Goal: Task Accomplishment & Management: Manage account settings

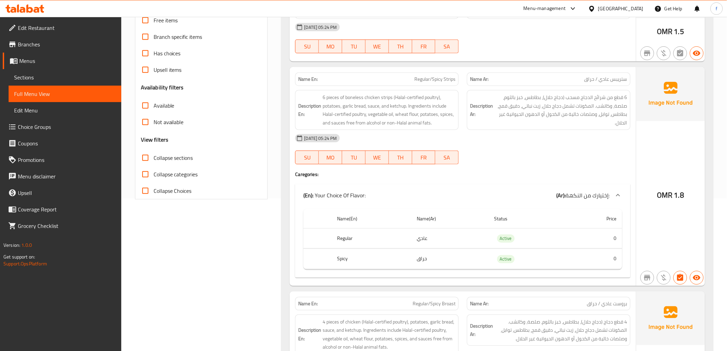
scroll to position [152, 0]
click at [42, 47] on span "Branches" at bounding box center [67, 44] width 98 height 8
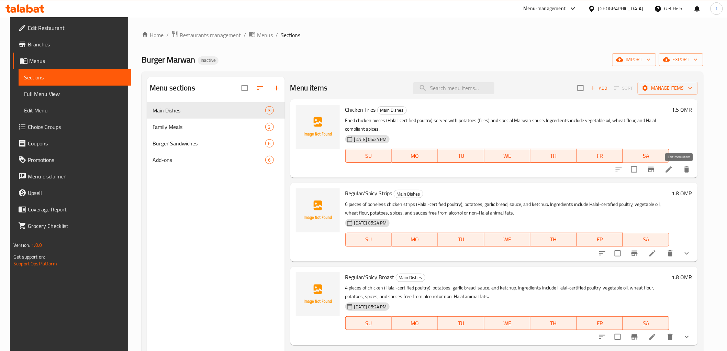
click at [673, 173] on icon at bounding box center [669, 169] width 8 height 8
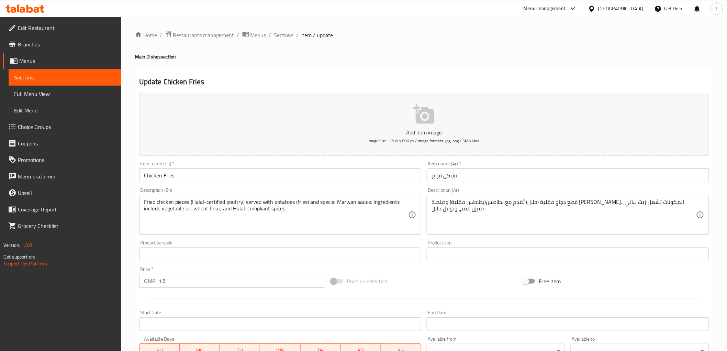
click at [538, 193] on div "Description (Ar) قطع دجاج مقلية (حلال) تُقدم مع بطاطس(بطاطس مقلية) وصلصة مروان …" at bounding box center [568, 211] width 282 height 47
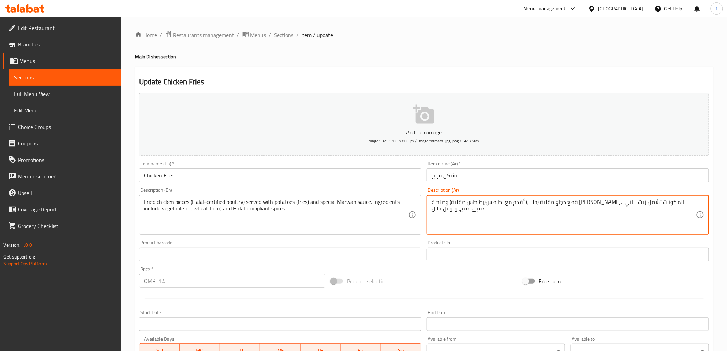
drag, startPoint x: 638, startPoint y: 202, endPoint x: 646, endPoint y: 203, distance: 8.6
paste textarea "يرتيفايد بولتري"
click at [646, 217] on textarea "قطع دجاج مقلية (سيرتيفايد بولتري-حلال) تُقدم مع بطاطس(بطاطس مقلية) وصلصة مروان …" at bounding box center [563, 215] width 264 height 33
type textarea "قطع دجاج مقلية (سيرتيفايد بولتري-حلال) تُقدم مع بطاطس(بطاطس مقلية) وصلصة مروان …"
drag, startPoint x: 600, startPoint y: 202, endPoint x: 649, endPoint y: 200, distance: 49.5
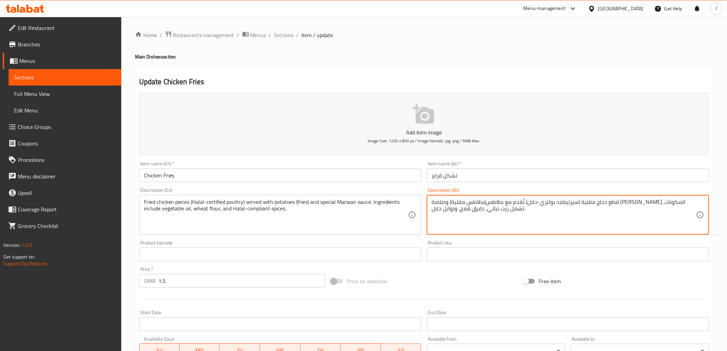
click at [641, 214] on textarea "قطع دجاج مقلية (سيرتيفايد بولتري-حلال) تُقدم مع بطاطس(بطاطس مقلية) وصلصة مروان …" at bounding box center [563, 215] width 264 height 33
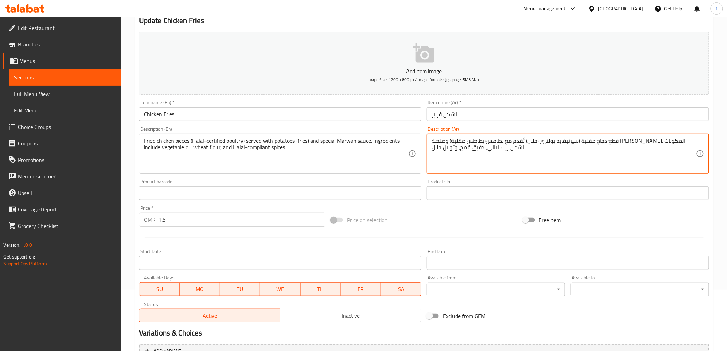
scroll to position [133, 0]
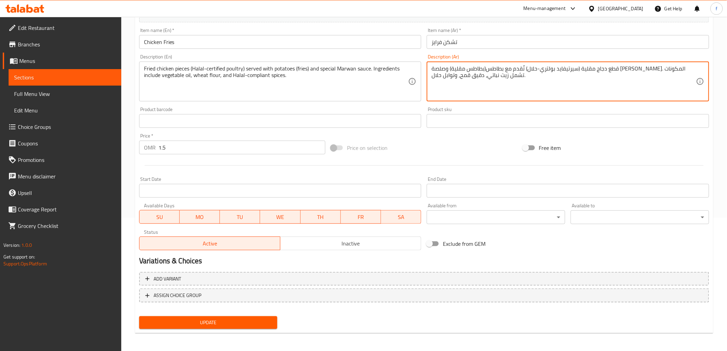
click at [236, 327] on button "Update" at bounding box center [208, 322] width 138 height 13
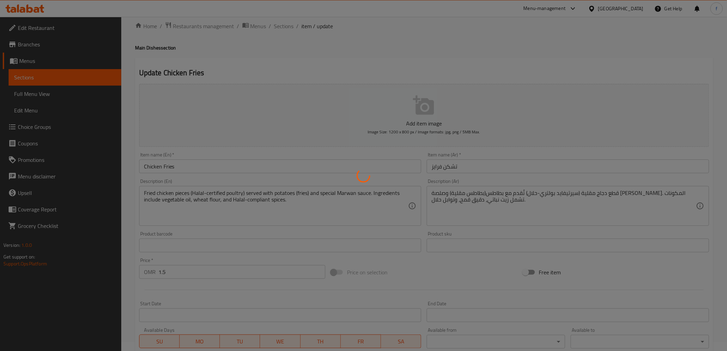
scroll to position [0, 0]
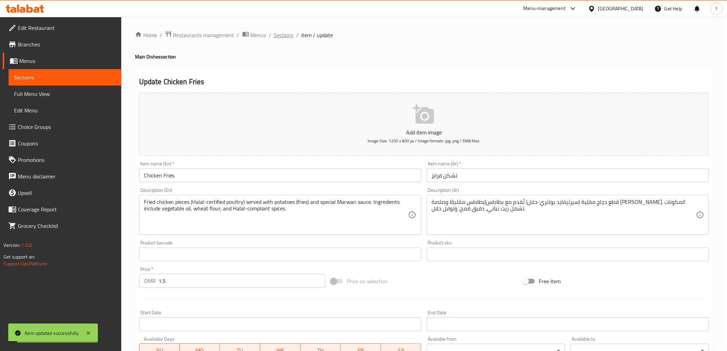
click at [288, 35] on span "Sections" at bounding box center [284, 35] width 20 height 8
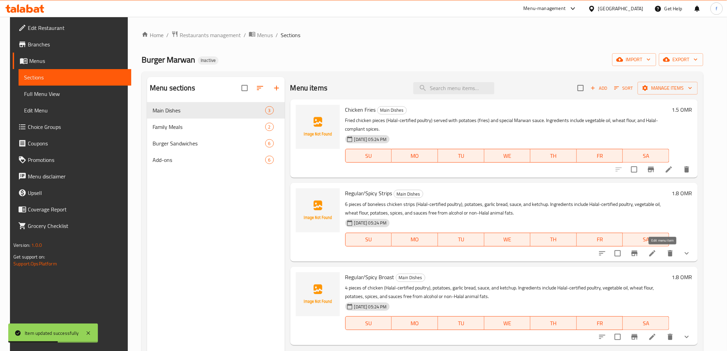
click at [656, 251] on icon at bounding box center [652, 253] width 8 height 8
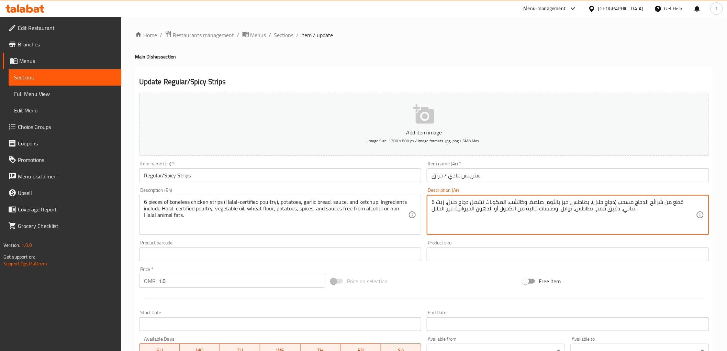
drag, startPoint x: 626, startPoint y: 203, endPoint x: 606, endPoint y: 205, distance: 20.0
paste textarea "يرتيفايد بولتري-"
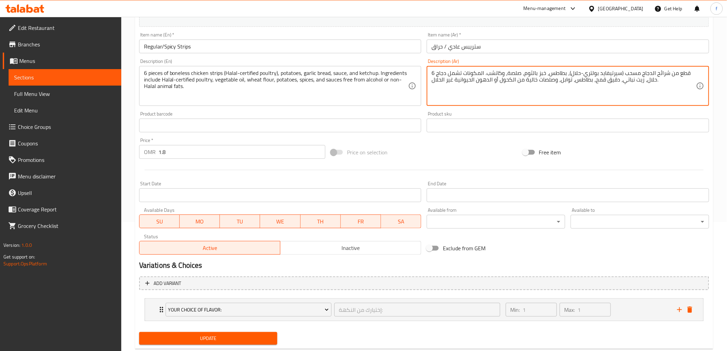
scroll to position [145, 0]
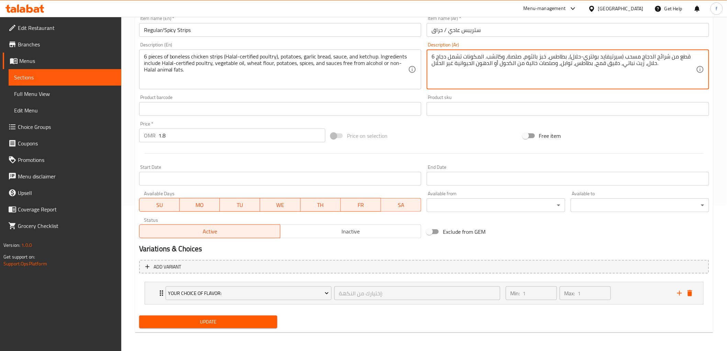
type textarea "6 قطع من شرائح الدجاج مسحب (سيرتيفايد بولتري-حلال)، بطاطس، خبز بالثوم، صلصة، وك…"
click at [258, 322] on span "Update" at bounding box center [208, 321] width 127 height 9
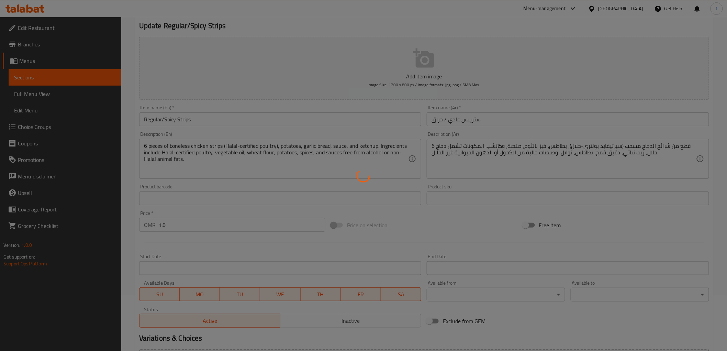
scroll to position [0, 0]
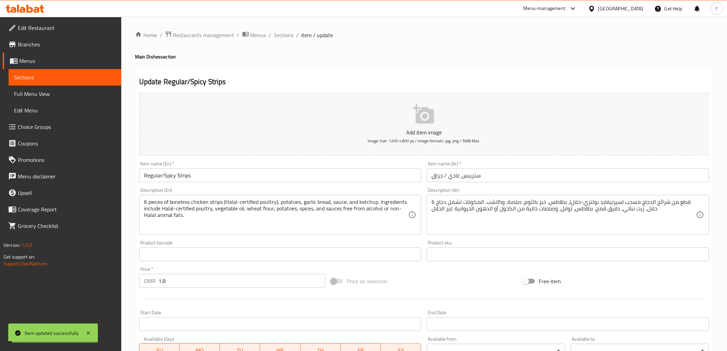
click at [284, 36] on span "Sections" at bounding box center [284, 35] width 20 height 8
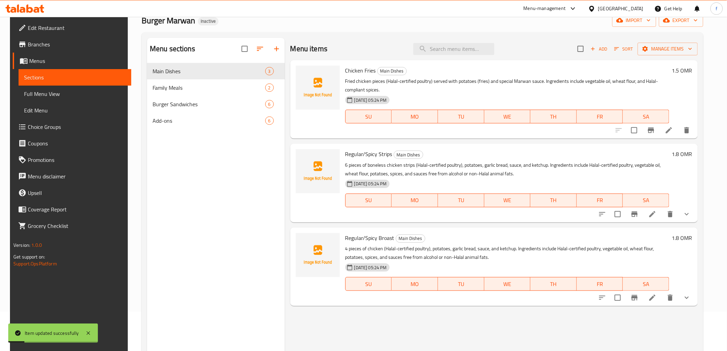
scroll to position [96, 0]
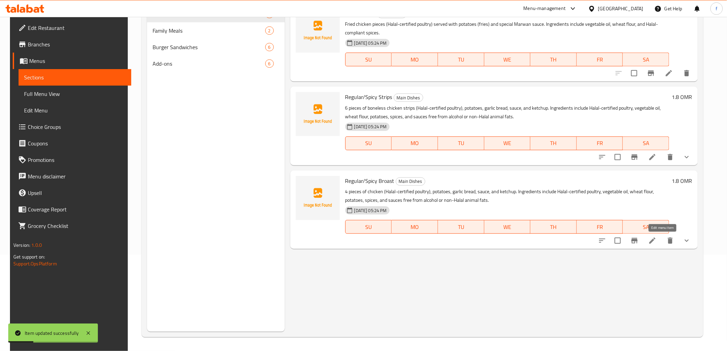
click at [656, 240] on icon at bounding box center [652, 240] width 8 height 8
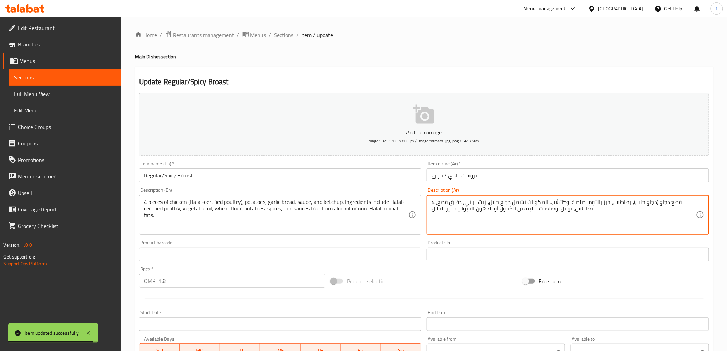
drag, startPoint x: 633, startPoint y: 203, endPoint x: 647, endPoint y: 203, distance: 13.4
click at [647, 203] on textarea "4 قطع دجاج (دجاج حلال)، بطاطس، خبز بالثوم، صلصة، وكاتشب. المكونات تشمل دجاج حلا…" at bounding box center [563, 215] width 264 height 33
drag, startPoint x: 631, startPoint y: 205, endPoint x: 653, endPoint y: 205, distance: 21.6
click at [653, 205] on textarea "4 قطع دجاج (دجاج حلال)، بطاطس، خبز بالثوم، صلصة، وكاتشب. المكونات تشمل دجاج حلا…" at bounding box center [563, 215] width 264 height 33
paste textarea "يرتيفايد بولتري-"
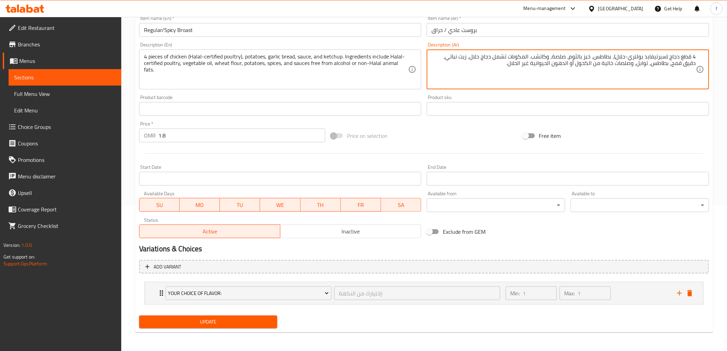
type textarea "4 قطع دجاج (سيرتيفايد بولتري-حلال)، بطاطس، خبز بالثوم، صلصة، وكاتشب. المكونات ت…"
click at [247, 316] on button "Update" at bounding box center [208, 321] width 138 height 13
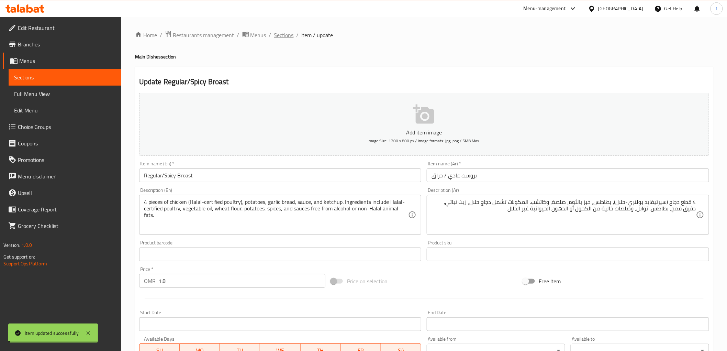
click at [284, 34] on span "Sections" at bounding box center [284, 35] width 20 height 8
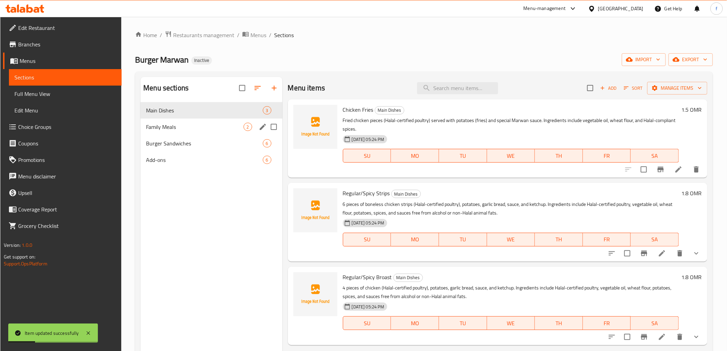
click at [172, 121] on div "Family Meals 2" at bounding box center [211, 126] width 142 height 16
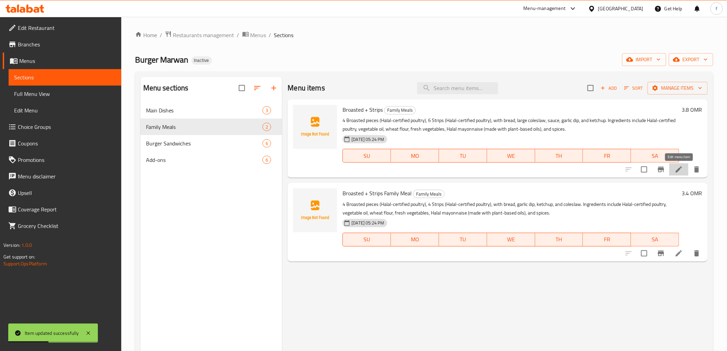
click at [679, 167] on icon at bounding box center [679, 169] width 8 height 8
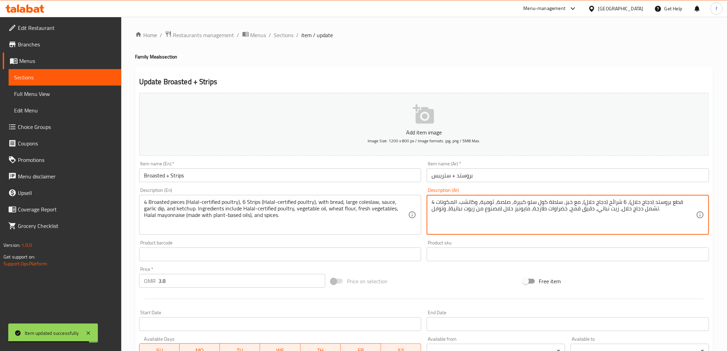
drag, startPoint x: 634, startPoint y: 204, endPoint x: 623, endPoint y: 202, distance: 11.6
click at [614, 204] on textarea "4 قطع بروستد (دجاج حلال)، 6 ستربس (دجاج حلال)، مع خبز، سلطة كول سلو كبيرة، صلصة…" at bounding box center [563, 215] width 264 height 33
click at [615, 203] on textarea "4 قطع بروستد (دجاج حلال)، 6 ستربس (دجاج حلال)، مع خبز، سلطة كول سلو كبيرة، صلصة…" at bounding box center [563, 215] width 264 height 33
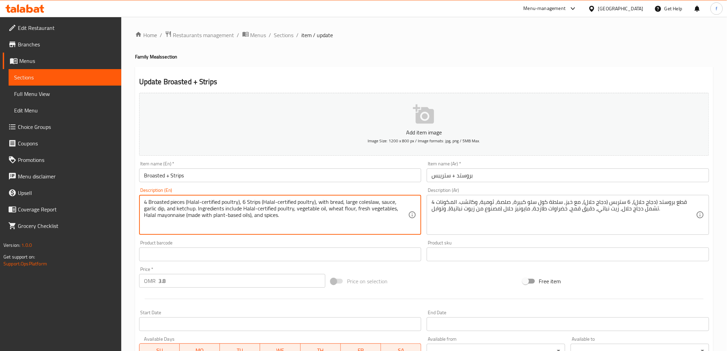
click at [251, 202] on textarea "4 Broasted pieces (Halal-certified poultry), 6 Strips (Halal-certified poultry)…" at bounding box center [276, 215] width 264 height 33
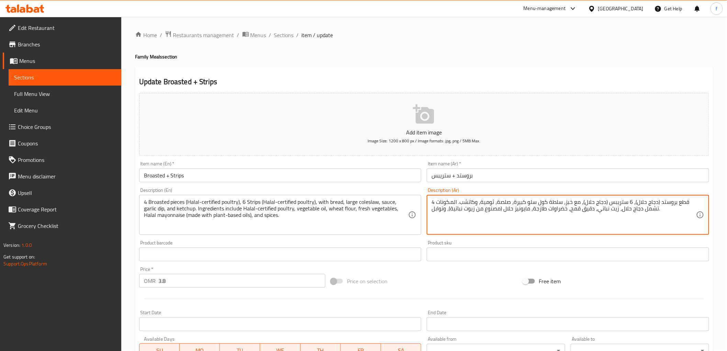
click at [617, 220] on textarea "4 قطع بروستد (دجاج حلال)، 6 ستريبس (دجاج حلال)، مع خبز، سلطة كول سلو كبيرة، صلص…" at bounding box center [563, 215] width 264 height 33
click at [591, 211] on textarea "4 قطع بروستد (دجاج حلال)، 6 ستريبس (دجاج حلال)، مع خبز، سلطة كول سلو كبيرة، صلص…" at bounding box center [563, 215] width 264 height 33
drag, startPoint x: 636, startPoint y: 203, endPoint x: 655, endPoint y: 202, distance: 19.3
click at [655, 202] on textarea "4 قطع بروستد (دجاج حلال)، 6 ستريبس (دجاج حلال)، مع خبز، سلطة كول سلو كبيرة، صلص…" at bounding box center [563, 215] width 264 height 33
paste textarea "Strips"
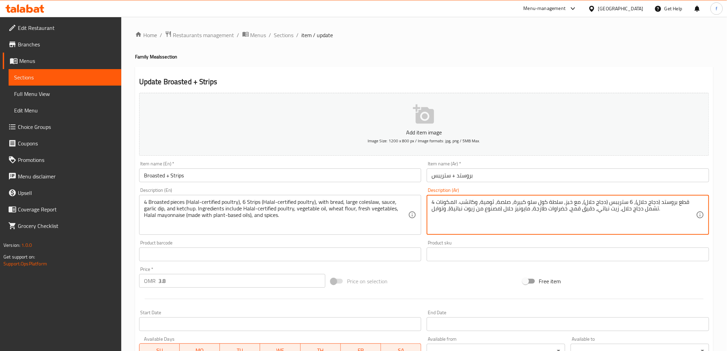
paste textarea "يرتيفايد بولتري-"
drag, startPoint x: 563, startPoint y: 203, endPoint x: 583, endPoint y: 205, distance: 20.0
click at [583, 205] on textarea "4 قطع بروستد (سيرتيفايد بولتري-حلال)، 6 ستريبس (دجاج حلال)، مع خبز، سلطة كول سل…" at bounding box center [563, 215] width 264 height 33
paste textarea "يرتيفايد بولتري-"
click at [683, 216] on textarea "4 قطع بروستد (سيرتيفايد بولتري-حلال)، 6 ستريبس (سيرتيفايد بولتري-حلال)، مع خبز،…" at bounding box center [563, 215] width 264 height 33
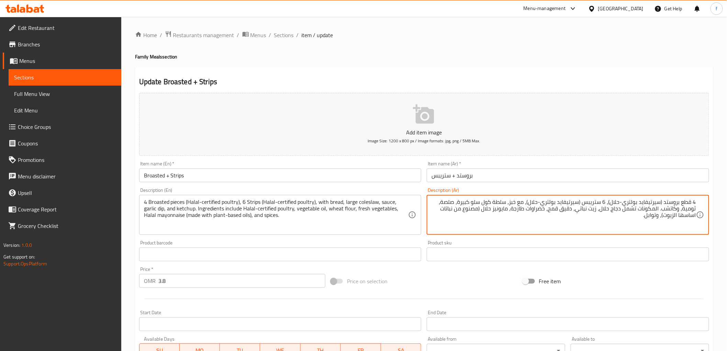
click at [633, 222] on textarea "4 قطع بروستد (سيرتيفايد بولتري-حلال)، 6 ستريبس (سيرتيفايد بولتري-حلال)، مع خبز،…" at bounding box center [563, 215] width 264 height 33
drag, startPoint x: 481, startPoint y: 208, endPoint x: 664, endPoint y: 214, distance: 182.8
click at [664, 214] on textarea "4 قطع بروستد (سيرتيفايد بولتري-حلال)، 6 ستريبس (سيرتيفايد بولتري-حلال)، مع خبز،…" at bounding box center [563, 215] width 264 height 33
click at [576, 231] on textarea "4 قطع بروستد (سيرتيفايد بولتري-حلال)، 6 ستريبس (سيرتيفايد بولتري-حلال)، مع خبز،…" at bounding box center [563, 215] width 264 height 33
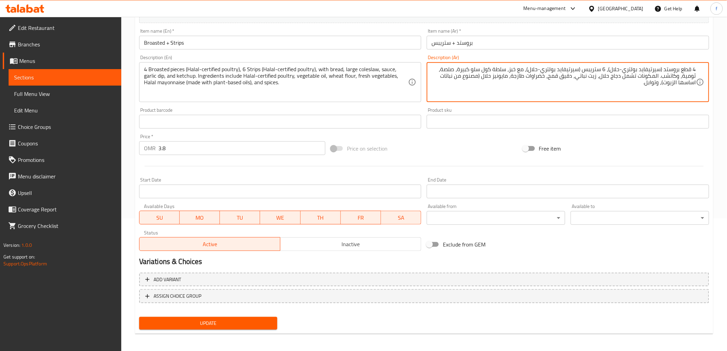
scroll to position [133, 0]
type textarea "4 قطع بروستد (سيرتيفايد بولتري-حلال)، 6 ستريبس (سيرتيفايد بولتري-حلال)، مع خبز،…"
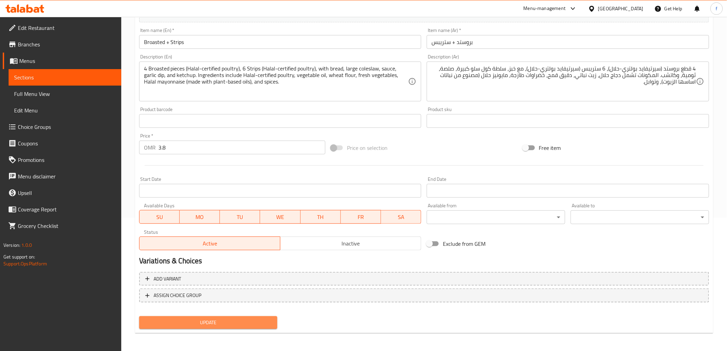
click at [247, 325] on span "Update" at bounding box center [208, 322] width 127 height 9
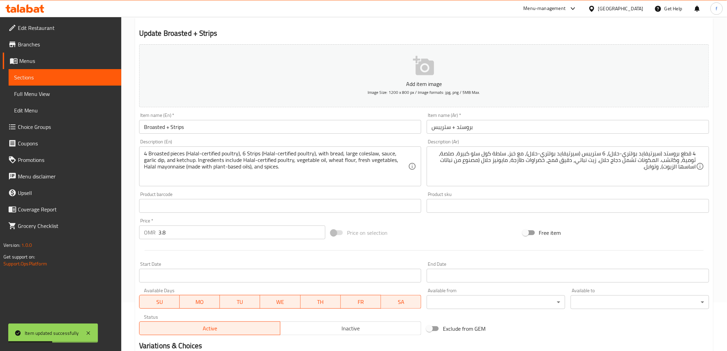
scroll to position [0, 0]
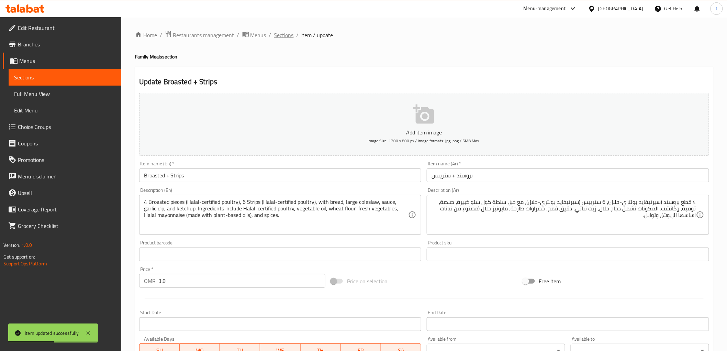
click at [279, 35] on span "Sections" at bounding box center [284, 35] width 20 height 8
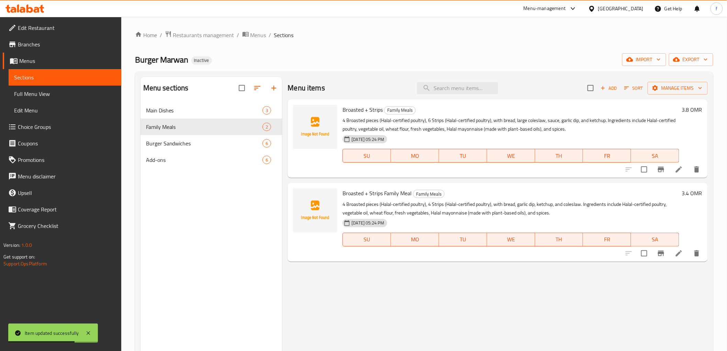
click at [680, 253] on icon at bounding box center [679, 253] width 8 height 8
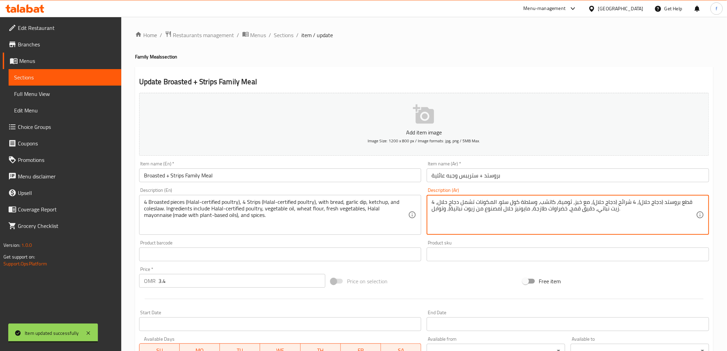
drag, startPoint x: 616, startPoint y: 203, endPoint x: 629, endPoint y: 204, distance: 12.8
drag, startPoint x: 592, startPoint y: 201, endPoint x: 613, endPoint y: 201, distance: 21.0
click at [613, 201] on textarea "4 قطع بروستد (دجاج حلال)، 4 ستريبس (دجاج حلال)، مع خبز، ثومية، كاتشب، وسلطة كول…" at bounding box center [563, 215] width 264 height 33
paste textarea "يرتيفايد بولتري-"
drag, startPoint x: 451, startPoint y: 208, endPoint x: 500, endPoint y: 217, distance: 49.2
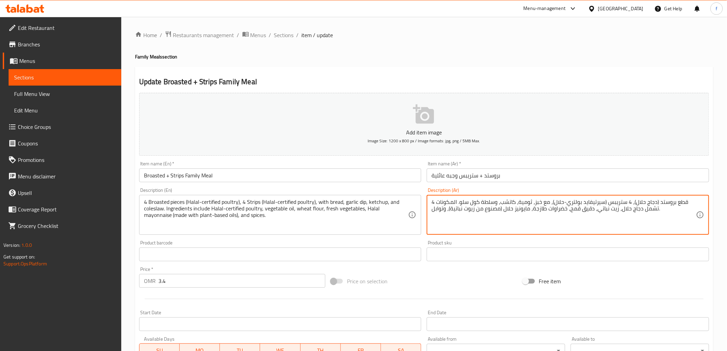
click at [500, 217] on textarea "4 قطع بروستد (دجاج حلال)، 4 ستريبس (سيرتيفايد بولتري-حلال)، مع خبز، ثومية، كاتش…" at bounding box center [563, 215] width 264 height 33
paste textarea "نباتات اساسها الزيوت"
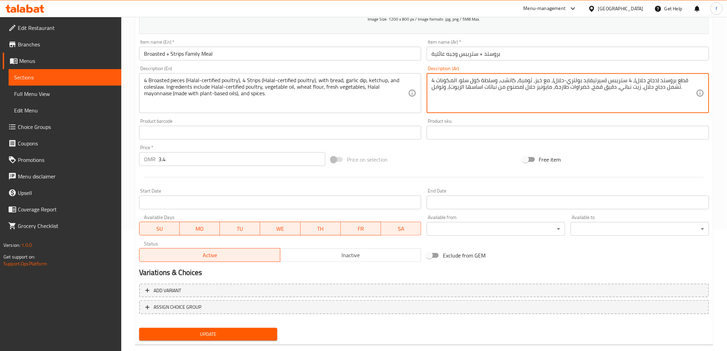
scroll to position [133, 0]
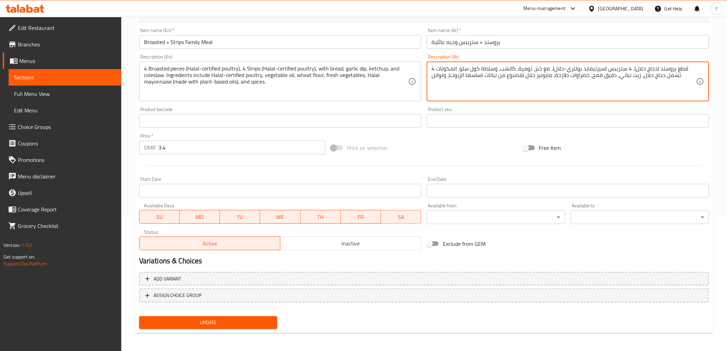
type textarea "4 قطع بروستد (دجاج حلال)، 4 ستريبس (سيرتيفايد بولتري-حلال)، مع خبز، ثومية، كاتش…"
click at [207, 318] on span "Update" at bounding box center [208, 322] width 127 height 9
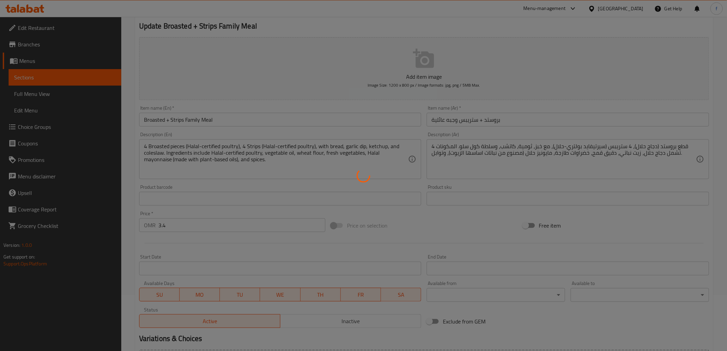
scroll to position [0, 0]
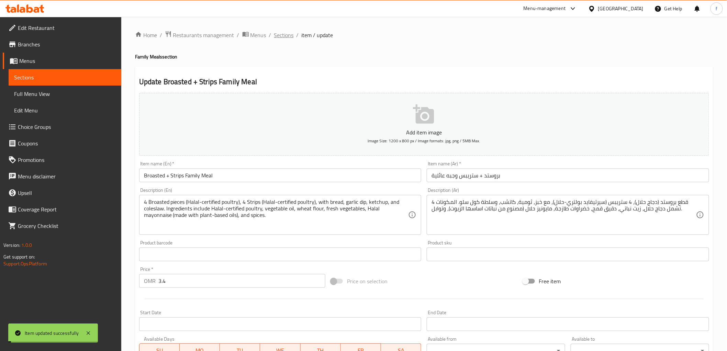
click at [287, 35] on span "Sections" at bounding box center [284, 35] width 20 height 8
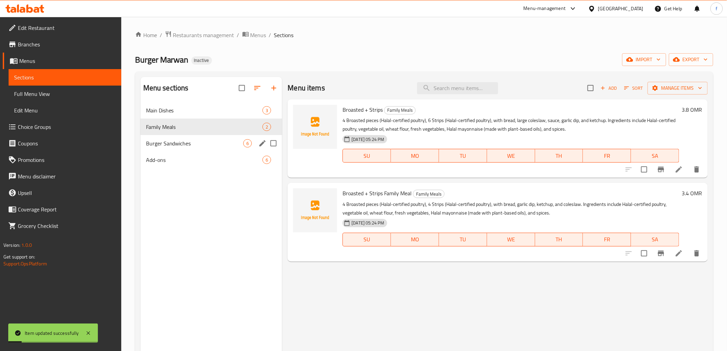
click at [218, 139] on span "Burger Sandwiches" at bounding box center [195, 143] width 98 height 8
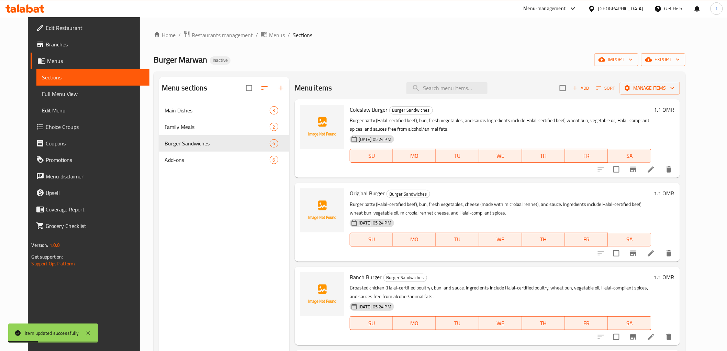
click at [655, 173] on icon at bounding box center [651, 169] width 8 height 8
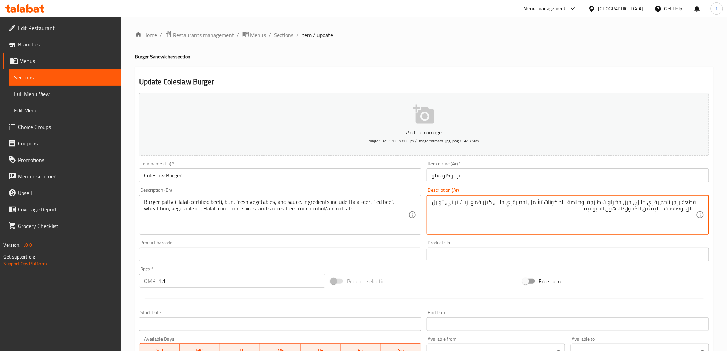
click at [507, 203] on textarea "قطعة برجر (لحم بقري حلال)، خبز، خضراوات طازجة، وصلصة. المكونات تشمل لحم بقري حل…" at bounding box center [563, 215] width 264 height 33
click at [510, 202] on textarea "قطعة برجر (لحم بقري حلال)، خبز، خضراوات طازجة، وصلصة. المكونات تشمل لحم بقري حل…" at bounding box center [563, 215] width 264 height 33
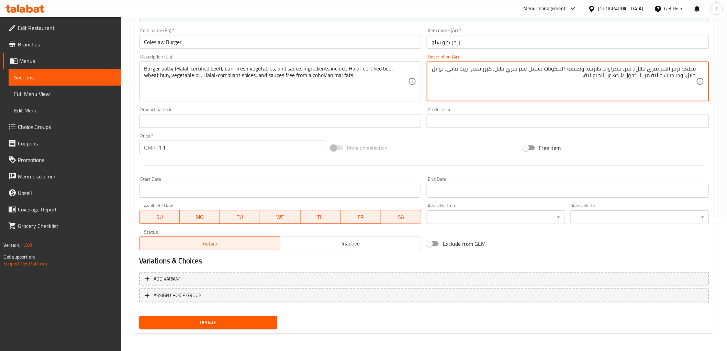
scroll to position [95, 0]
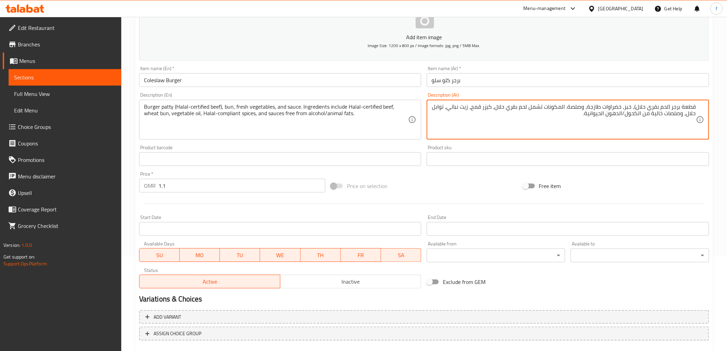
click at [437, 106] on textarea "قطعة برجر (لحم بقري حلال)، خبز، خضراوات طازجة، وصلصة. المكونات تشمل لحم بقري حل…" at bounding box center [563, 119] width 264 height 33
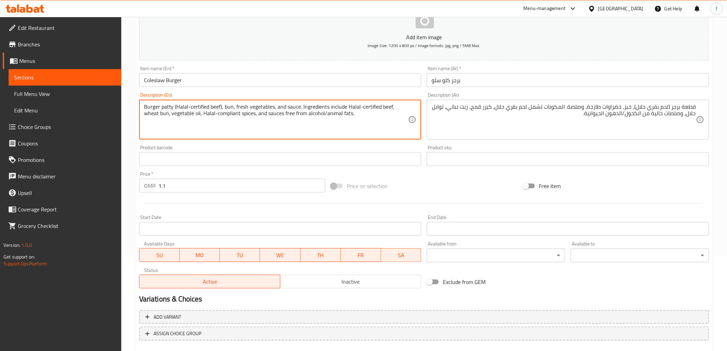
drag, startPoint x: 201, startPoint y: 114, endPoint x: 224, endPoint y: 116, distance: 22.4
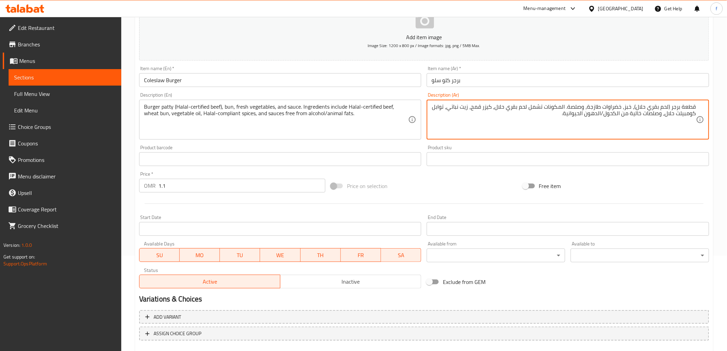
drag, startPoint x: 677, startPoint y: 113, endPoint x: 698, endPoint y: 112, distance: 21.6
click at [698, 112] on div "قطعة برجر (لحم بقري حلال)، خبز، خضراوات طازجة، وصلصة. المكونات تشمل لحم بقري حل…" at bounding box center [568, 120] width 282 height 40
click at [668, 119] on textarea "قطعة برجر (لحم بقري حلال)، خبز، خضراوات طازجة، وصلصة. المكونات تشمل لحم بقري حل…" at bounding box center [563, 119] width 264 height 33
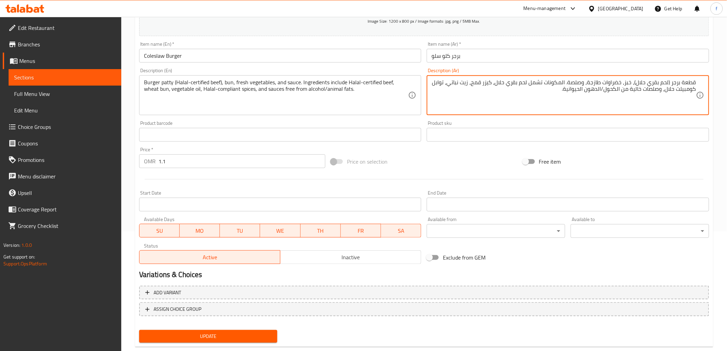
scroll to position [133, 0]
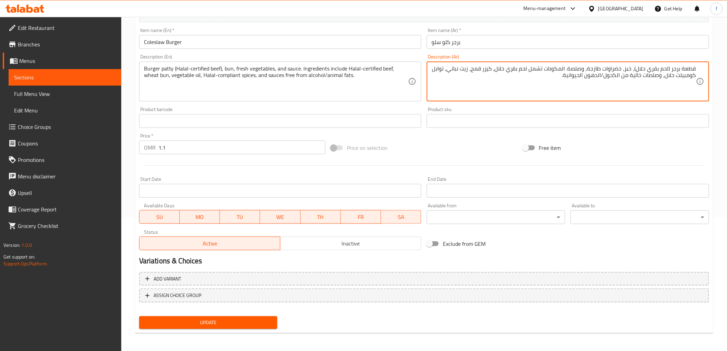
type textarea "قطعة برجر (لحم بقري حلال)، خبز، خضراوات طازجة، وصلصة. المكونات تشمل لحم بقري حل…"
click at [221, 319] on span "Update" at bounding box center [208, 322] width 127 height 9
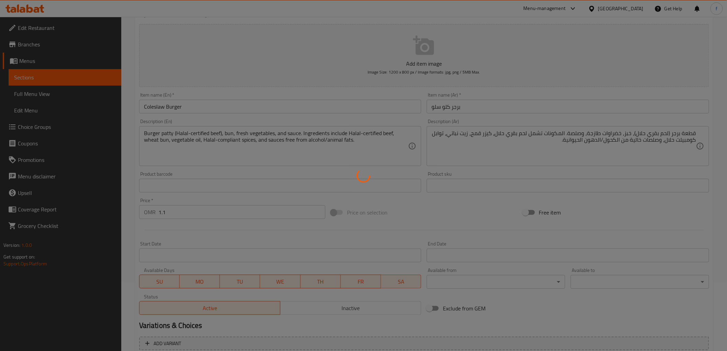
scroll to position [0, 0]
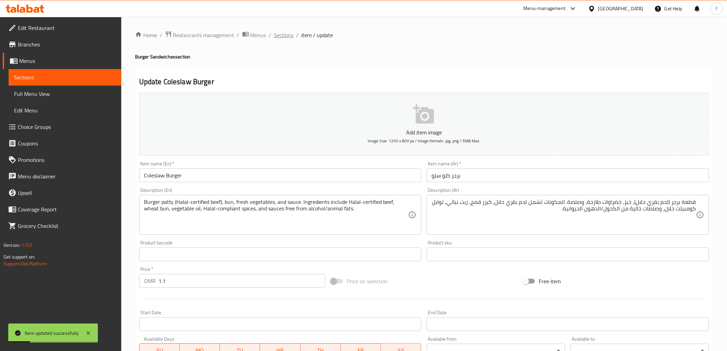
click at [289, 39] on span "Sections" at bounding box center [284, 35] width 20 height 8
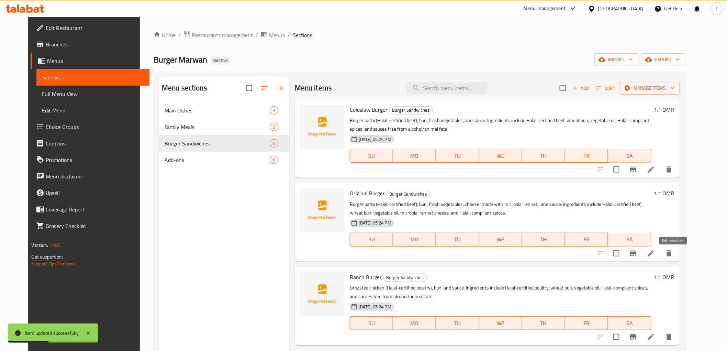
click at [655, 254] on icon at bounding box center [651, 253] width 8 height 8
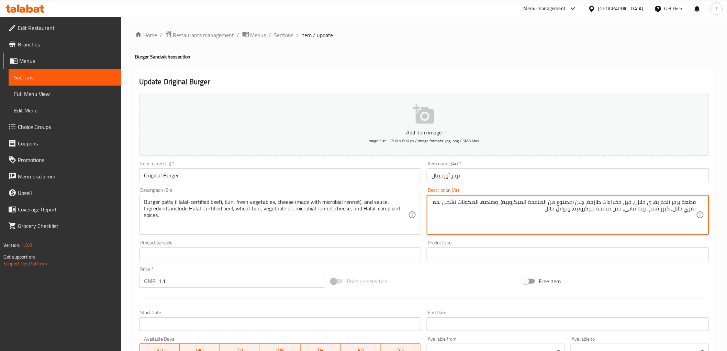
click at [650, 202] on textarea "قطعة برجر (لحم بقري حلال)، خبز، خضراوات طازجة، جبن (مصنوع من المنفحة الميكروبية…" at bounding box center [563, 215] width 264 height 33
click at [648, 202] on textarea "قطعة برجر (لحم بقري حلال)، خبز، خضراوات طازجة، جبن (مصنوع من المنفحة الميكروبية…" at bounding box center [563, 215] width 264 height 33
paste textarea "كومبيلت"
drag, startPoint x: 682, startPoint y: 211, endPoint x: 693, endPoint y: 210, distance: 10.7
click at [693, 210] on textarea "قطعة برجر (لحم بقري كومبيلت- حلال)، خبز، خضراوات طازجة، جبن (مصنوع من المنفحة ا…" at bounding box center [563, 215] width 264 height 33
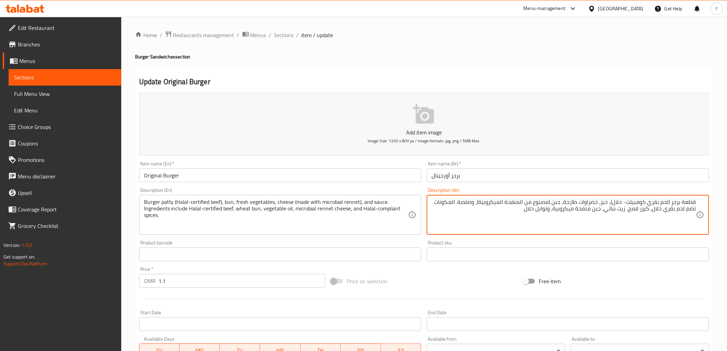
drag, startPoint x: 686, startPoint y: 210, endPoint x: 695, endPoint y: 208, distance: 9.0
click at [695, 208] on textarea "قطعة برجر (لحم بقري كومبيلت- حلال)، خبز، خضراوات طازجة، جبن (مصنوع من المنفحة ا…" at bounding box center [563, 215] width 264 height 33
click at [693, 208] on textarea "قطعة برجر (لحم بقري كومبيلت- حلال)، خبز، خضراوات طازجة، جبن (مصنوع من المنفحة ا…" at bounding box center [563, 215] width 264 height 33
click at [695, 208] on textarea "قطعة برجر (لحم بقري كومبيلت- حلال)، خبز، خضراوات طازجة، جبن (مصنوع من المنفحة ا…" at bounding box center [563, 215] width 264 height 33
click at [685, 210] on textarea "قطعة برجر (لحم بقري كومبيلت- حلال)، خبز، خضراوات طازجة، جبن (مصنوع من المنفحة ا…" at bounding box center [563, 215] width 264 height 33
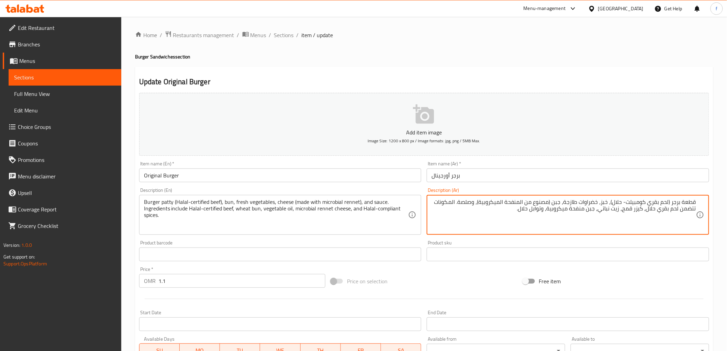
drag, startPoint x: 680, startPoint y: 211, endPoint x: 696, endPoint y: 212, distance: 15.1
click at [696, 212] on textarea "قطعة برجر (لحم بقري كومبيلت- حلال)، خبز، خضراوات طازجة، جبن (مصنوع من المنفحة ا…" at bounding box center [563, 215] width 264 height 33
click at [695, 212] on textarea "قطعة برجر (لحم بقري كومبيلت- حلال)، خبز، خضراوات طازجة، جبن (مصنوع من المنفحة ا…" at bounding box center [563, 215] width 264 height 33
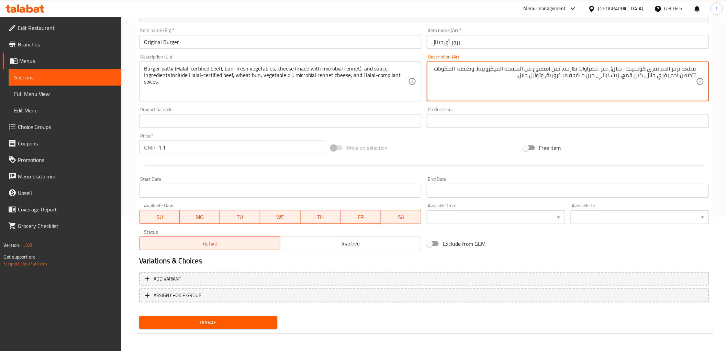
type textarea "قطعة برجر (لحم بقري كومبيلت- حلال)، خبز، خضراوات طازجة، جبن (مصنوع من المنفحة ا…"
click at [240, 325] on button "Update" at bounding box center [208, 322] width 138 height 13
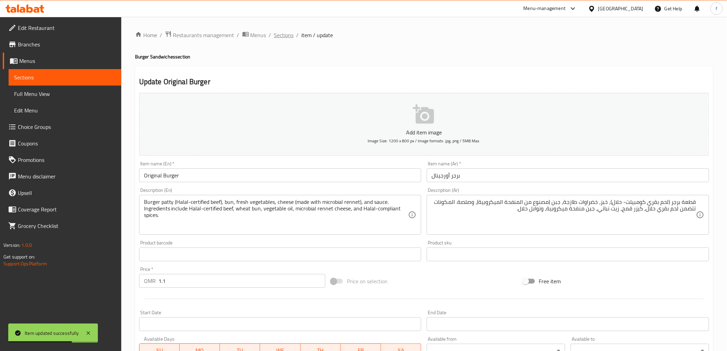
click at [289, 31] on span "Sections" at bounding box center [284, 35] width 20 height 8
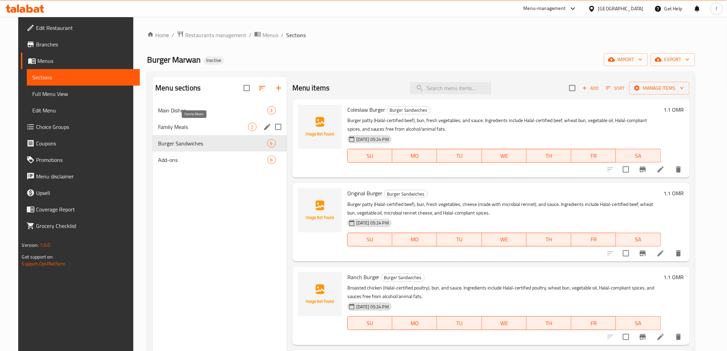
click at [220, 113] on span "Main Dishes" at bounding box center [212, 110] width 109 height 8
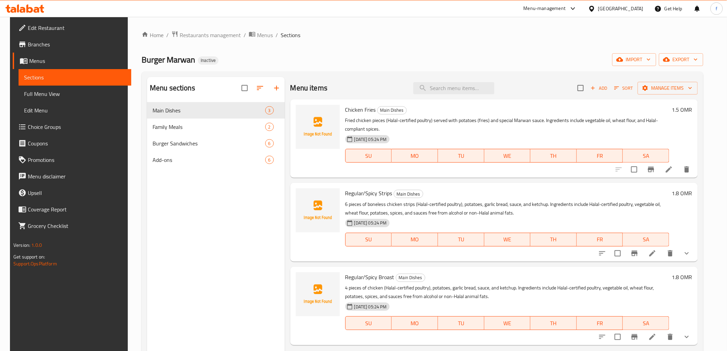
click at [673, 170] on icon at bounding box center [669, 169] width 8 height 8
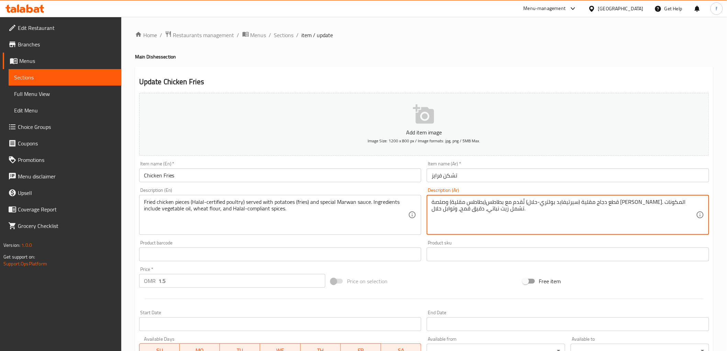
drag, startPoint x: 445, startPoint y: 202, endPoint x: 431, endPoint y: 202, distance: 13.7
paste textarea "ضمن"
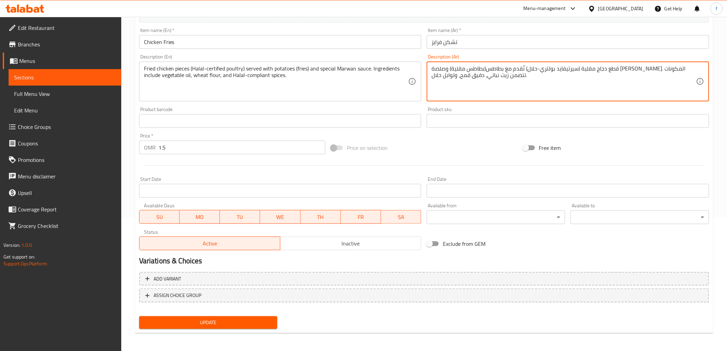
type textarea "قطع دجاج مقلية (سيرتيفايد بولتري-حلال) تُقدم مع بطاطس(بطاطس مقلية) وصلصة مروان …"
click at [258, 324] on span "Update" at bounding box center [208, 322] width 127 height 9
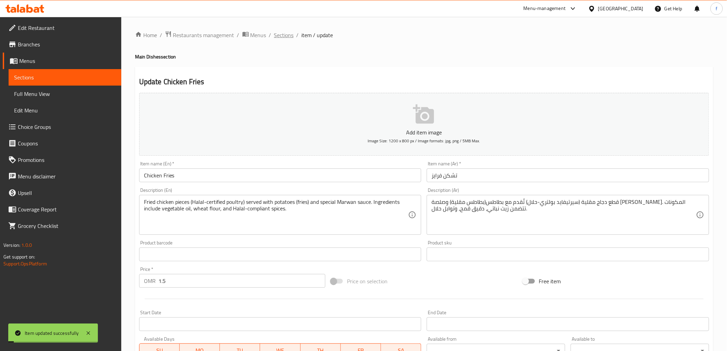
click at [283, 34] on span "Sections" at bounding box center [284, 35] width 20 height 8
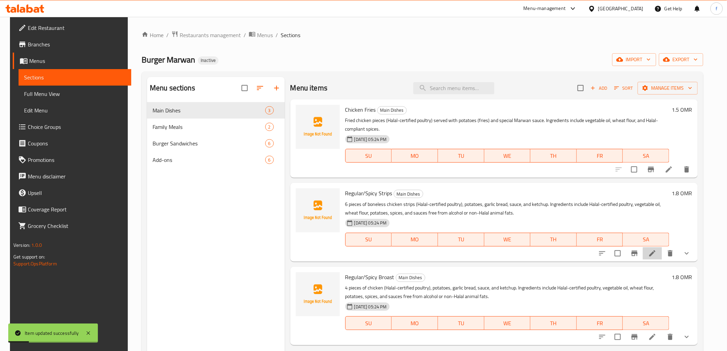
click at [662, 253] on li at bounding box center [652, 253] width 19 height 12
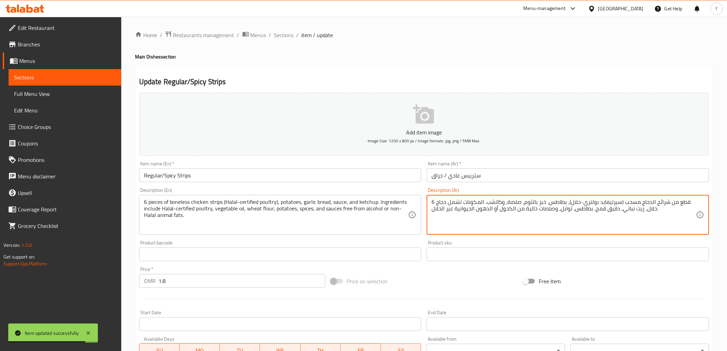
drag, startPoint x: 461, startPoint y: 202, endPoint x: 448, endPoint y: 203, distance: 13.1
paste textarea "ضمن"
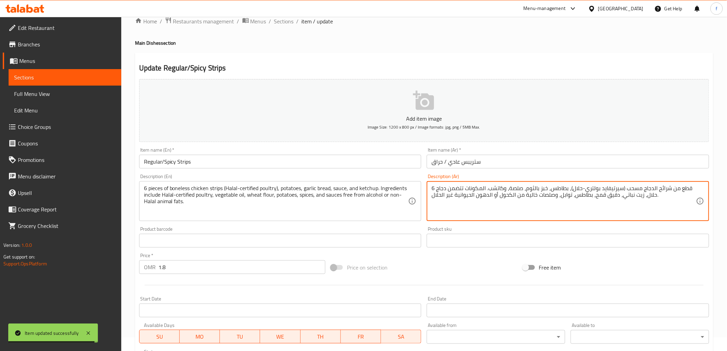
scroll to position [145, 0]
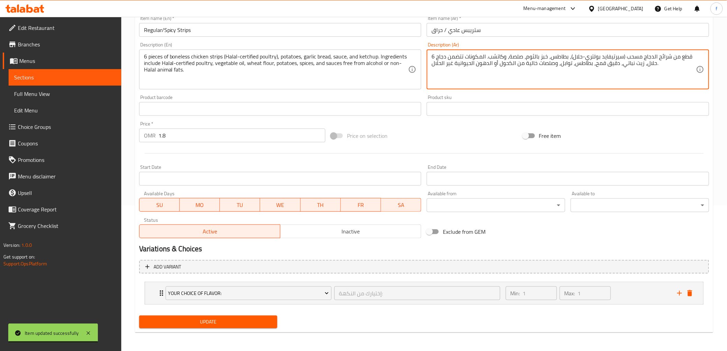
type textarea "6 قطع من شرائح الدجاج مسحب (سيرتيفايد بولتري-حلال)، بطاطس، خبز بالثوم، صلصة، وك…"
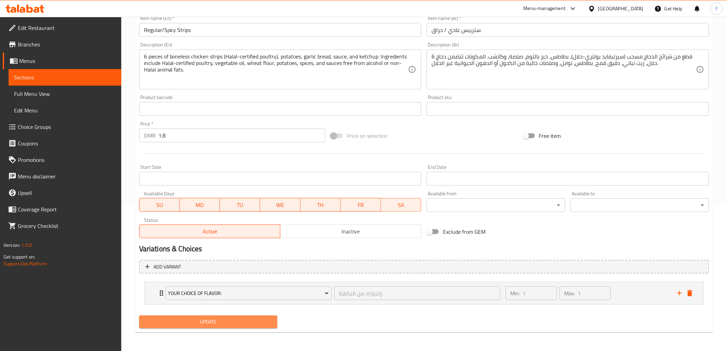
click at [242, 325] on button "Update" at bounding box center [208, 321] width 138 height 13
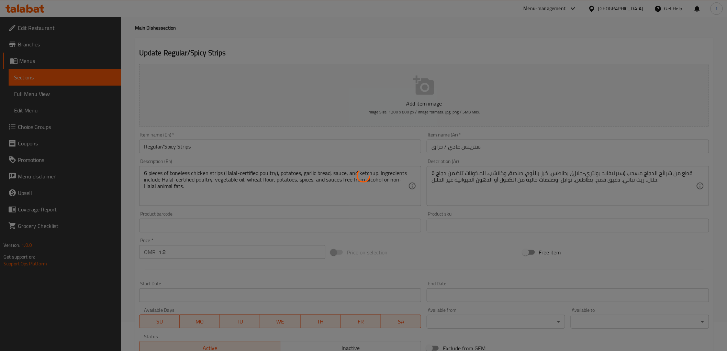
scroll to position [0, 0]
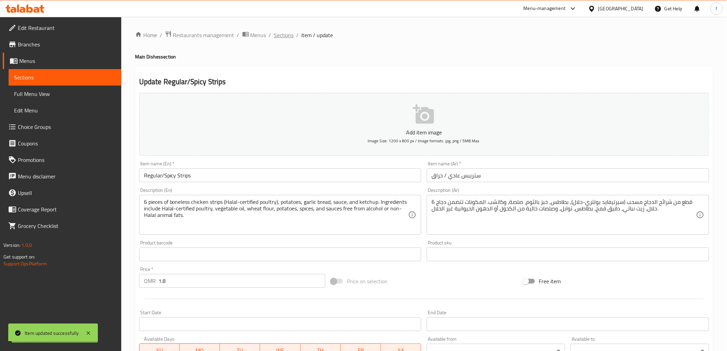
click at [279, 32] on span "Sections" at bounding box center [284, 35] width 20 height 8
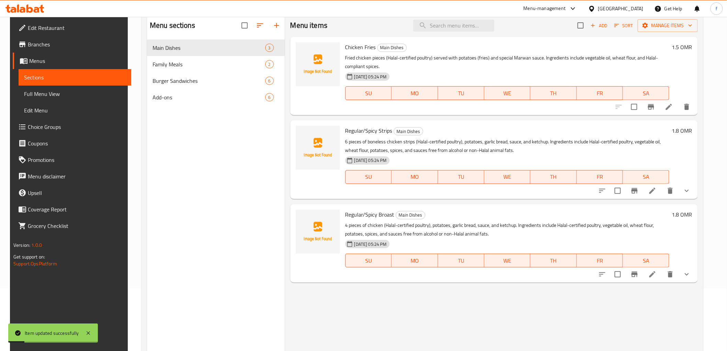
scroll to position [76, 0]
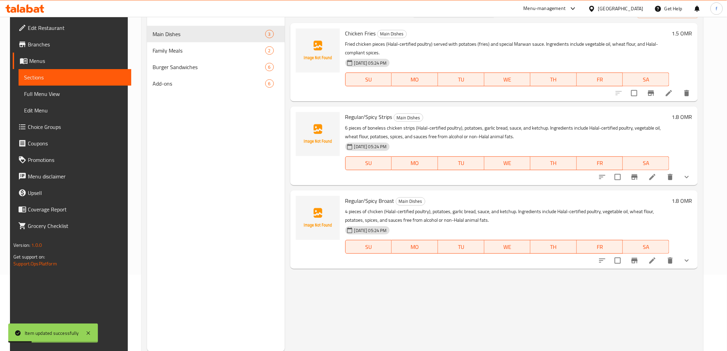
click at [656, 264] on icon at bounding box center [652, 260] width 8 height 8
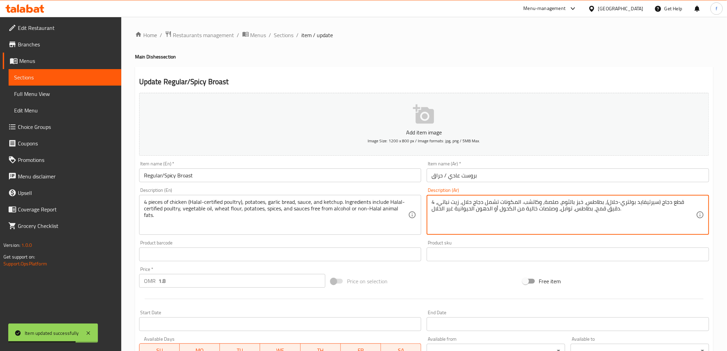
drag, startPoint x: 510, startPoint y: 201, endPoint x: 499, endPoint y: 201, distance: 11.7
paste textarea "ضمن"
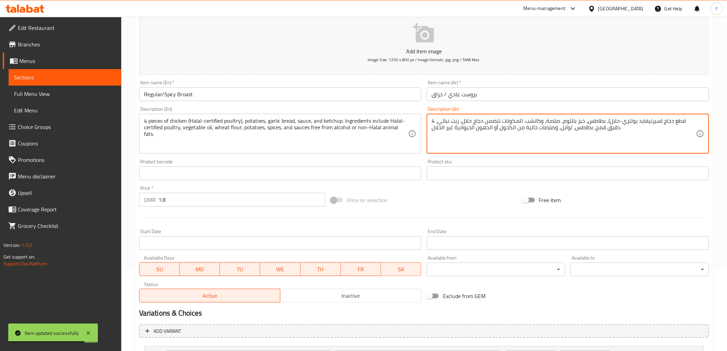
scroll to position [145, 0]
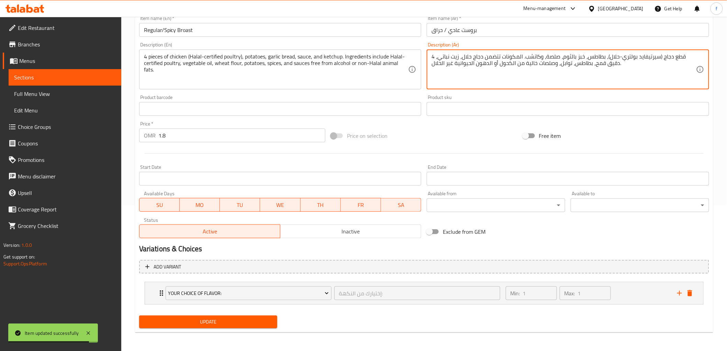
type textarea "4 قطع دجاج (سيرتيفايد بولتري-حلال)، بطاطس، خبز بالثوم، صلصة، وكاتشب. المكونات ت…"
click at [259, 315] on button "Update" at bounding box center [208, 321] width 138 height 13
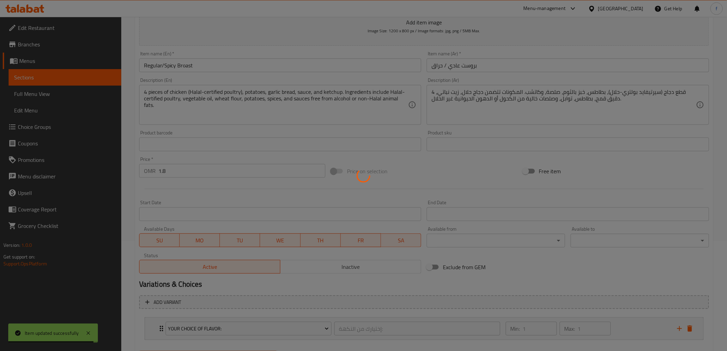
scroll to position [0, 0]
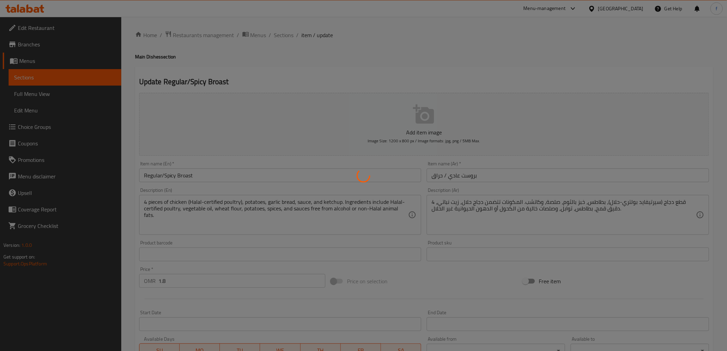
click at [280, 35] on div at bounding box center [363, 175] width 727 height 351
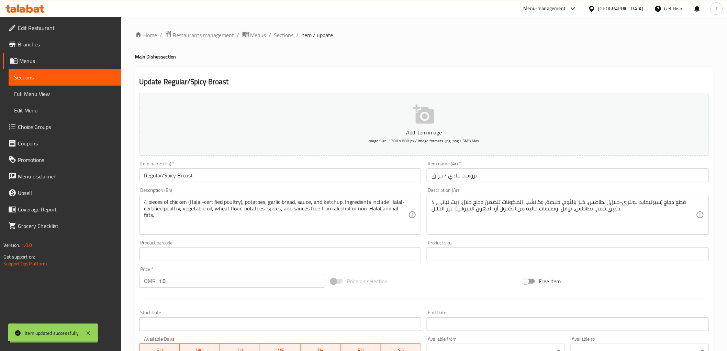
click at [280, 35] on span "Sections" at bounding box center [284, 35] width 20 height 8
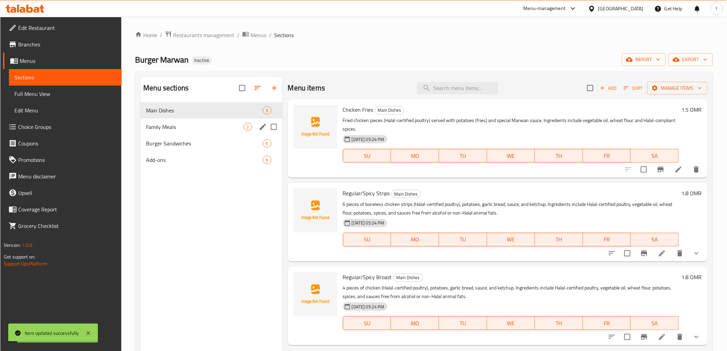
click at [235, 125] on span "Family Meals" at bounding box center [194, 127] width 97 height 8
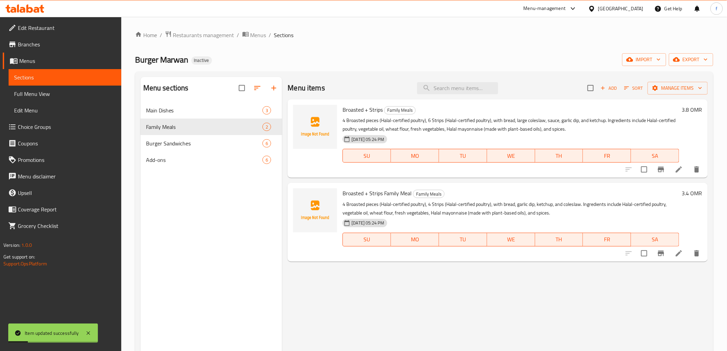
click at [674, 171] on li at bounding box center [678, 169] width 19 height 12
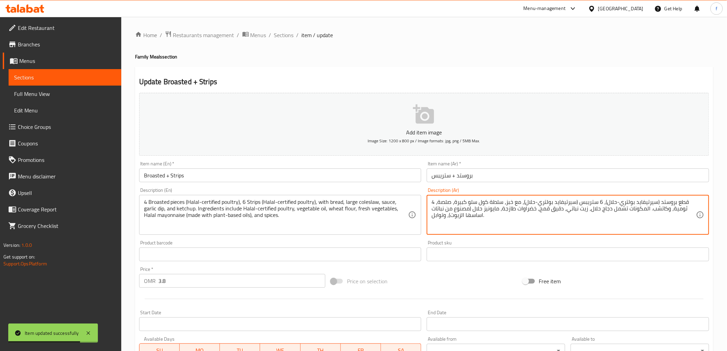
drag, startPoint x: 613, startPoint y: 208, endPoint x: 625, endPoint y: 210, distance: 12.1
paste textarea "ضمن"
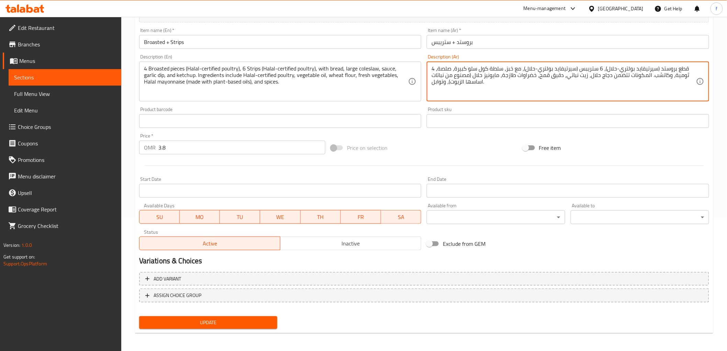
type textarea "4 قطع بروستد (سيرتيفايد بولتري-حلال)، 6 ستريبس (سيرتيفايد بولتري-حلال)، مع خبز،…"
click at [255, 318] on span "Update" at bounding box center [208, 322] width 127 height 9
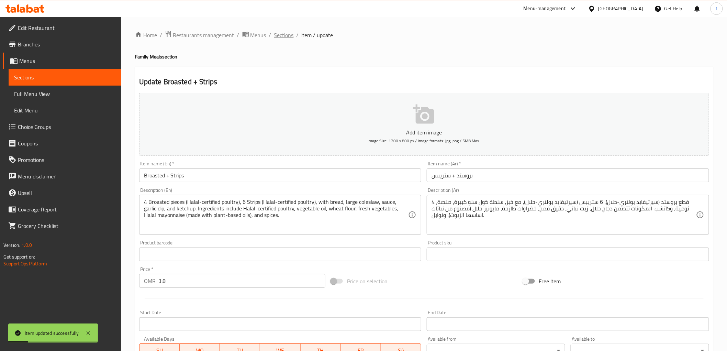
click at [281, 32] on span "Sections" at bounding box center [284, 35] width 20 height 8
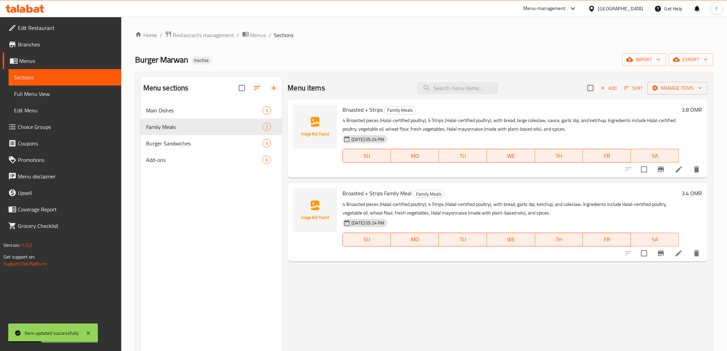
click at [672, 256] on li at bounding box center [678, 253] width 19 height 12
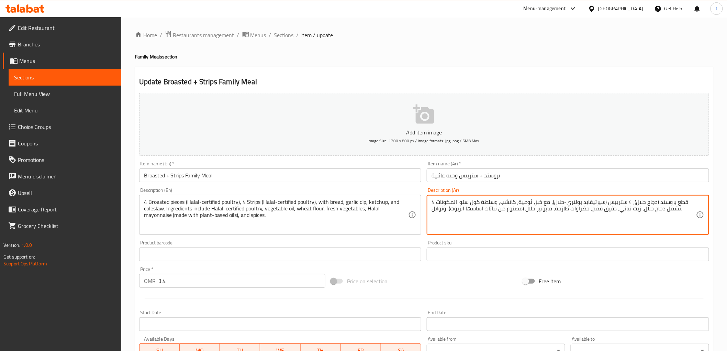
drag, startPoint x: 480, startPoint y: 202, endPoint x: 496, endPoint y: 204, distance: 16.0
drag, startPoint x: 437, startPoint y: 201, endPoint x: 450, endPoint y: 204, distance: 13.3
click at [450, 204] on textarea "4 قطع بروستد (دجاج حلال)، 4 ستريبس (سيرتيفايد بولتري-حلال)، مع خبز، ثومية، كاتش…" at bounding box center [563, 215] width 264 height 33
paste textarea "ضمن"
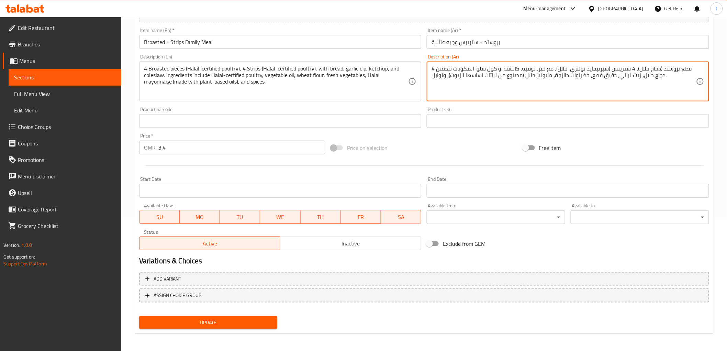
type textarea "4 قطع بروستد (دجاج حلال)، 4 ستريبس (سيرتيفايد بولتري-حلال)، مع خبز، ثومية، كاتش…"
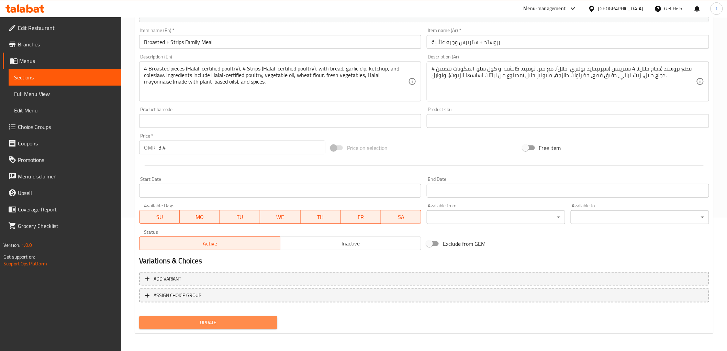
click at [264, 323] on span "Update" at bounding box center [208, 322] width 127 height 9
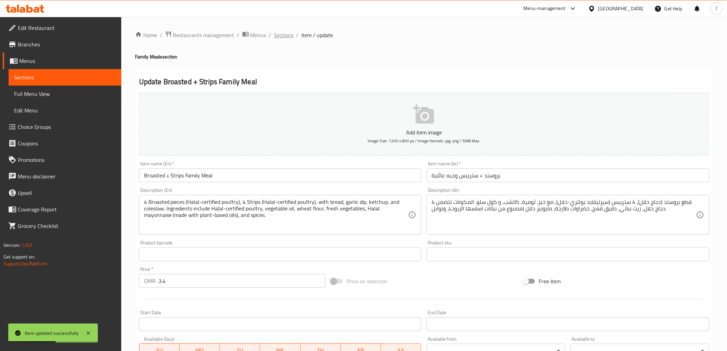
click at [281, 38] on span "Sections" at bounding box center [284, 35] width 20 height 8
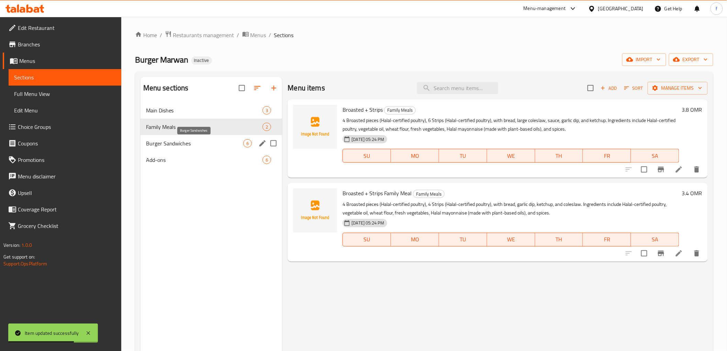
click at [190, 143] on span "Burger Sandwiches" at bounding box center [195, 143] width 98 height 8
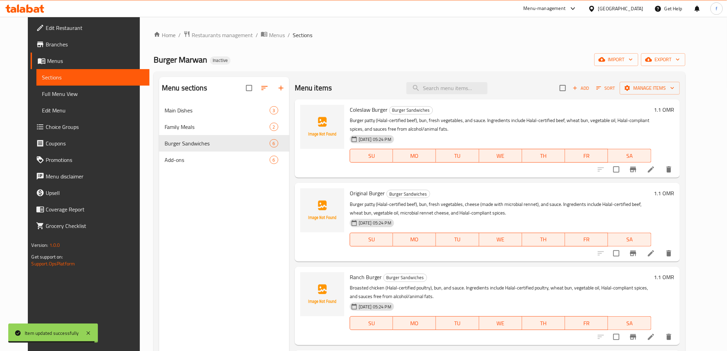
click at [655, 169] on icon at bounding box center [651, 169] width 8 height 8
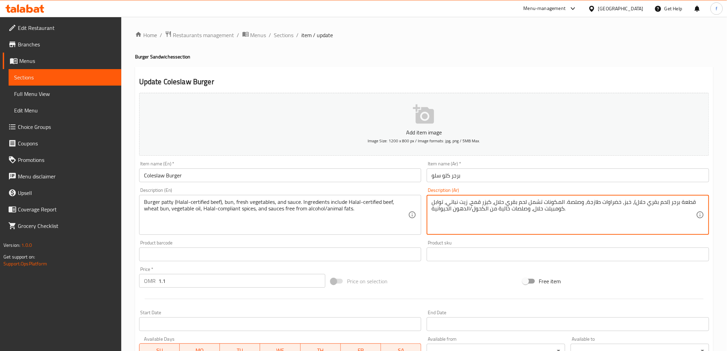
drag, startPoint x: 527, startPoint y: 202, endPoint x: 540, endPoint y: 203, distance: 12.7
click at [540, 203] on textarea "قطعة برجر (لحم بقري حلال)، خبز، خضراوات طازجة، وصلصة. المكونات تشمل لحم بقري حل…" at bounding box center [563, 215] width 264 height 33
paste textarea "ضمن"
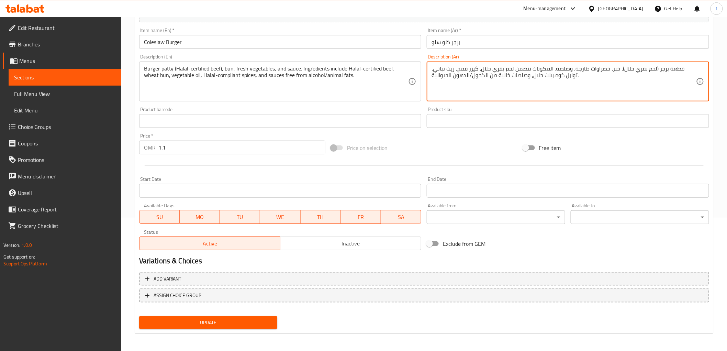
type textarea "قطعة برجر (لحم بقري حلال)، خبز، خضراوات طازجة، وصلصة. المكونات تتضمن لحم بقري ح…"
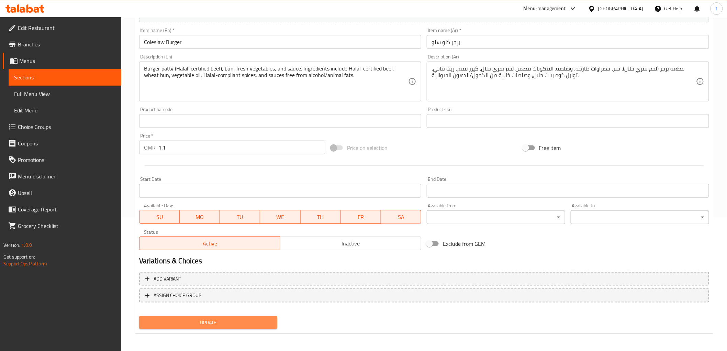
click at [250, 324] on span "Update" at bounding box center [208, 322] width 127 height 9
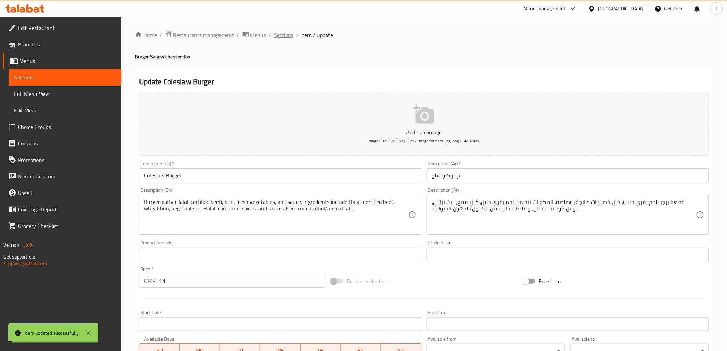
click at [276, 35] on span "Sections" at bounding box center [284, 35] width 20 height 8
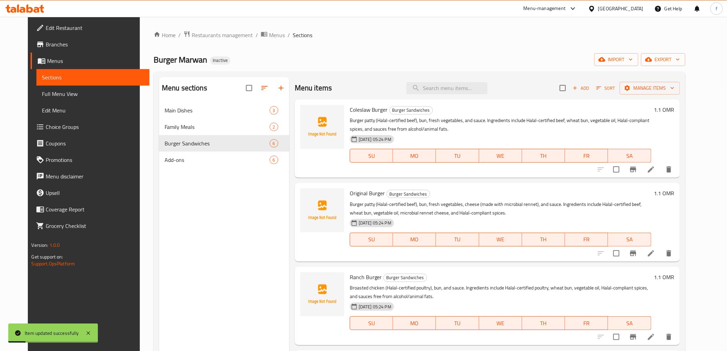
click at [660, 251] on li at bounding box center [650, 253] width 19 height 12
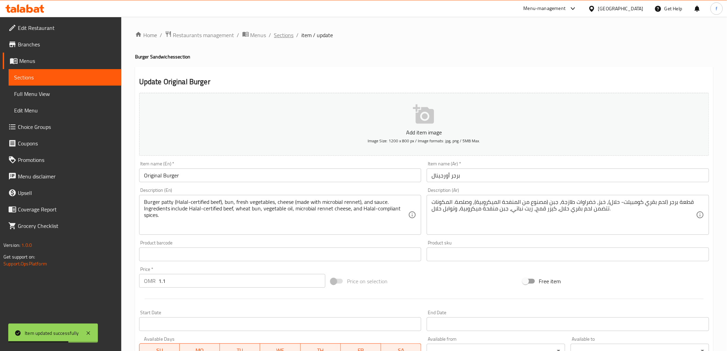
click at [278, 34] on span "Sections" at bounding box center [284, 35] width 20 height 8
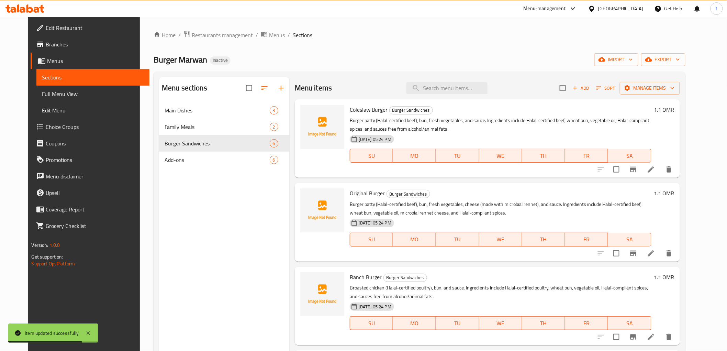
click at [660, 332] on li at bounding box center [650, 336] width 19 height 12
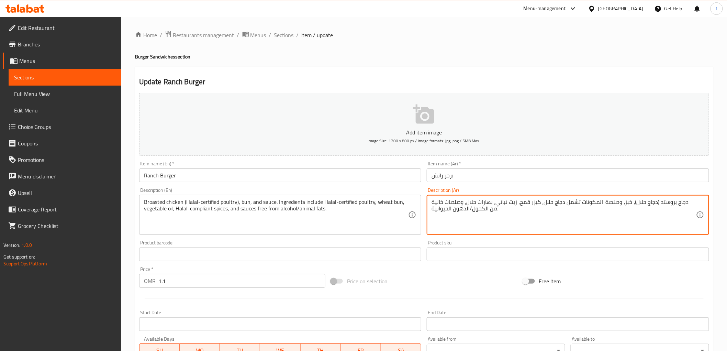
drag, startPoint x: 486, startPoint y: 202, endPoint x: 500, endPoint y: 202, distance: 13.7
click at [555, 204] on textarea "دجاج بروستد (دجاج حلال)، خبز، وصلصة. المكونات تشمل دجاج حلال، كيزر قمح، زيت نبا…" at bounding box center [563, 215] width 264 height 33
drag, startPoint x: 569, startPoint y: 203, endPoint x: 582, endPoint y: 206, distance: 12.7
click at [582, 206] on textarea "دجاج بروستد (دجاج حلال)، خبز، وصلصة. المكونات تشمل دجاج حلال، كيزر قمح، زيت نبا…" at bounding box center [563, 215] width 264 height 33
paste textarea "ضمن"
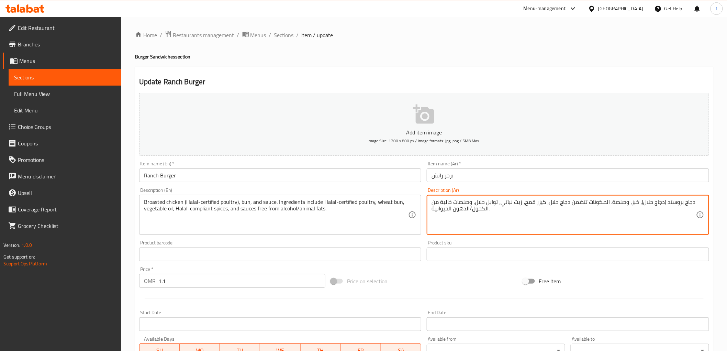
scroll to position [133, 0]
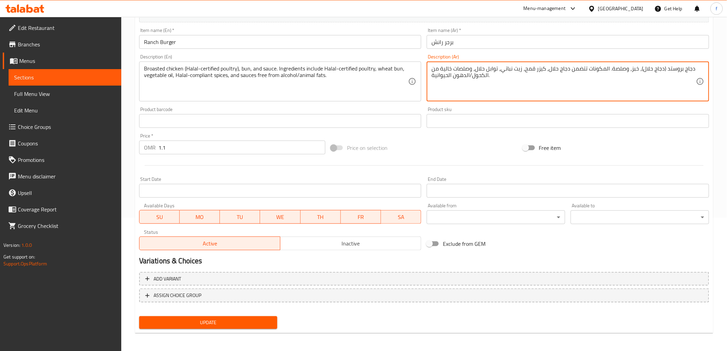
click at [272, 321] on button "Update" at bounding box center [208, 322] width 138 height 13
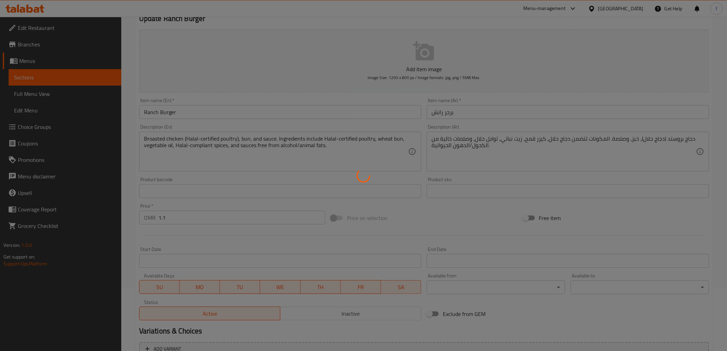
scroll to position [0, 0]
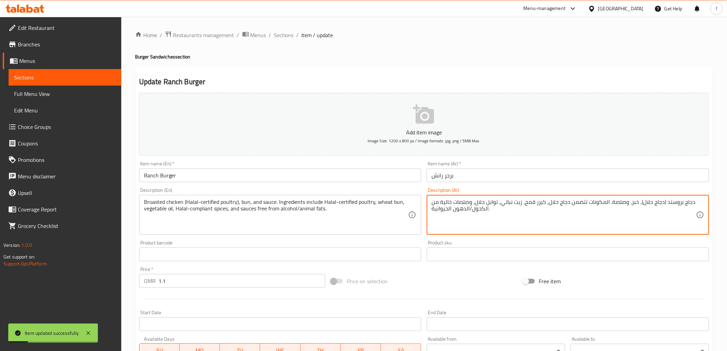
drag, startPoint x: 641, startPoint y: 203, endPoint x: 659, endPoint y: 203, distance: 18.5
paste textarea "يرتيفايد بولتري-"
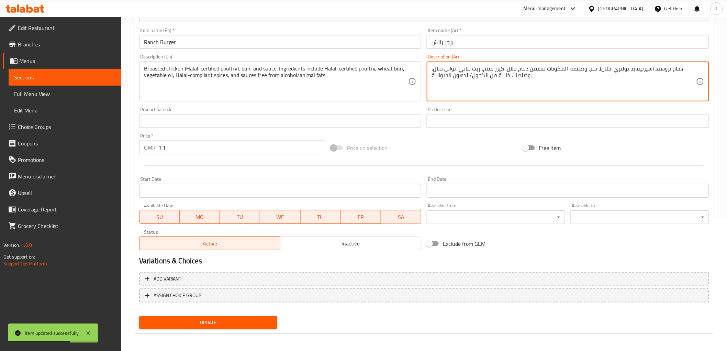
type textarea "دجاج بروستد (سيرتيفايد بولتري-حلال)، خبز، وصلصة. المكونات تتضمن دجاج حلال، كيزر…"
click at [261, 321] on span "Update" at bounding box center [208, 322] width 127 height 9
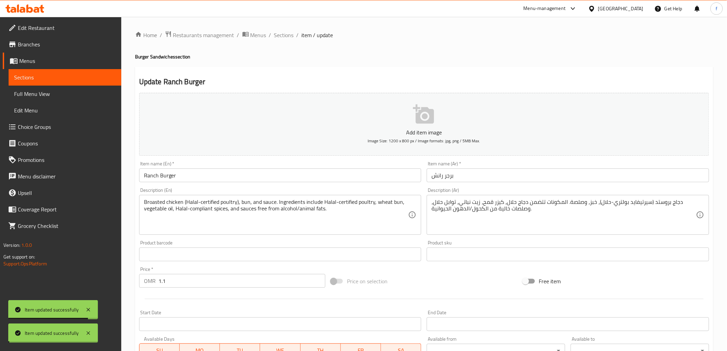
click at [290, 36] on span "Sections" at bounding box center [284, 35] width 20 height 8
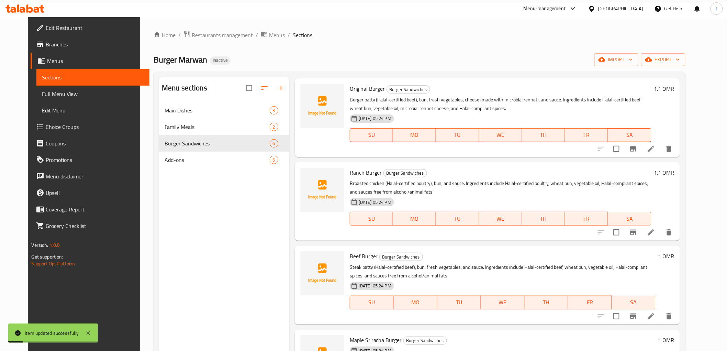
scroll to position [149, 0]
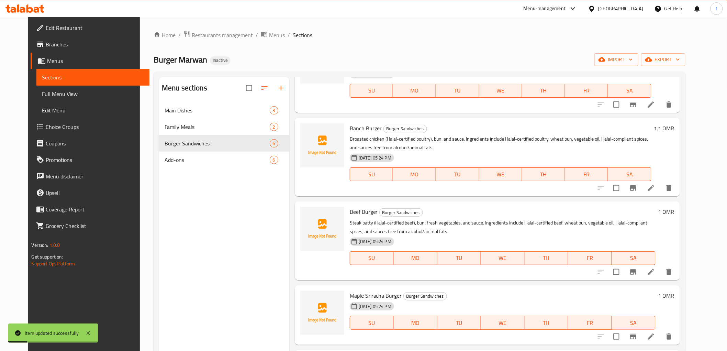
click at [677, 272] on button "delete" at bounding box center [668, 271] width 16 height 16
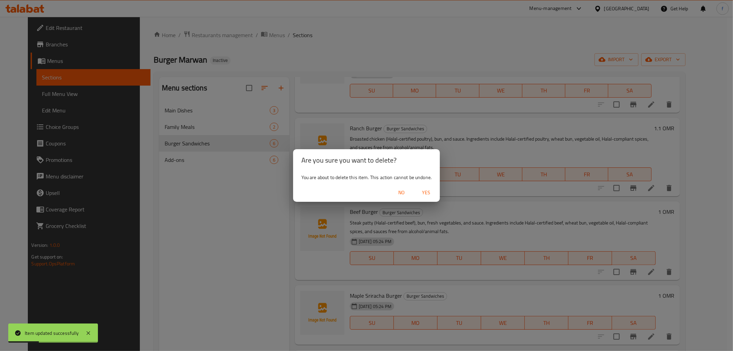
click at [397, 194] on span "No" at bounding box center [401, 192] width 16 height 9
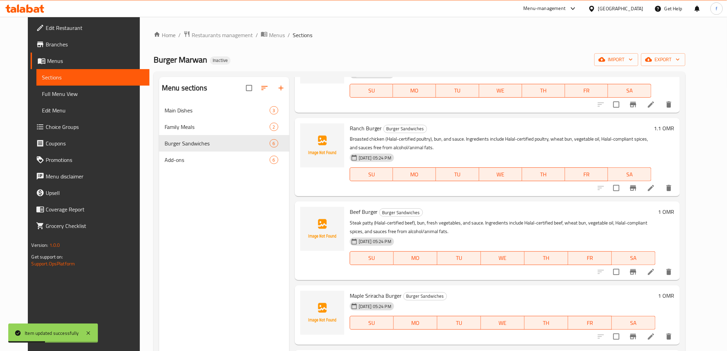
click at [655, 271] on icon at bounding box center [651, 272] width 8 height 8
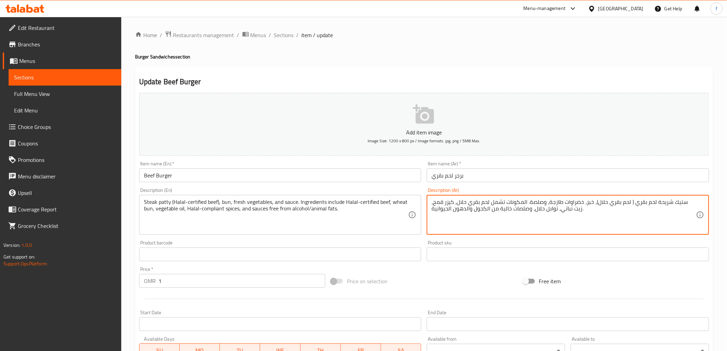
drag, startPoint x: 606, startPoint y: 205, endPoint x: 639, endPoint y: 202, distance: 33.2
click at [619, 202] on textarea "ستيك شريحة لحم بقري ( لحم بقري حلال)، خبز، خضراوات طازجة، وصلصة. المكونات تشمل …" at bounding box center [563, 215] width 264 height 33
paste textarea "كومبيلت"
drag, startPoint x: 467, startPoint y: 203, endPoint x: 481, endPoint y: 207, distance: 14.2
click at [481, 207] on textarea "ستيك شريحة لحم بقري ( لحم بقري كومبيلت- حلال)، خبز، خضراوات طازجة، وصلصة. المكو…" at bounding box center [563, 215] width 264 height 33
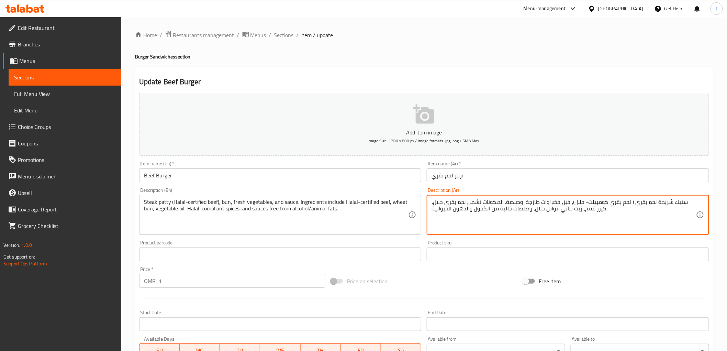
paste textarea "ضمن"
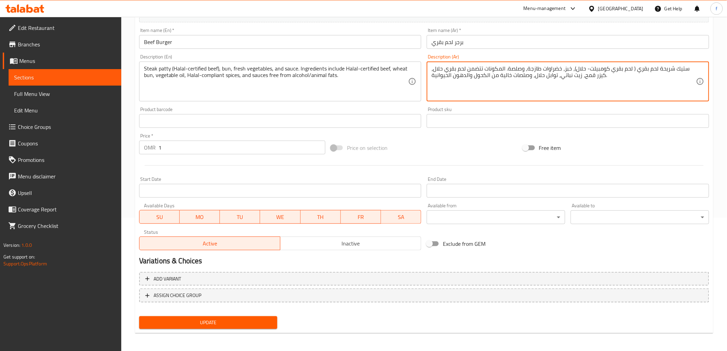
type textarea "ستيك شريحة لحم بقري ( لحم بقري كومبيلت- حلال)، خبز، خضراوات طازجة، وصلصة. المكو…"
click at [250, 325] on span "Update" at bounding box center [208, 322] width 127 height 9
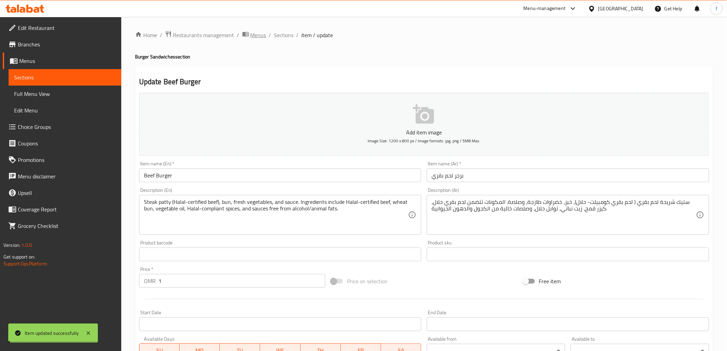
click at [256, 33] on span "Menus" at bounding box center [258, 35] width 16 height 8
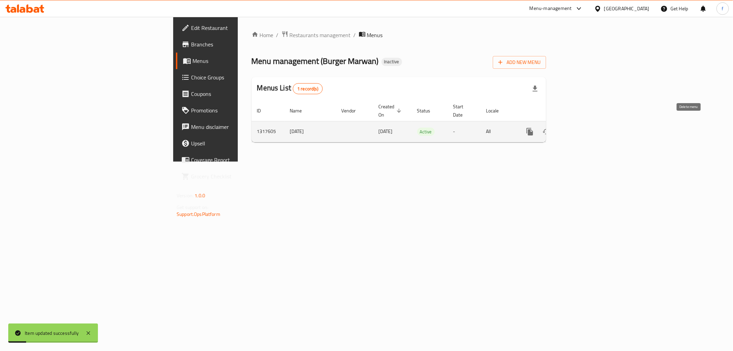
click at [583, 127] on icon "enhanced table" at bounding box center [579, 131] width 8 height 8
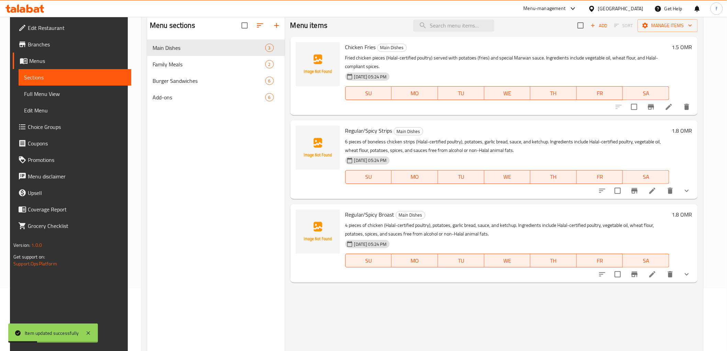
scroll to position [96, 0]
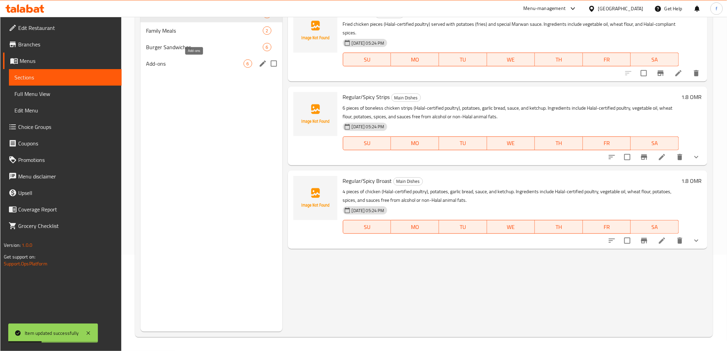
click at [167, 60] on span "Add-ons" at bounding box center [194, 63] width 97 height 8
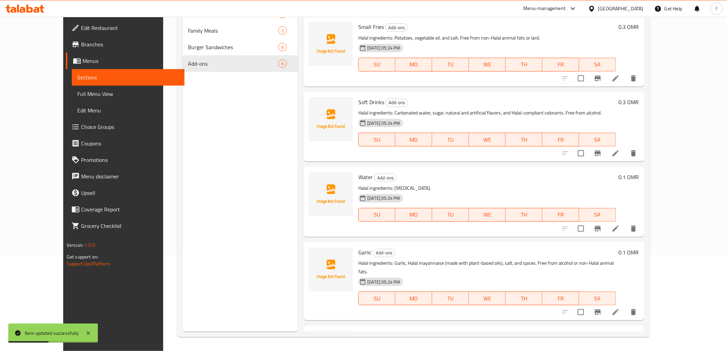
scroll to position [125, 0]
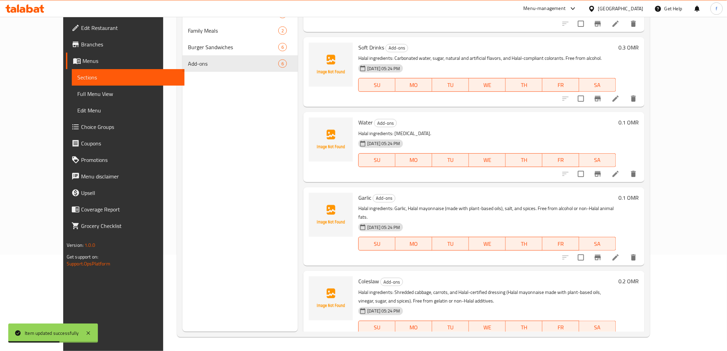
click at [625, 335] on li at bounding box center [615, 341] width 19 height 12
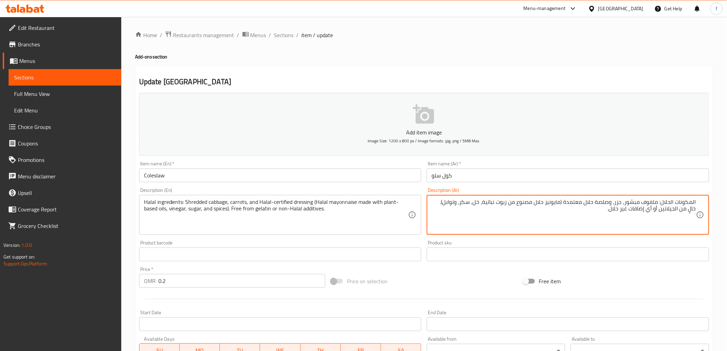
drag, startPoint x: 485, startPoint y: 202, endPoint x: 534, endPoint y: 205, distance: 48.9
paste textarea "نباتات اساسها الزيوت"
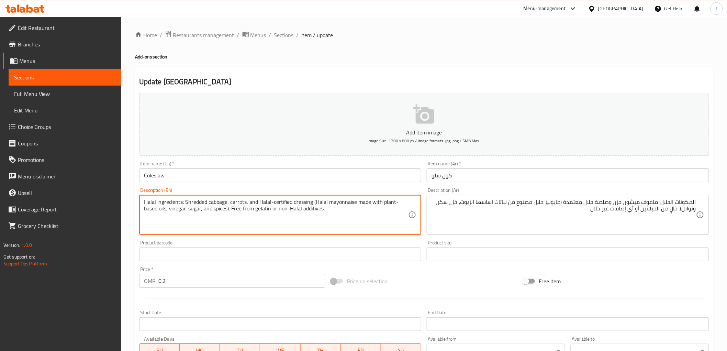
drag, startPoint x: 293, startPoint y: 202, endPoint x: 312, endPoint y: 202, distance: 18.9
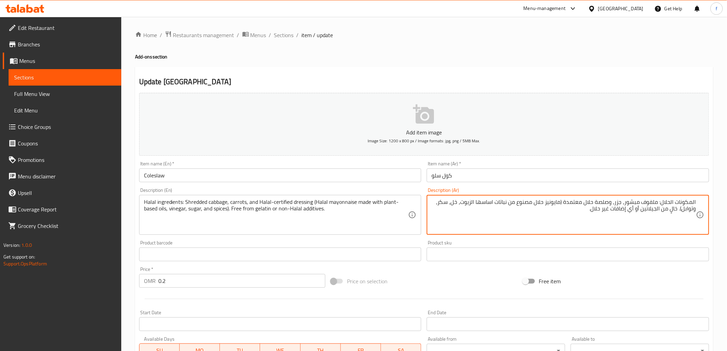
drag, startPoint x: 566, startPoint y: 206, endPoint x: 586, endPoint y: 207, distance: 19.6
click at [586, 207] on textarea "المكونات الحلال: ملفوف مبشور، جزر، وصلصة حلال معتمدة (مايونيز حلال مصنوع من نبا…" at bounding box center [563, 215] width 264 height 33
paste textarea "كومبيلت"
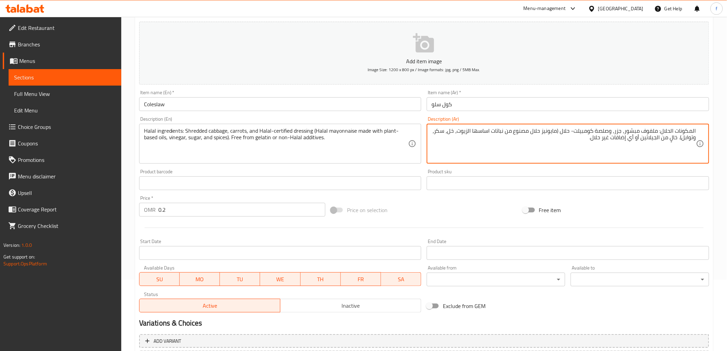
scroll to position [133, 0]
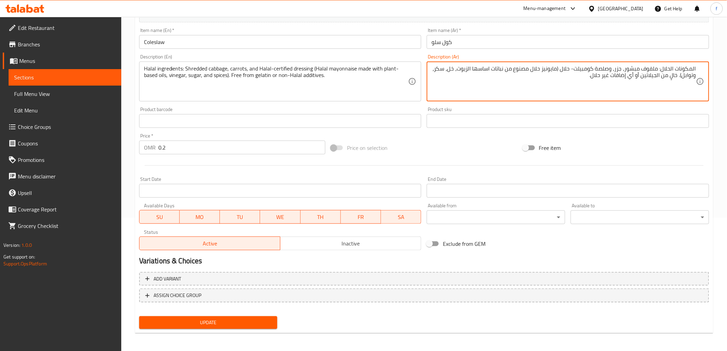
type textarea "المكونات الحلال: ملفوف مبشور، جزر، وصلصة كومبيلت- حلال (مايونيز حلال مصنوع من ن…"
click at [267, 313] on div "Update" at bounding box center [208, 322] width 144 height 18
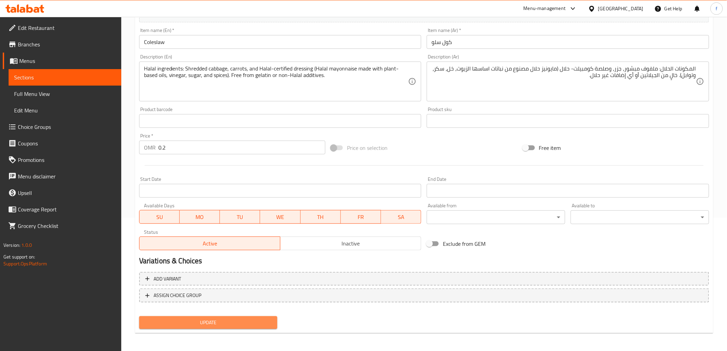
click at [264, 318] on span "Update" at bounding box center [208, 322] width 127 height 9
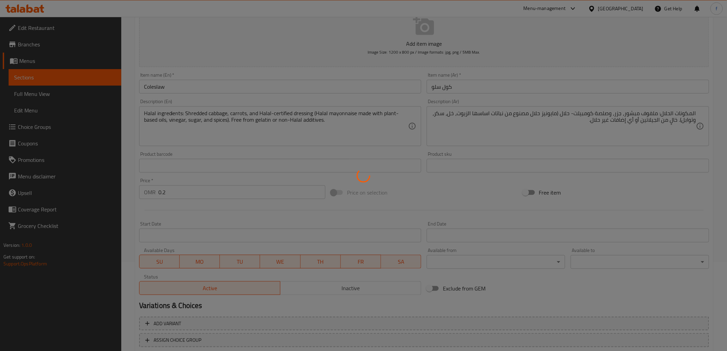
scroll to position [0, 0]
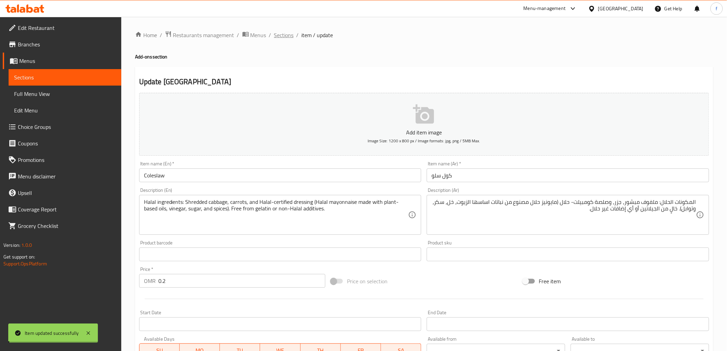
click at [289, 34] on span "Sections" at bounding box center [284, 35] width 20 height 8
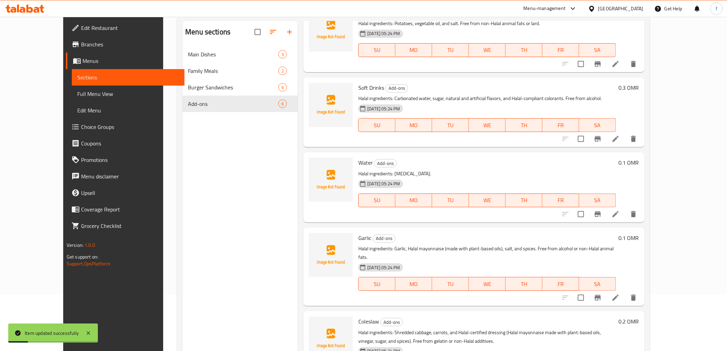
scroll to position [96, 0]
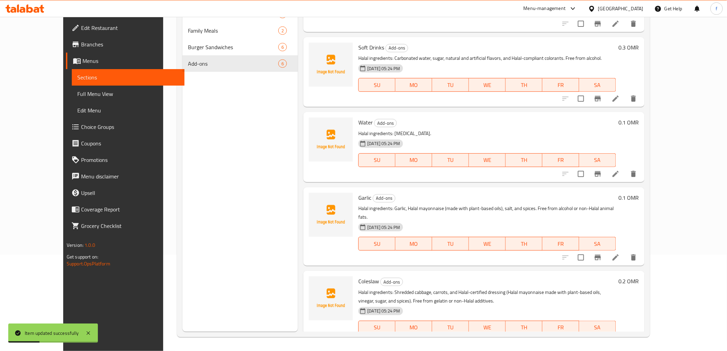
click at [620, 253] on icon at bounding box center [615, 257] width 8 height 8
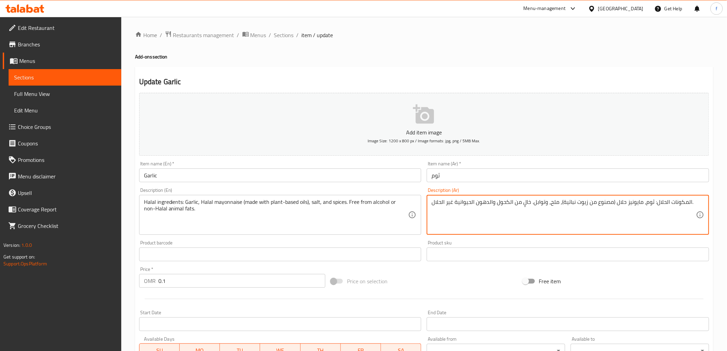
drag, startPoint x: 562, startPoint y: 204, endPoint x: 612, endPoint y: 204, distance: 50.1
paste textarea "نباتات اساسها الزيوت"
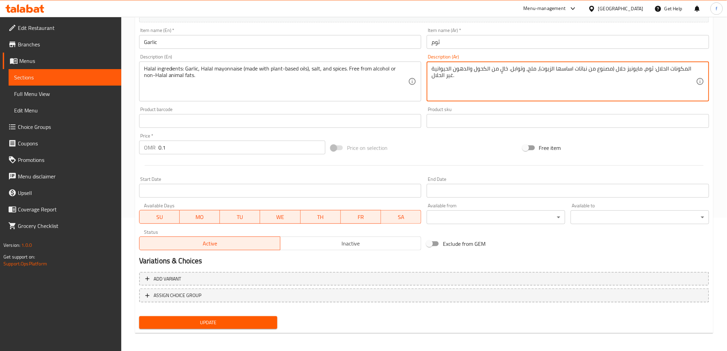
type textarea "المكونات الحلال: ثوم، مايونيز حلال (مصنوع من نباتات اساسها الزيوت)، ملح، وتوابل…"
click at [260, 318] on span "Update" at bounding box center [208, 322] width 127 height 9
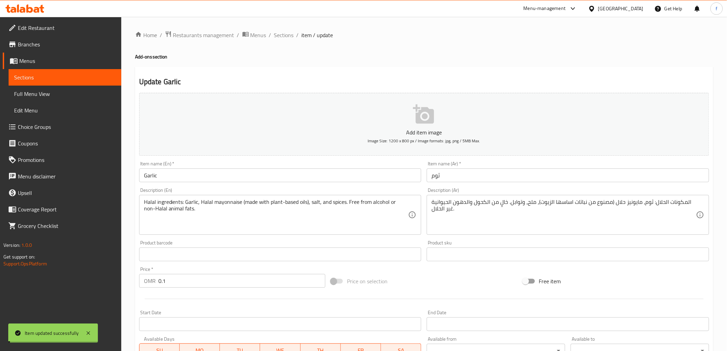
click at [280, 37] on span "Sections" at bounding box center [284, 35] width 20 height 8
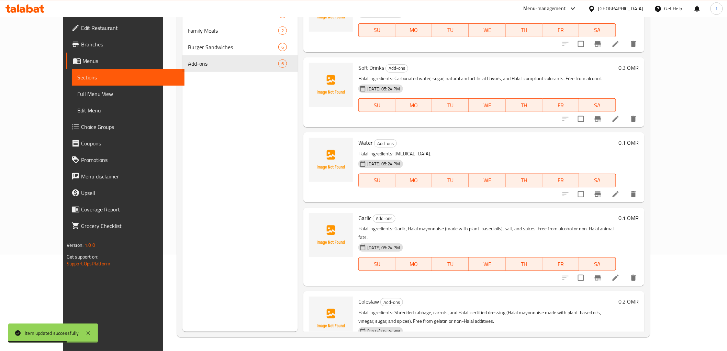
scroll to position [87, 0]
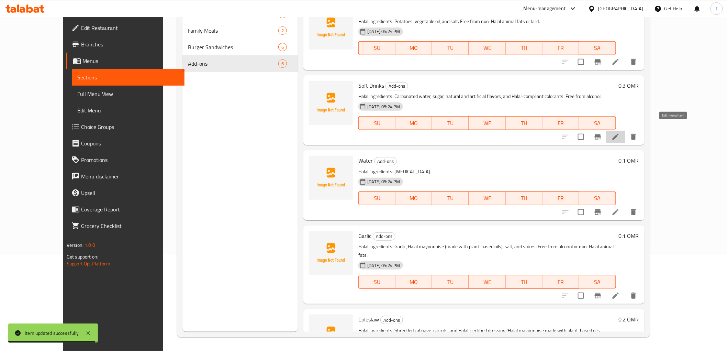
click at [620, 133] on icon at bounding box center [615, 137] width 8 height 8
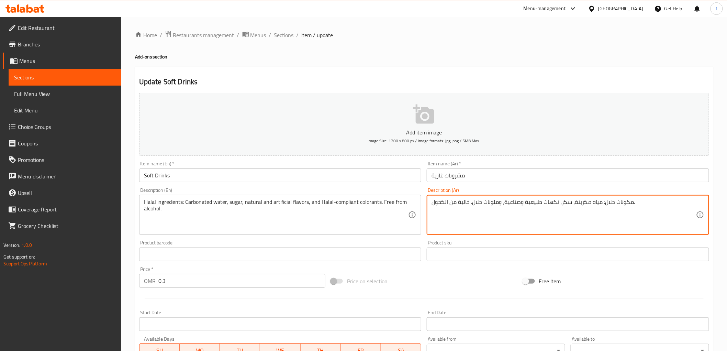
paste textarea "كومبيلت"
click at [506, 203] on textarea "مكونات حلال: مياه مكربنة، سكر، نكهات طبيعية وصناعية، وملوناتكومبيلت- حلال. خالي…" at bounding box center [563, 215] width 264 height 33
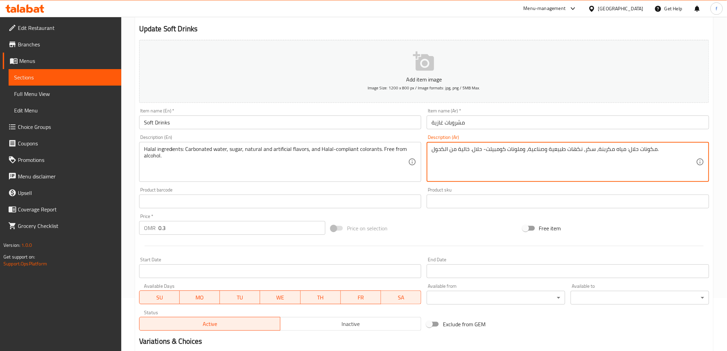
scroll to position [133, 0]
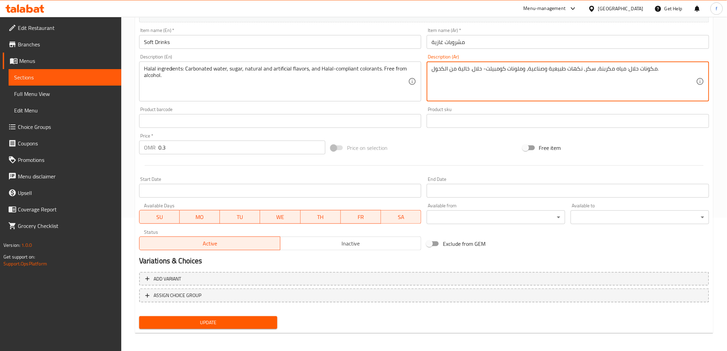
type textarea "مكونات حلال: مياه مكربنة، سكر، نكهات طبيعية وصناعية، وملونات كومبيلت- حلال. خال…"
click at [251, 318] on span "Update" at bounding box center [208, 322] width 127 height 9
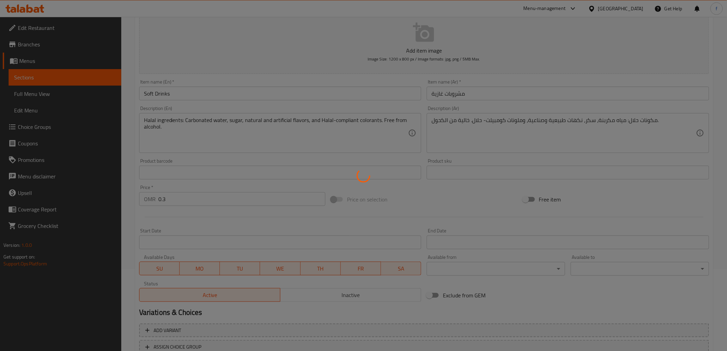
scroll to position [0, 0]
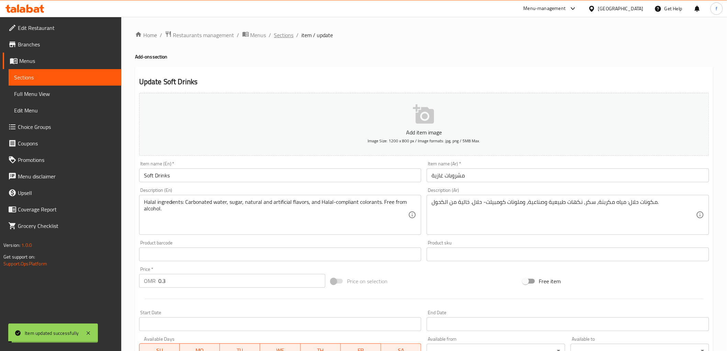
click at [286, 35] on span "Sections" at bounding box center [284, 35] width 20 height 8
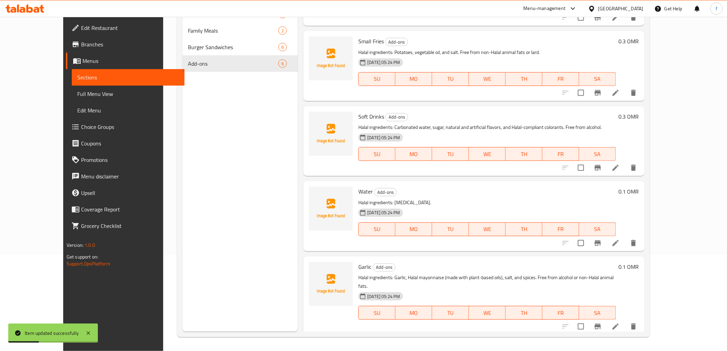
scroll to position [48, 0]
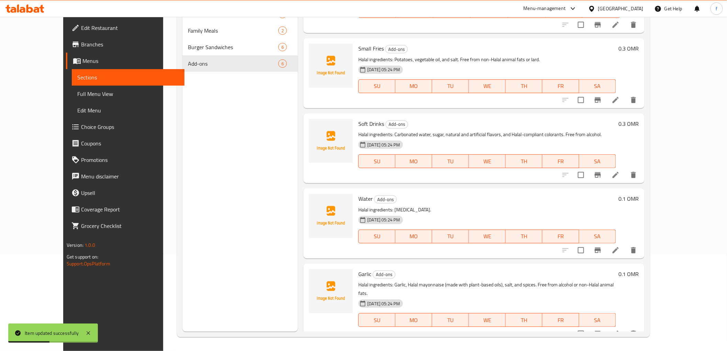
click at [625, 94] on li at bounding box center [615, 100] width 19 height 12
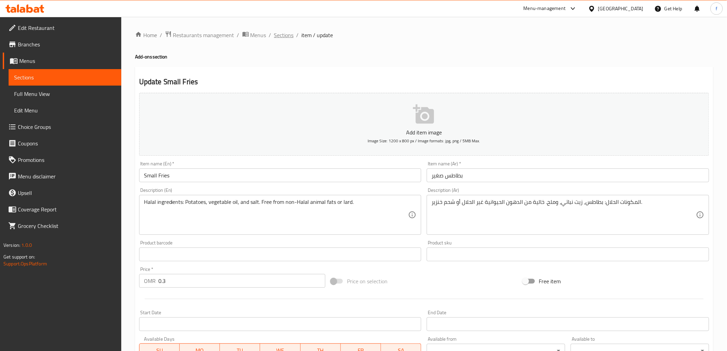
click at [286, 37] on span "Sections" at bounding box center [284, 35] width 20 height 8
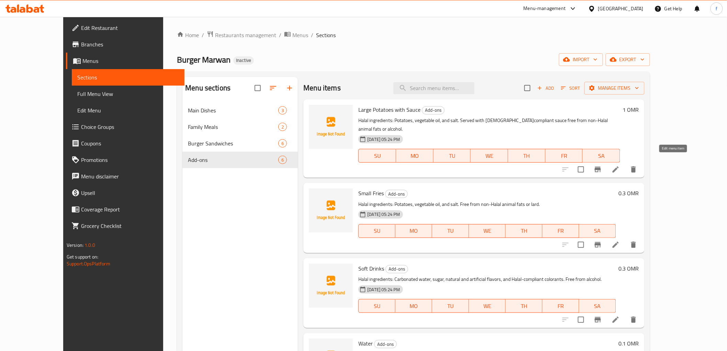
click at [620, 165] on icon at bounding box center [615, 169] width 8 height 8
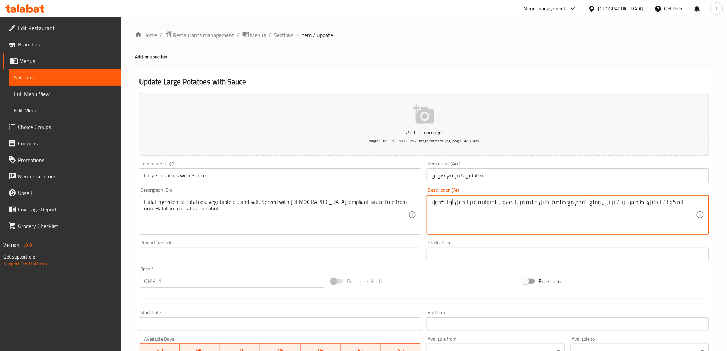
paste textarea "كومبيلت"
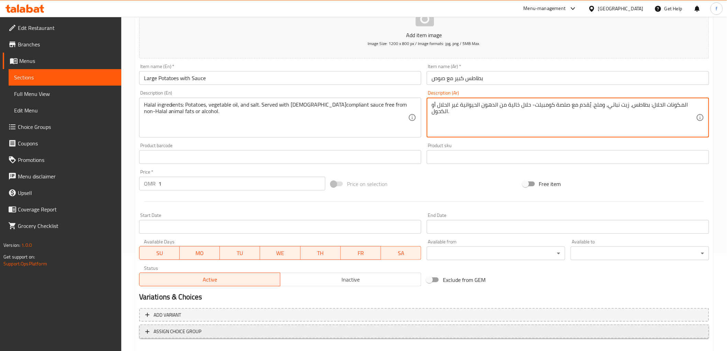
scroll to position [133, 0]
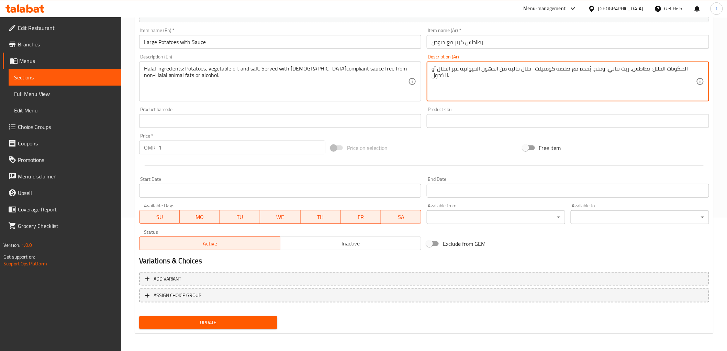
type textarea "المكونات الحلال: بطاطس، زيت نباتي، وملح. يُقدم مع صلصة كومبيلت- حلال خالية من ا…"
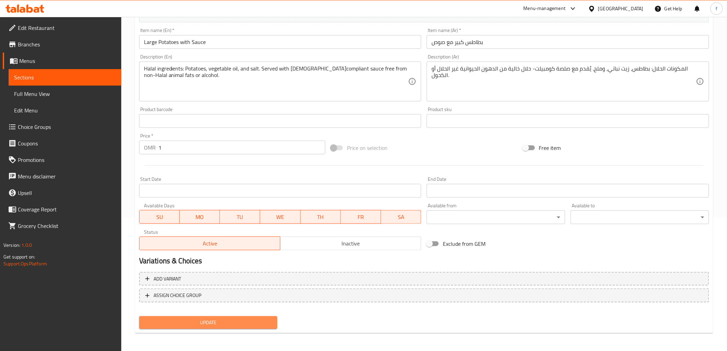
click at [248, 321] on span "Update" at bounding box center [208, 322] width 127 height 9
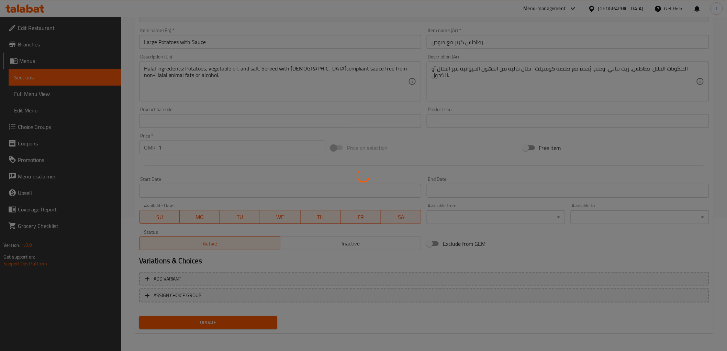
scroll to position [0, 0]
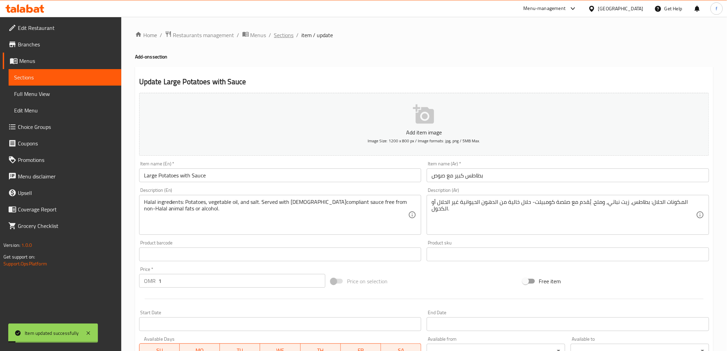
click at [290, 36] on span "Sections" at bounding box center [284, 35] width 20 height 8
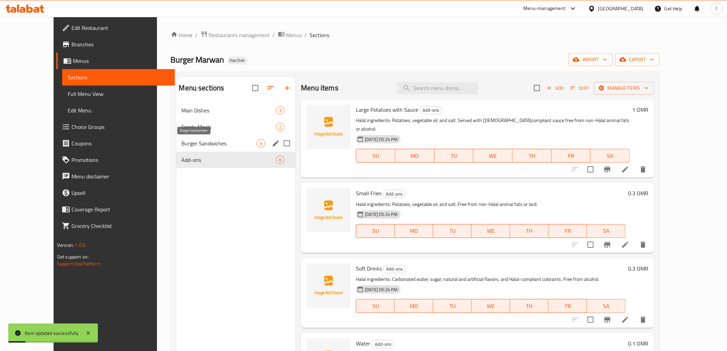
click at [202, 145] on span "Burger Sandwiches" at bounding box center [219, 143] width 75 height 8
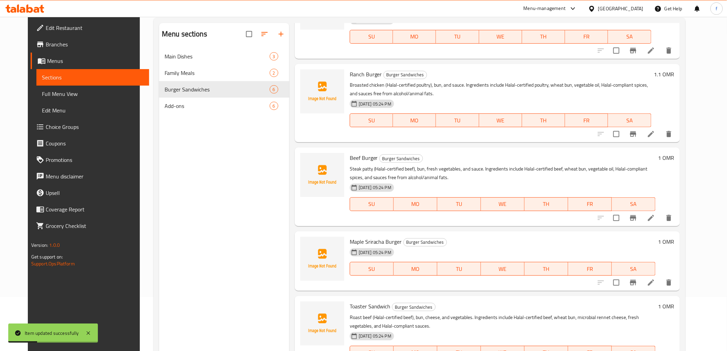
scroll to position [96, 0]
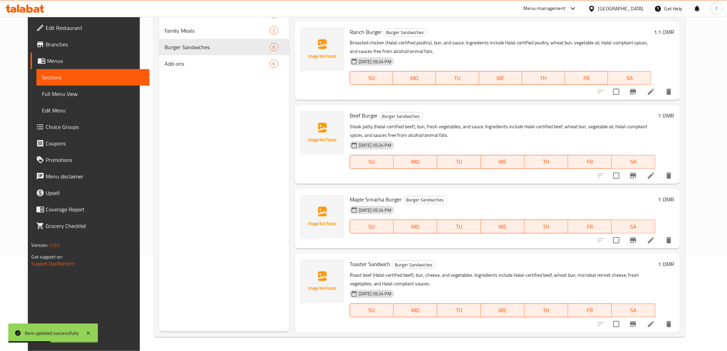
click at [655, 327] on icon at bounding box center [651, 324] width 8 height 8
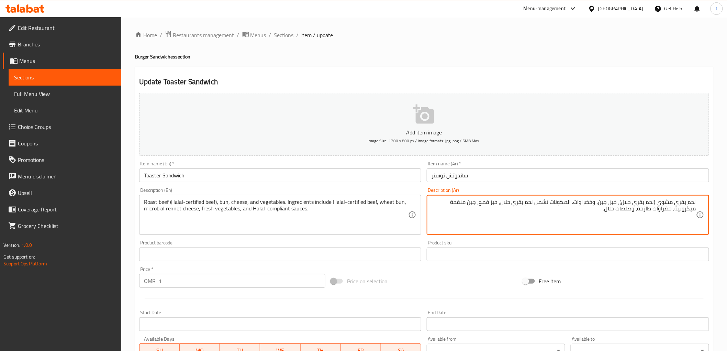
click at [632, 204] on textarea "لحم بقري مشوي (لحم بقري حلال)، خبز، جبن، وخضراوات. المكونات تشمل لحم بقري حلال،…" at bounding box center [563, 215] width 264 height 33
click at [634, 205] on textarea "لحم بقري مشوي (لحم بقري حلال)، خبز، جبن، وخضراوات. المكونات تشمل لحم بقري حلال،…" at bounding box center [563, 215] width 264 height 33
paste textarea "كومبيلت"
drag, startPoint x: 513, startPoint y: 202, endPoint x: 527, endPoint y: 203, distance: 13.4
click at [527, 203] on textarea "لحم بقري مشوي (لحم بقري كومبيلت- حلال)، خبز، جبن، وخضراوات. المكونات تشمل لحم ب…" at bounding box center [563, 215] width 264 height 33
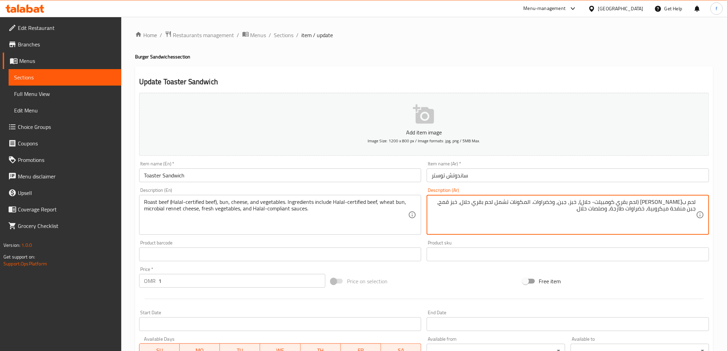
paste textarea "ضمن"
click at [488, 204] on textarea "لحم بقري مشوي (لحم بقري كومبيلت- حلال)، خبز، جبن، وخضراوات. المكونات تتضمن لحم …" at bounding box center [563, 215] width 264 height 33
paste textarea "كومبيلت"
click at [466, 205] on textarea "لحم بقري مشوي (لحم بقري كومبيلت- حلال)، خبز، جبن، وخضراوات. المكونات تتضمن لحم …" at bounding box center [563, 215] width 264 height 33
click at [592, 212] on textarea "لحم بقري مشوي (لحم بقري كومبيلت- حلال)، خبز، جبن، وخضراوات. المكونات تتضمن لحم …" at bounding box center [563, 215] width 264 height 33
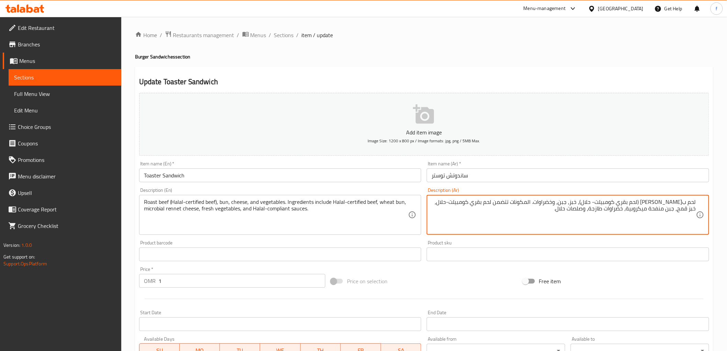
click at [591, 211] on textarea "لحم بقري مشوي (لحم بقري كومبيلت- حلال)، خبز، جبن، وخضراوات. المكونات تتضمن لحم …" at bounding box center [563, 215] width 264 height 33
paste textarea "كومبيلت"
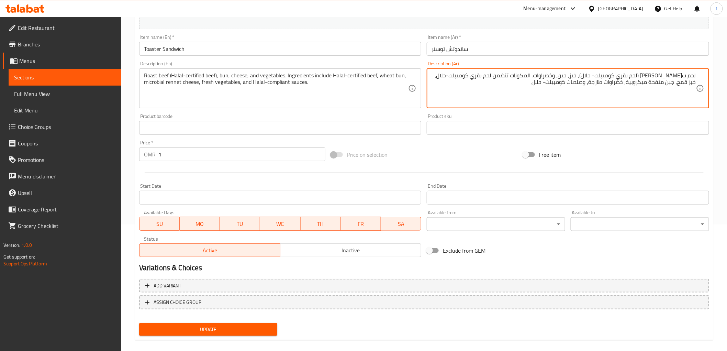
scroll to position [133, 0]
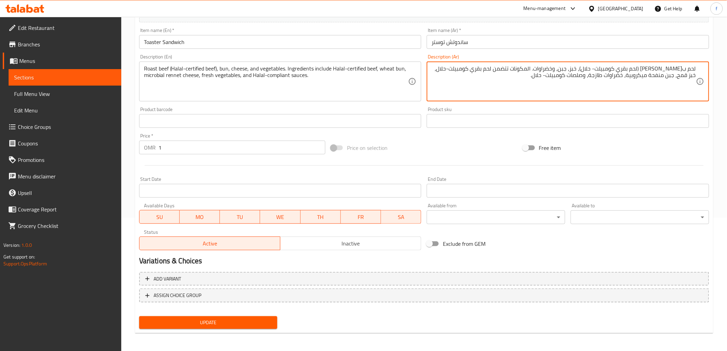
type textarea "لحم بقري مشوي (لحم بقري كومبيلت- حلال)، خبز، جبن، وخضراوات. المكونات تتضمن لحم …"
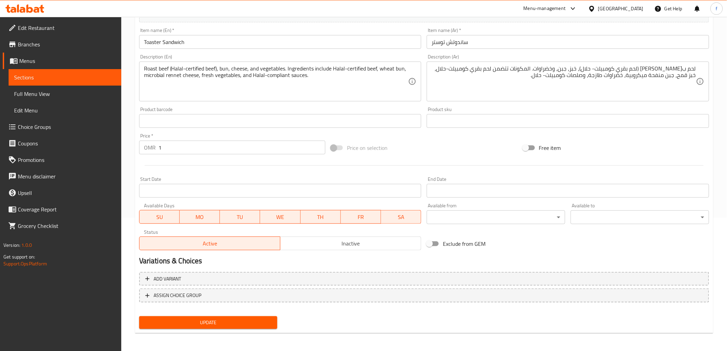
click at [212, 335] on div "Home / Restaurants management / Menus / Sections / item / update Burger Sandwic…" at bounding box center [424, 117] width 578 height 441
click at [222, 324] on span "Update" at bounding box center [208, 322] width 127 height 9
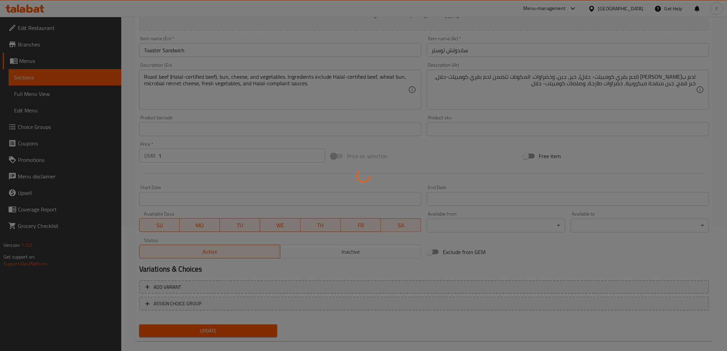
scroll to position [0, 0]
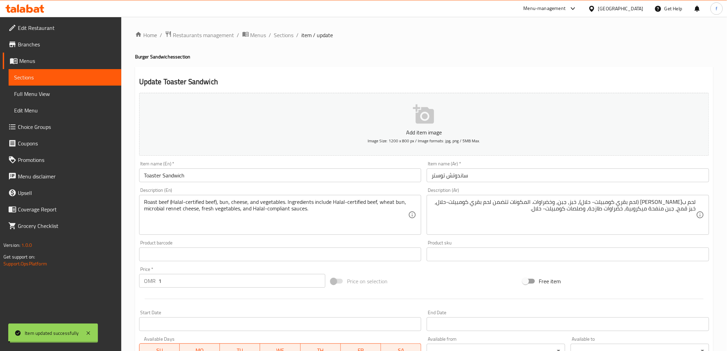
click at [290, 34] on span "Sections" at bounding box center [284, 35] width 20 height 8
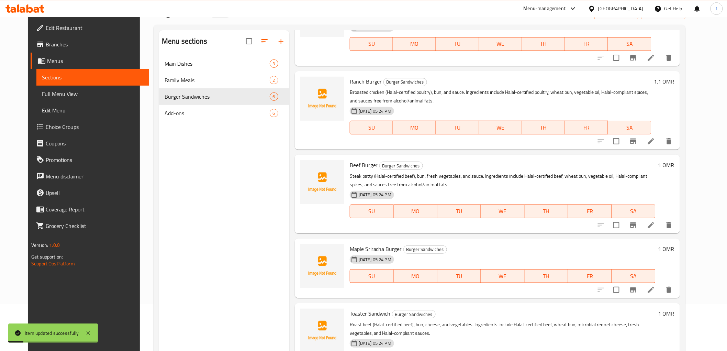
scroll to position [96, 0]
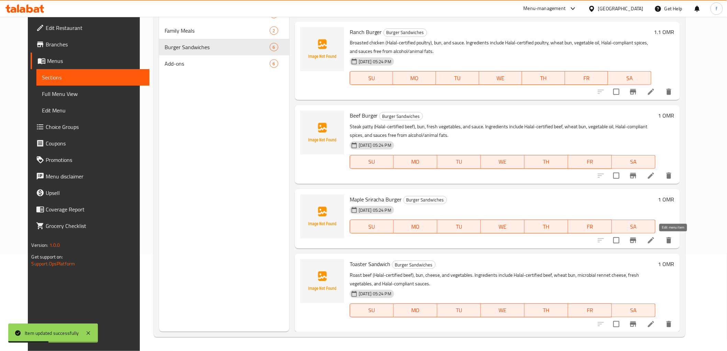
click at [654, 238] on icon at bounding box center [651, 240] width 6 height 6
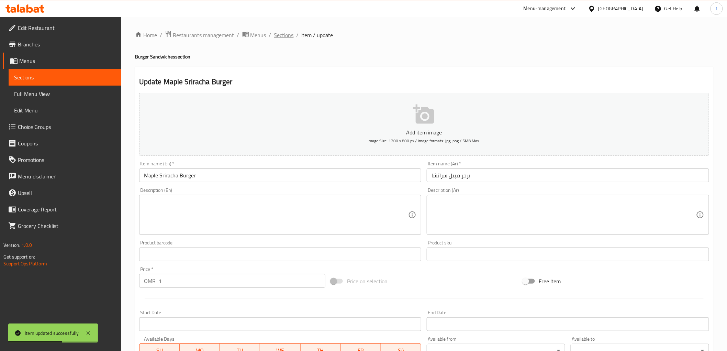
click at [284, 39] on span "Sections" at bounding box center [284, 35] width 20 height 8
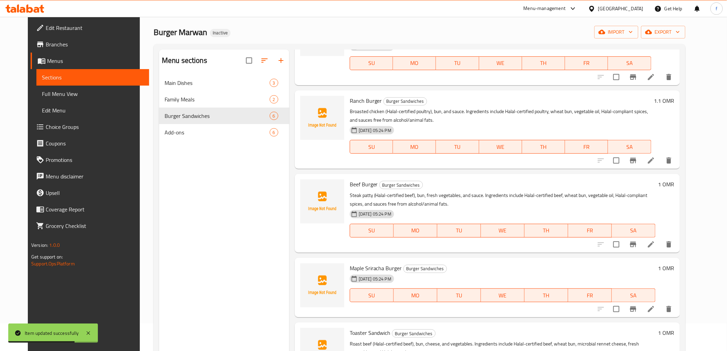
scroll to position [96, 0]
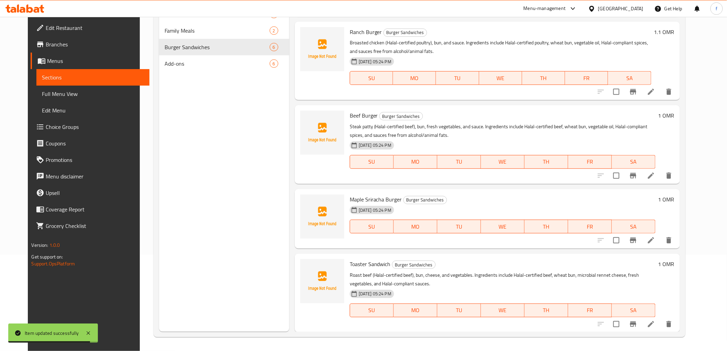
click at [655, 172] on icon at bounding box center [651, 175] width 8 height 8
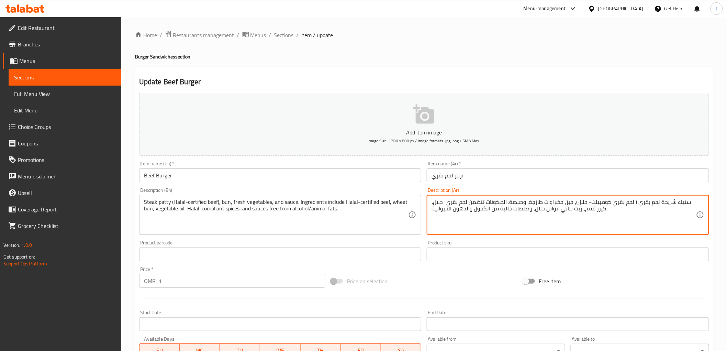
paste textarea "كومبيلت"
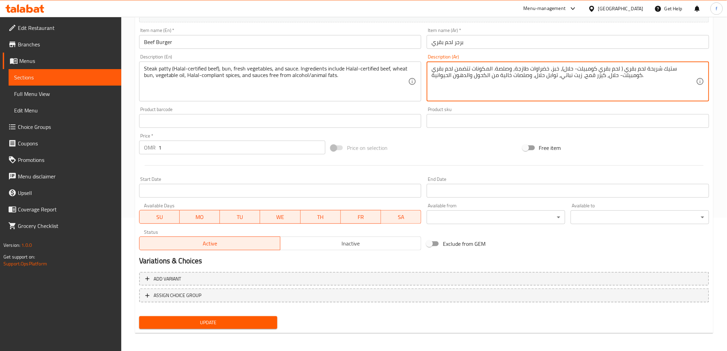
type textarea "ستيك شريحة لحم بقري ( لحم بقري كومبيلت- حلال)، خبز، خضراوات طازجة، وصلصة. المكو…"
click at [235, 319] on span "Update" at bounding box center [208, 322] width 127 height 9
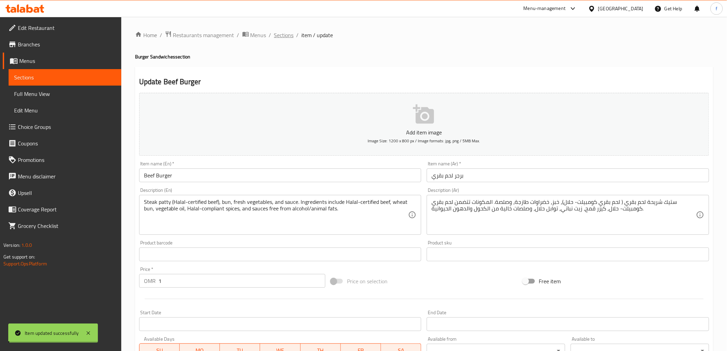
click at [281, 36] on span "Sections" at bounding box center [284, 35] width 20 height 8
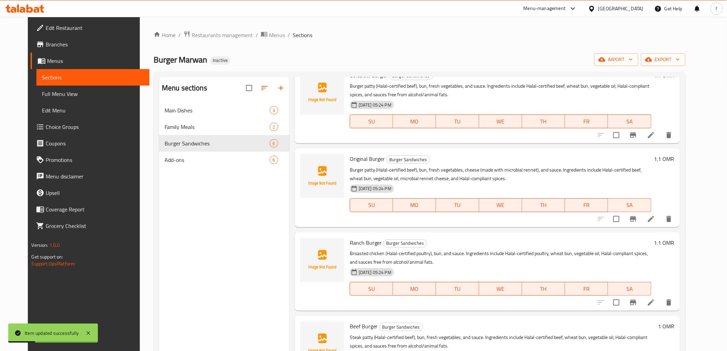
scroll to position [149, 0]
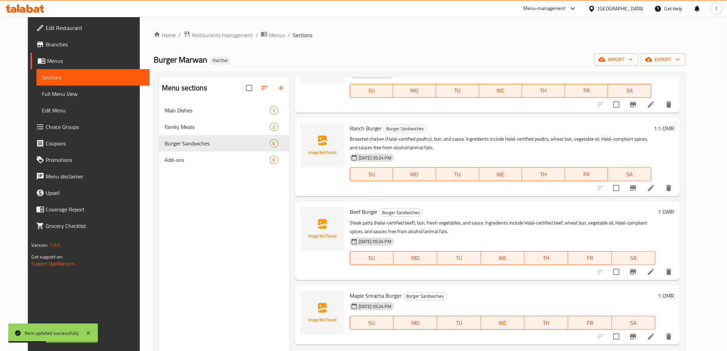
click at [660, 185] on li at bounding box center [650, 188] width 19 height 12
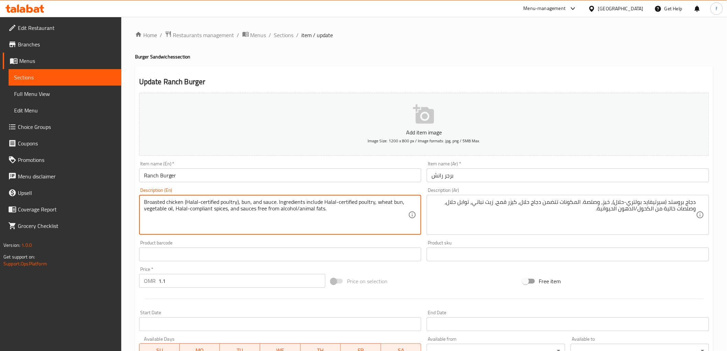
drag, startPoint x: 356, startPoint y: 203, endPoint x: 372, endPoint y: 203, distance: 15.8
click at [372, 203] on textarea "Broasted chicken (Halal-certified poultry), bun, and sauce. Ingredients include…" at bounding box center [276, 215] width 264 height 33
drag, startPoint x: 304, startPoint y: 203, endPoint x: 372, endPoint y: 204, distance: 67.7
click at [372, 204] on textarea "Broasted chicken (Halal-certified poultry), bun, and sauce. Ingredients include…" at bounding box center [276, 215] width 264 height 33
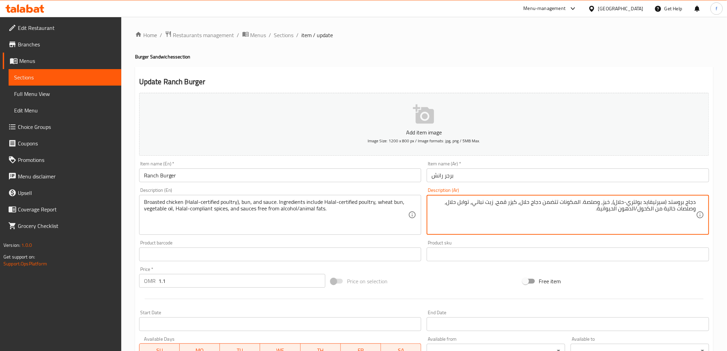
drag, startPoint x: 543, startPoint y: 204, endPoint x: 523, endPoint y: 204, distance: 19.9
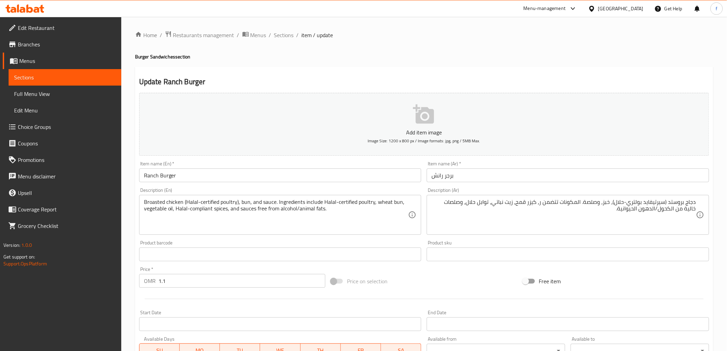
click at [540, 203] on textarea "دجاج بروستد (سيرتيفايد بولتري-حلال)، خبز، وصلصة. المكونات تتضمن ر، كيزر قمح، زي…" at bounding box center [563, 215] width 264 height 33
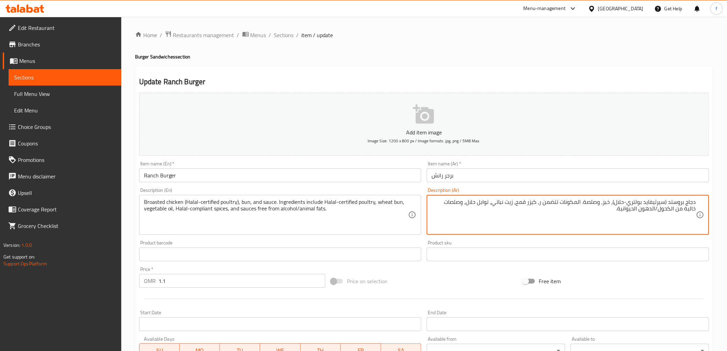
click at [542, 203] on textarea "دجاج بروستد (سيرتيفايد بولتري-حلال)، خبز، وصلصة. المكونات تتضمن ر، كيزر قمح، زي…" at bounding box center [563, 215] width 264 height 33
paste textarea "يرتيفايد بولتري-حلال"
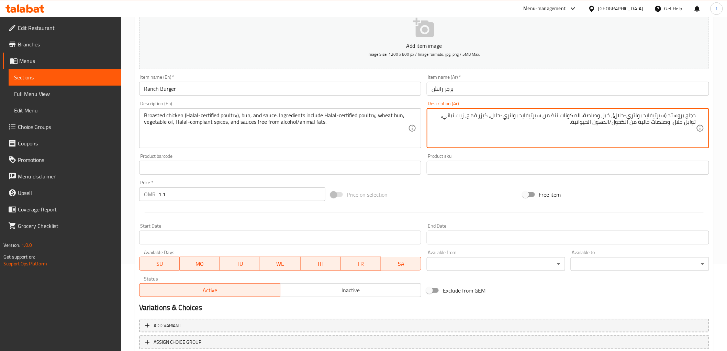
scroll to position [133, 0]
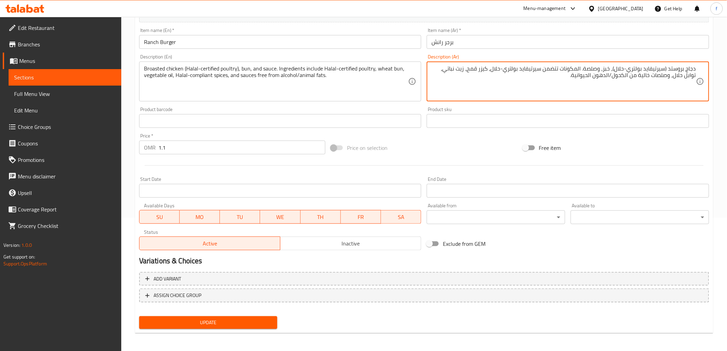
click at [685, 75] on textarea "دجاج بروستد (سيرتيفايد بولتري-حلال)، خبز، وصلصة. المكونات تتضمن سيرتيفايد بولتر…" at bounding box center [563, 81] width 264 height 33
paste textarea "كومبيلت"
click at [661, 74] on textarea "دجاج بروستد (سيرتيفايد بولتري-حلال)، خبز، وصلصة. المكونات تتضمن سيرتيفايد بولتر…" at bounding box center [563, 81] width 264 height 33
type textarea "دجاج بروستد (سيرتيفايد بولتري-حلال)، خبز، وصلصة. المكونات تتضمن سيرتيفايد بولتر…"
click at [219, 324] on span "Update" at bounding box center [208, 322] width 127 height 9
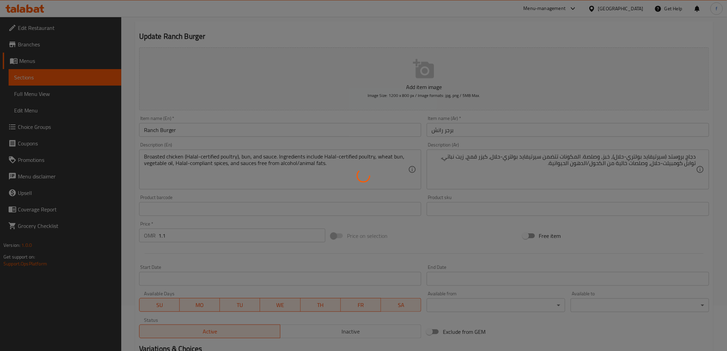
scroll to position [0, 0]
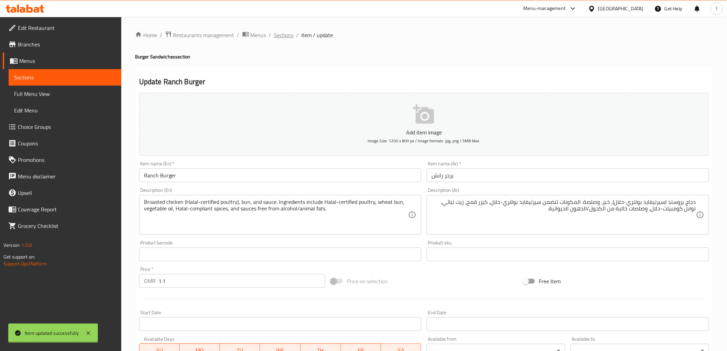
click at [285, 34] on div "Home / Restaurants management / Menus / Sections / item / update Burger Sandwic…" at bounding box center [424, 251] width 578 height 441
click at [285, 34] on span "Sections" at bounding box center [284, 35] width 20 height 8
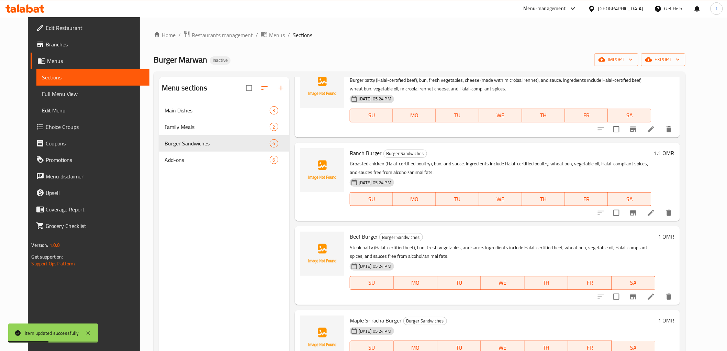
scroll to position [111, 0]
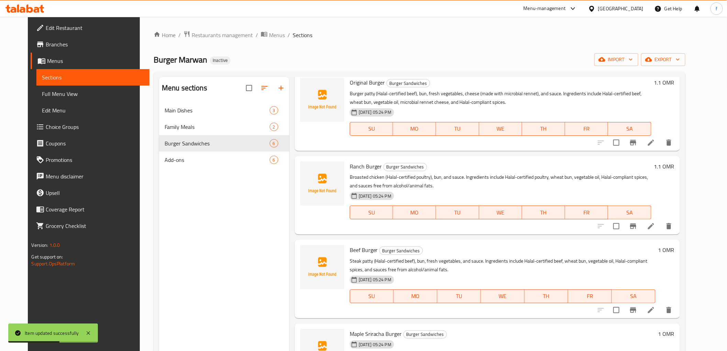
click at [660, 141] on li at bounding box center [650, 142] width 19 height 12
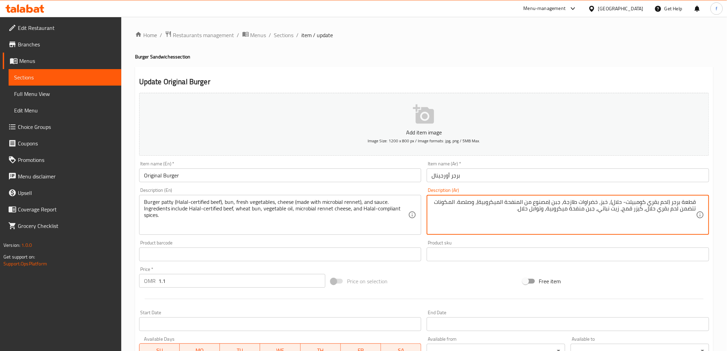
click at [534, 210] on textarea "قطعة برجر (لحم بقري كومبيلت- حلال)، خبز، خضراوات طازجة، جبن (مصنوع من المنفحة ا…" at bounding box center [563, 215] width 264 height 33
click at [533, 208] on textarea "قطعة برجر (لحم بقري كومبيلت- حلال)، خبز، خضراوات طازجة، جبن (مصنوع من المنفحة ا…" at bounding box center [563, 215] width 264 height 33
paste textarea "كومبيلت"
click at [533, 210] on textarea "قطعة برجر (لحم بقري كومبيلت- حلال)، خبز، خضراوات طازجة، جبن (مصنوع من المنفحة ا…" at bounding box center [563, 215] width 264 height 33
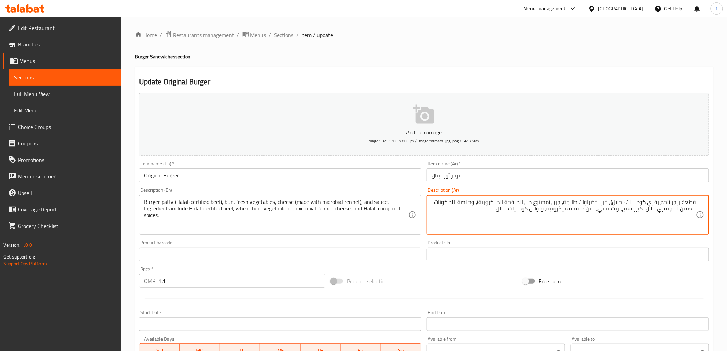
drag, startPoint x: 678, startPoint y: 210, endPoint x: 644, endPoint y: 208, distance: 33.4
click at [644, 208] on textarea "قطعة برجر (لحم بقري كومبيلت- حلال)، خبز، خضراوات طازجة، جبن (مصنوع من المنفحة ا…" at bounding box center [563, 215] width 264 height 33
click at [653, 208] on textarea "قطعة برجر (لحم بقري كومبيلت- حلال)، خبز، خضراوات طازجة، جبن (مصنوع من المنفحة ا…" at bounding box center [563, 215] width 264 height 33
drag, startPoint x: 647, startPoint y: 211, endPoint x: 680, endPoint y: 213, distance: 33.4
click at [680, 213] on textarea "قطعة برجر (لحم بقري كومبيلت- حلال)، خبز، خضراوات طازجة، جبن (مصنوع من المنفحة ا…" at bounding box center [563, 215] width 264 height 33
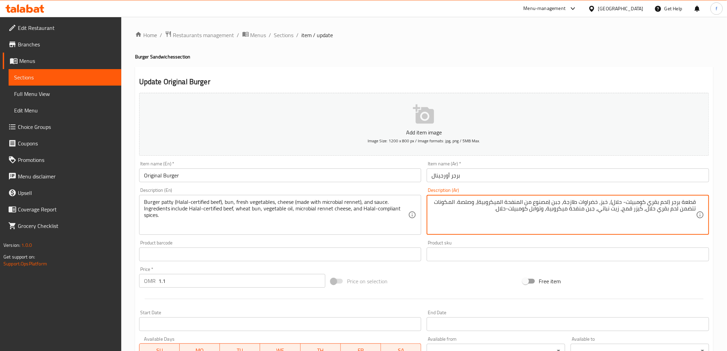
click at [667, 211] on textarea "قطعة برجر (لحم بقري كومبيلت- حلال)، خبز، خضراوات طازجة، جبن (مصنوع من المنفحة ا…" at bounding box center [563, 215] width 264 height 33
drag, startPoint x: 647, startPoint y: 210, endPoint x: 679, endPoint y: 212, distance: 31.3
click at [679, 212] on textarea "قطعة برجر (لحم بقري كومبيلت- حلال)، خبز، خضراوات طازجة، جبن (مصنوع من المنفحة ا…" at bounding box center [563, 215] width 264 height 33
click at [659, 210] on textarea "قطعة برجر (لحم بقري كومبيلت- حلال)، خبز، خضراوات طازجة، جبن (مصنوع من المنفحة ا…" at bounding box center [563, 215] width 264 height 33
paste textarea "سيرتيفايد بولتري-حلال"
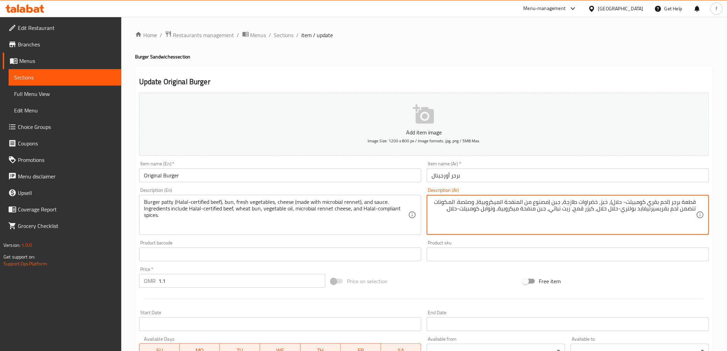
click at [660, 210] on textarea "قطعة برجر (لحم بقري كومبيلت- حلال)، خبز، خضراوات طازجة، جبن (مصنوع من المنفحة ا…" at bounding box center [563, 215] width 264 height 33
drag, startPoint x: 604, startPoint y: 210, endPoint x: 596, endPoint y: 211, distance: 8.3
click at [596, 211] on textarea "قطعة برجر (لحم بقري كومبيلت- حلال)، خبز، خضراوات طازجة، جبن (مصنوع من المنفحة ا…" at bounding box center [563, 215] width 264 height 33
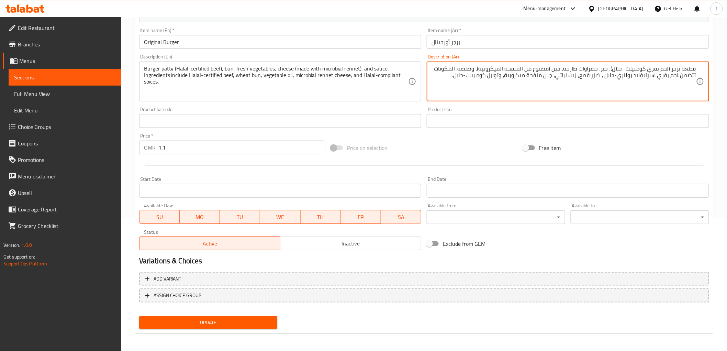
type textarea "قطعة برجر (لحم بقري كومبيلت- حلال)، خبز، خضراوات طازجة، جبن (مصنوع من المنفحة ا…"
click at [231, 321] on span "Update" at bounding box center [208, 322] width 127 height 9
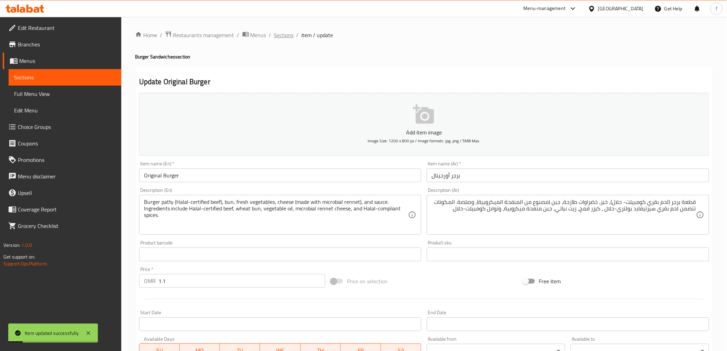
click at [284, 31] on span "Sections" at bounding box center [284, 35] width 20 height 8
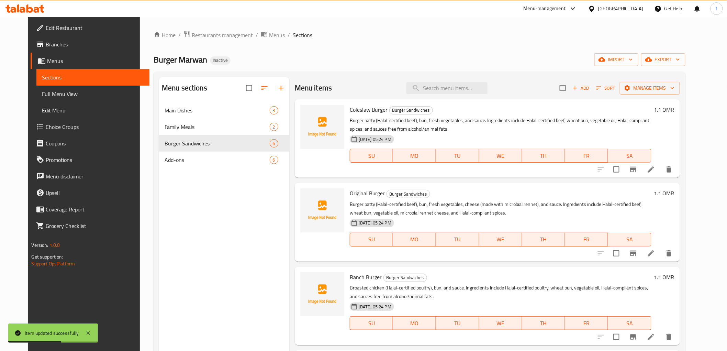
click at [655, 173] on icon at bounding box center [651, 169] width 8 height 8
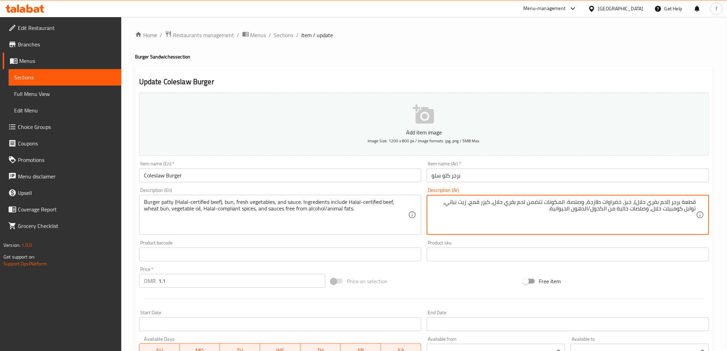
click at [507, 204] on textarea "قطعة برجر (لحم بقري حلال)، خبز، خضراوات طازجة، وصلصة. المكونات تتضمن لحم بقري ح…" at bounding box center [563, 215] width 264 height 33
paste textarea "كومبيلت"
drag, startPoint x: 486, startPoint y: 203, endPoint x: 483, endPoint y: 202, distance: 3.5
click at [483, 202] on textarea "قطعة برجر (لحم بقري حلال)، خبز، خضراوات طازجة، وصلصة. المكونات تتضمن لحم بقري ك…" at bounding box center [563, 215] width 264 height 33
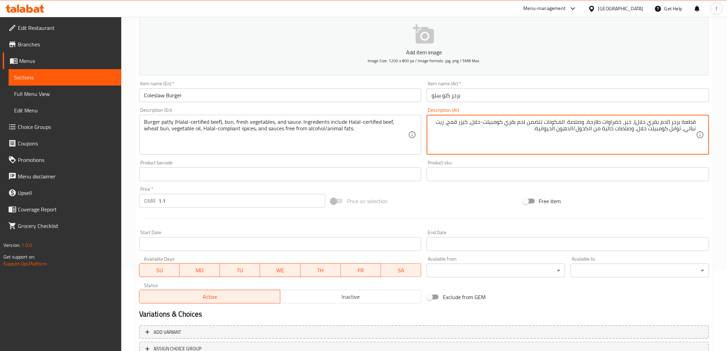
scroll to position [133, 0]
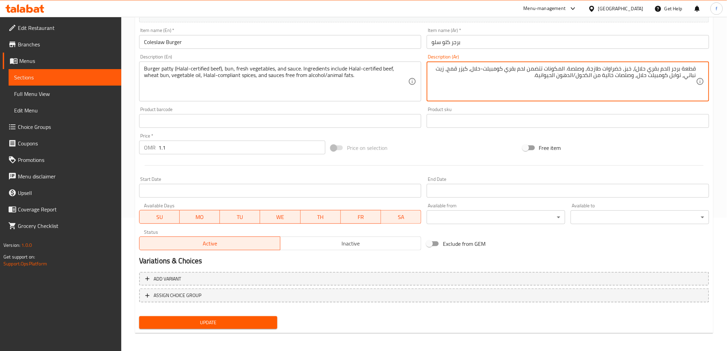
type textarea "قطعة برجر (لحم بقري حلال)، خبز، خضراوات طازجة، وصلصة. المكونات تتضمن لحم بقري ك…"
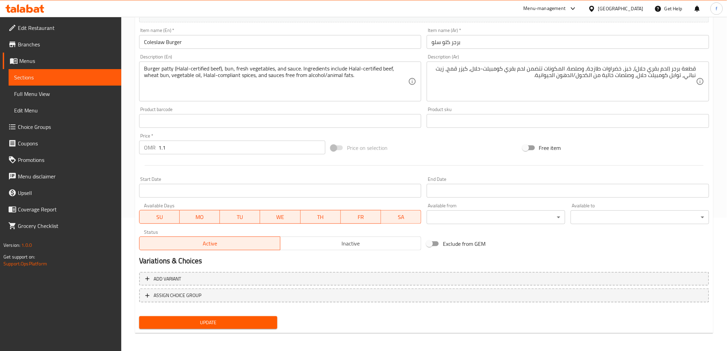
click at [255, 313] on div "Update" at bounding box center [208, 322] width 144 height 18
click at [256, 313] on div "Update" at bounding box center [208, 322] width 144 height 18
click at [256, 316] on button "Update" at bounding box center [208, 322] width 138 height 13
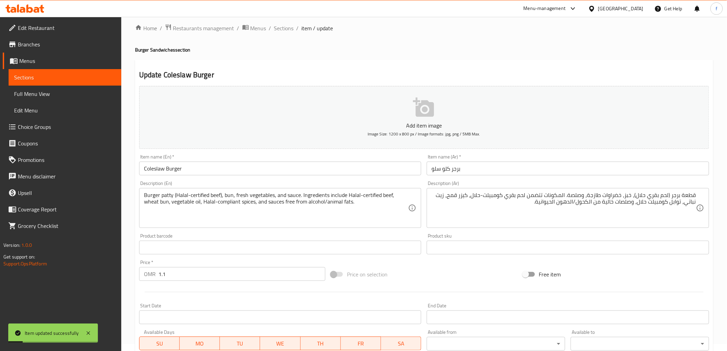
scroll to position [0, 0]
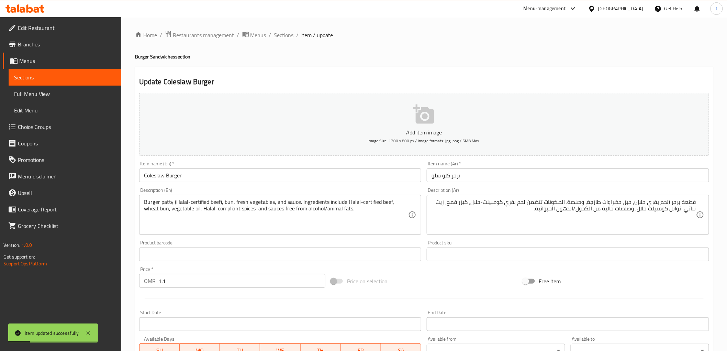
click at [290, 27] on div "Home / Restaurants management / Menus / Sections / item / update Burger Sandwic…" at bounding box center [424, 251] width 606 height 468
click at [287, 32] on span "Sections" at bounding box center [284, 35] width 20 height 8
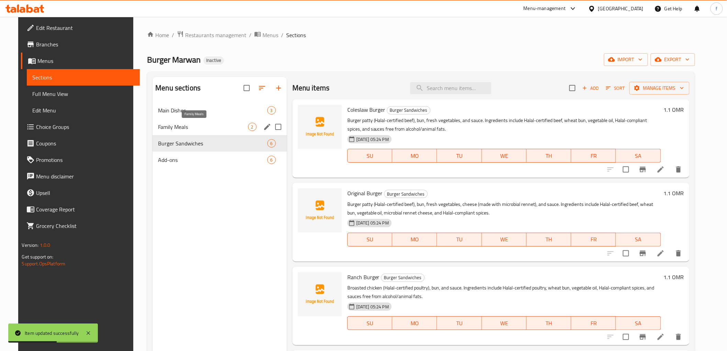
click at [233, 131] on span "Family Meals" at bounding box center [203, 127] width 90 height 8
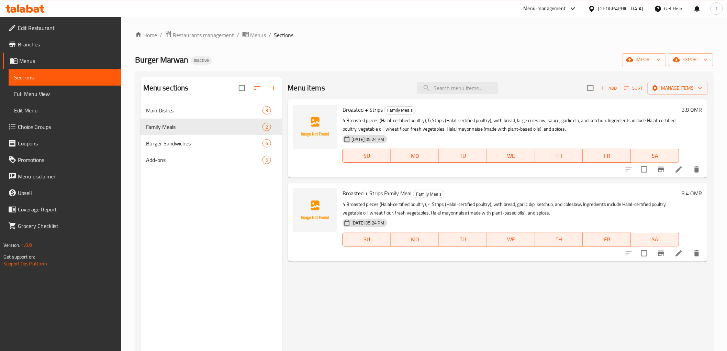
click at [674, 252] on li at bounding box center [678, 253] width 19 height 12
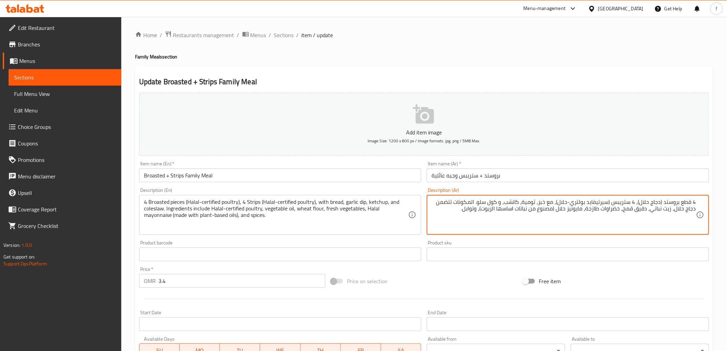
drag, startPoint x: 675, startPoint y: 210, endPoint x: 698, endPoint y: 208, distance: 22.7
click at [698, 208] on div "4 قطع بروستد (دجاج حلال)، 4 ستريبس (سيرتيفايد بولتري-حلال)، مع خبز، ثومية، كاتش…" at bounding box center [568, 215] width 282 height 40
paste textarea "يرتيفايد بولتري-"
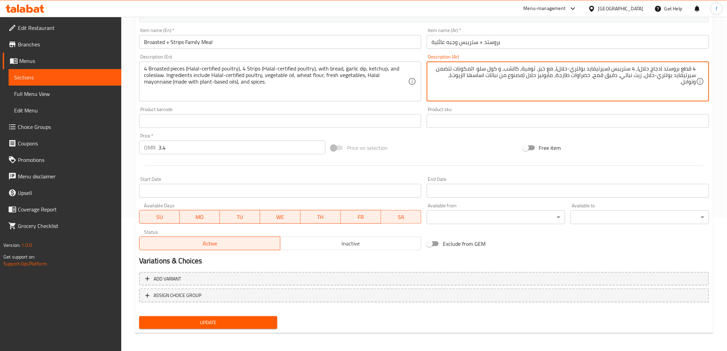
type textarea "4 قطع بروستد (دجاج حلال)، 4 ستريبس (سيرتيفايد بولتري-حلال)، مع خبز، ثومية، كاتش…"
click at [254, 318] on span "Update" at bounding box center [208, 322] width 127 height 9
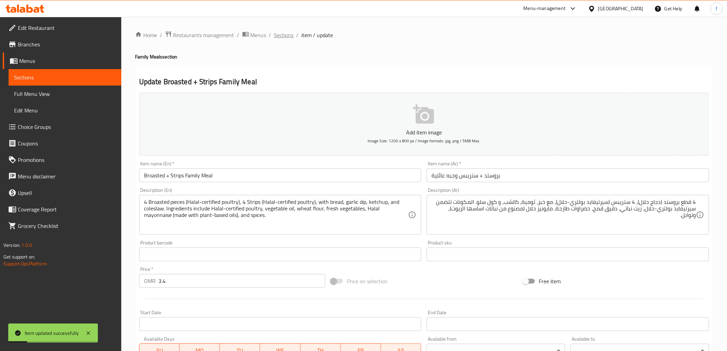
click at [284, 33] on span "Sections" at bounding box center [284, 35] width 20 height 8
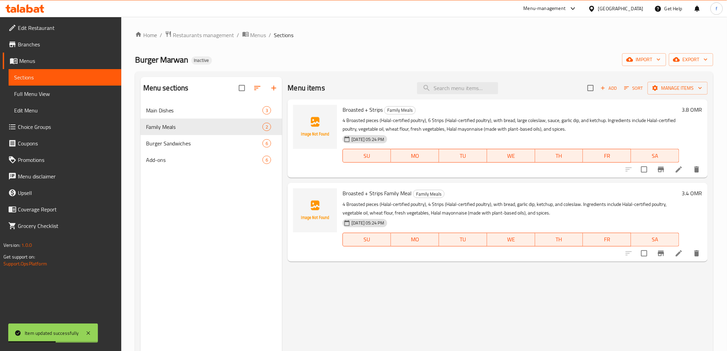
click at [675, 168] on icon at bounding box center [679, 169] width 8 height 8
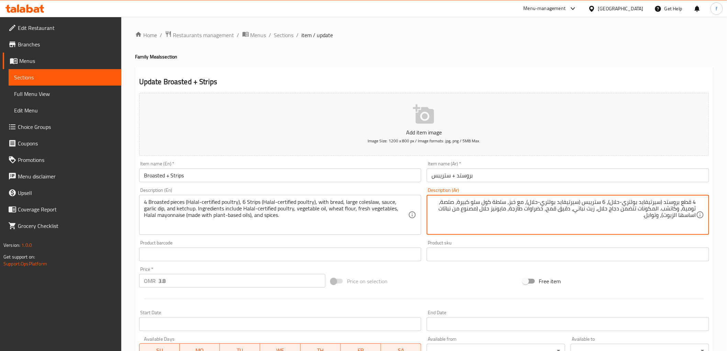
drag, startPoint x: 495, startPoint y: 203, endPoint x: 507, endPoint y: 204, distance: 11.7
click at [507, 204] on textarea "4 قطع بروستد (سيرتيفايد بولتري-حلال)، 6 ستريبس (سيرتيفايد بولتري-حلال)، مع خبز،…" at bounding box center [563, 215] width 264 height 33
drag, startPoint x: 636, startPoint y: 208, endPoint x: 615, endPoint y: 211, distance: 21.1
click at [615, 211] on textarea "4 قطع بروستد (سيرتيفايد بولتري-حلال)، 6 ستريبس (سيرتيفايد بولتري-حلال)، مع خبز،…" at bounding box center [563, 215] width 264 height 33
paste textarea "يرتيفايد بولتري-"
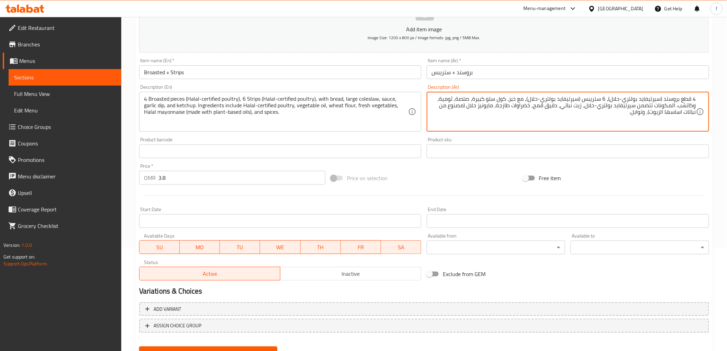
scroll to position [133, 0]
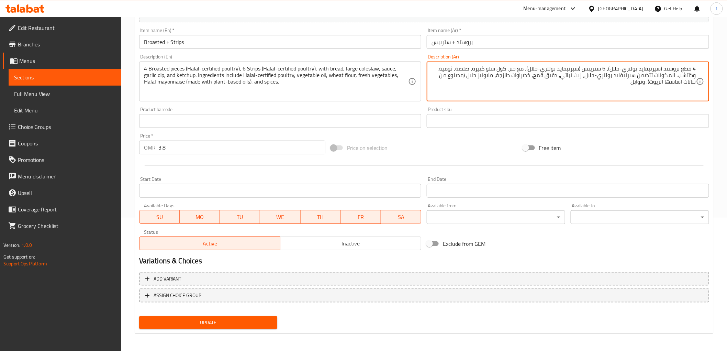
type textarea "4 قطع بروستد (سيرتيفايد بولتري-حلال)، 6 ستريبس (سيرتيفايد بولتري-حلال)، مع خبز،…"
click at [205, 318] on span "Update" at bounding box center [208, 322] width 127 height 9
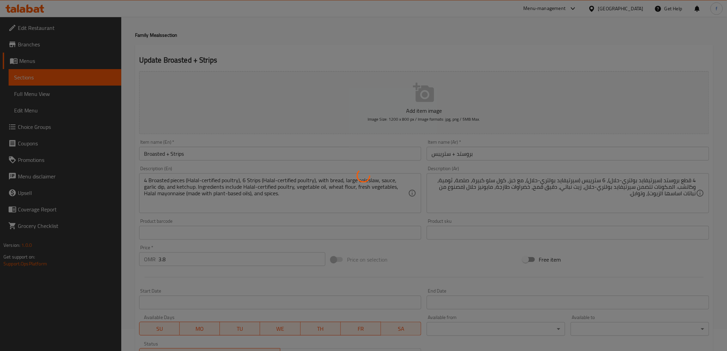
scroll to position [0, 0]
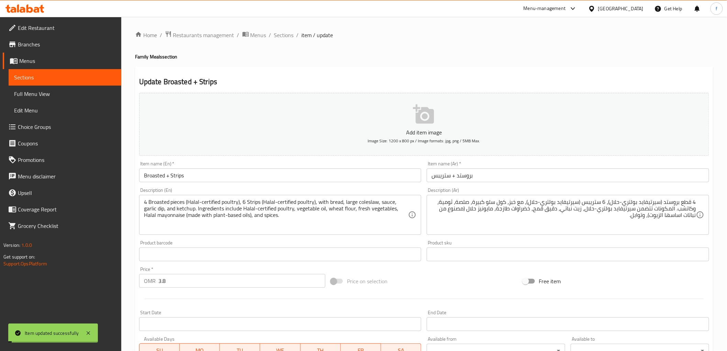
click at [279, 36] on span "Sections" at bounding box center [284, 35] width 20 height 8
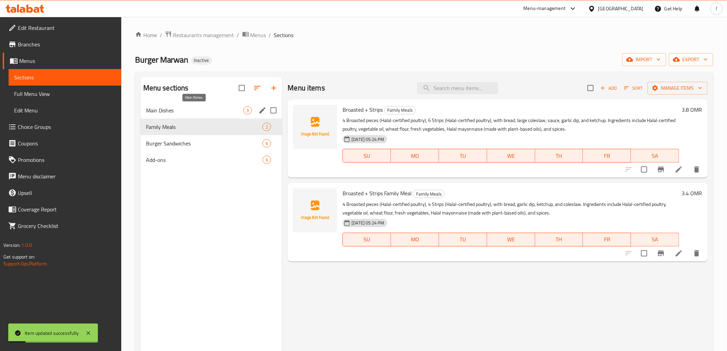
click at [219, 112] on span "Main Dishes" at bounding box center [195, 110] width 98 height 8
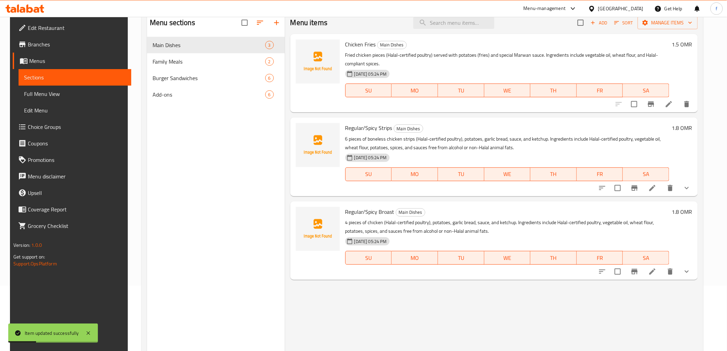
scroll to position [96, 0]
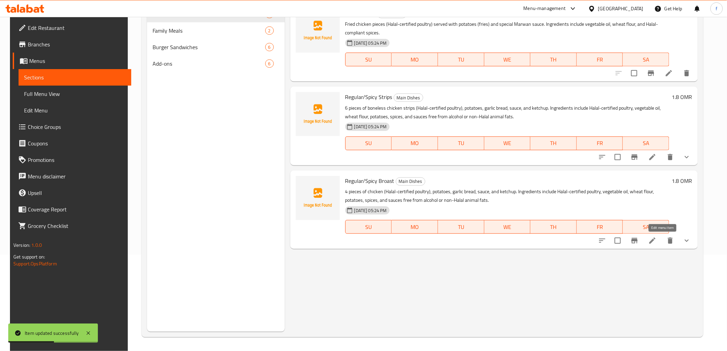
click at [662, 240] on li at bounding box center [652, 240] width 19 height 12
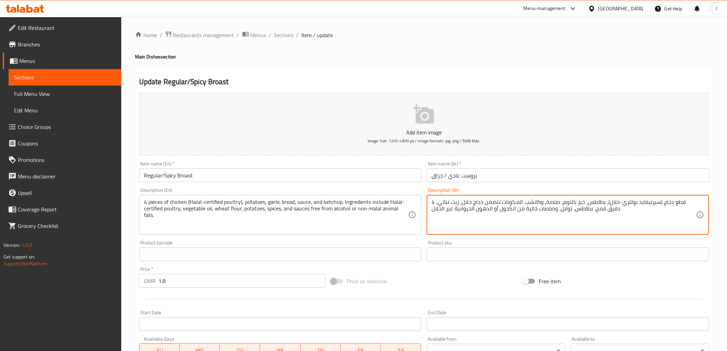
drag, startPoint x: 460, startPoint y: 203, endPoint x: 481, endPoint y: 207, distance: 21.2
paste textarea "يرتيفايد بولتري-"
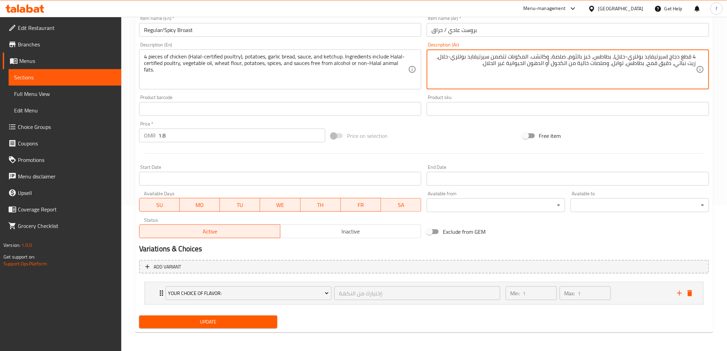
type textarea "4 قطع دجاج (سيرتيفايد بولتري-حلال)، بطاطس، خبز بالثوم، صلصة، وكاتشب. المكونات ت…"
click at [232, 325] on span "Update" at bounding box center [208, 321] width 127 height 9
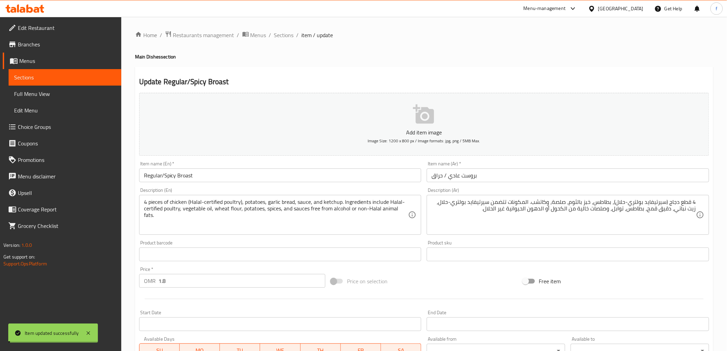
click at [281, 33] on span "Sections" at bounding box center [284, 35] width 20 height 8
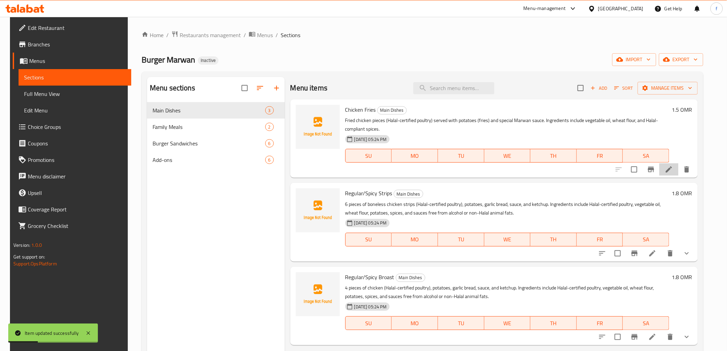
click at [673, 171] on icon at bounding box center [669, 169] width 8 height 8
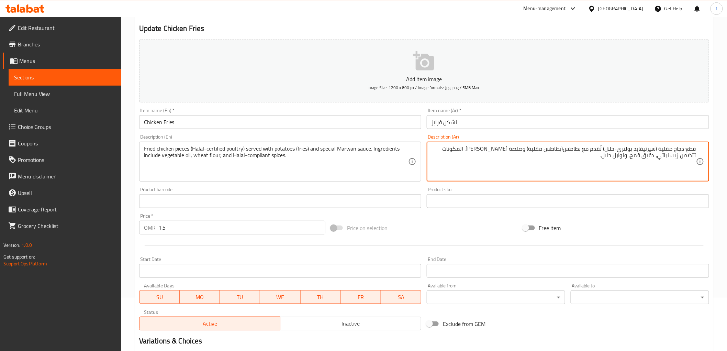
scroll to position [133, 0]
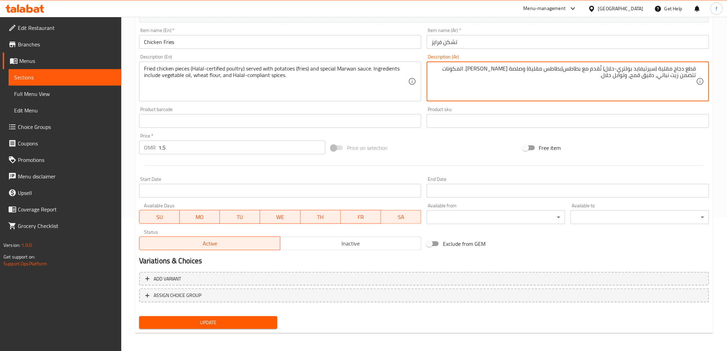
click at [204, 324] on span "Update" at bounding box center [208, 322] width 127 height 9
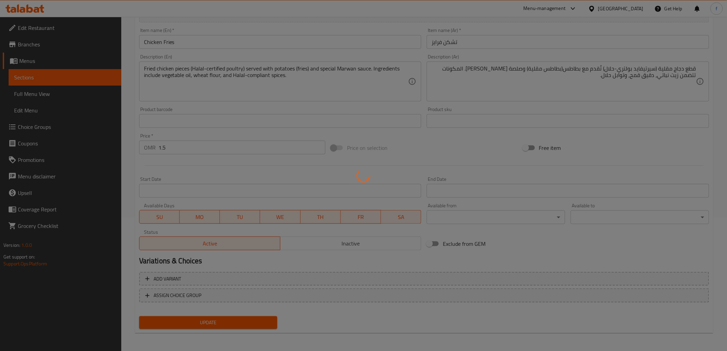
scroll to position [0, 0]
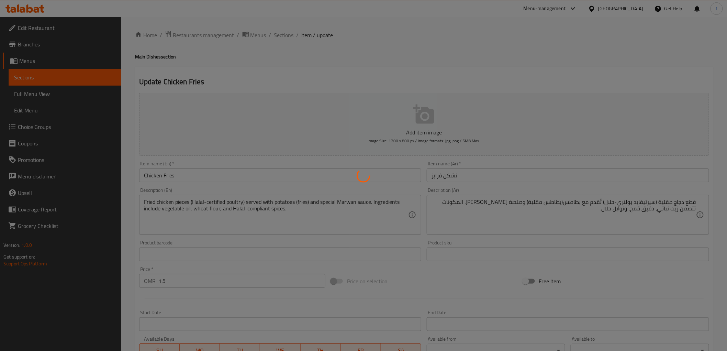
click at [286, 35] on div at bounding box center [363, 175] width 727 height 351
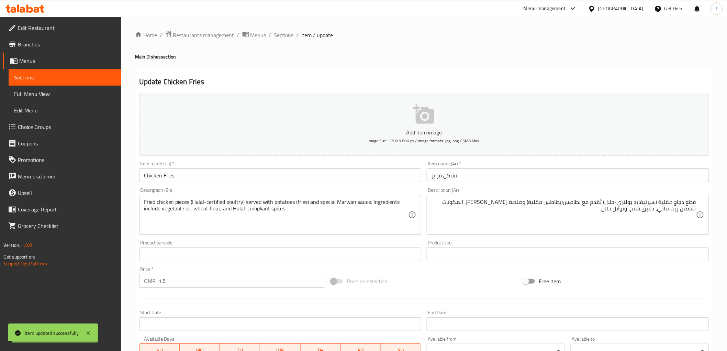
click at [286, 35] on span "Sections" at bounding box center [284, 35] width 20 height 8
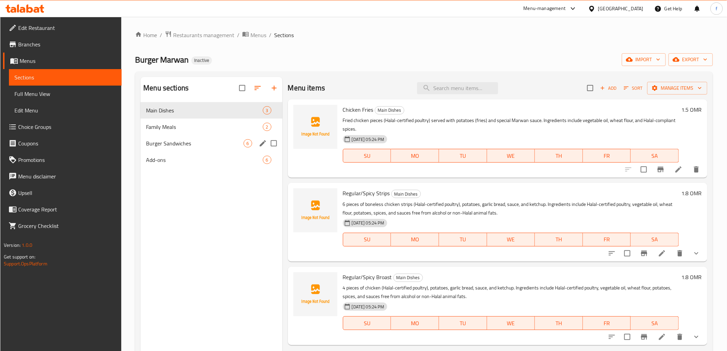
click at [190, 137] on div "Burger Sandwiches 6" at bounding box center [211, 143] width 142 height 16
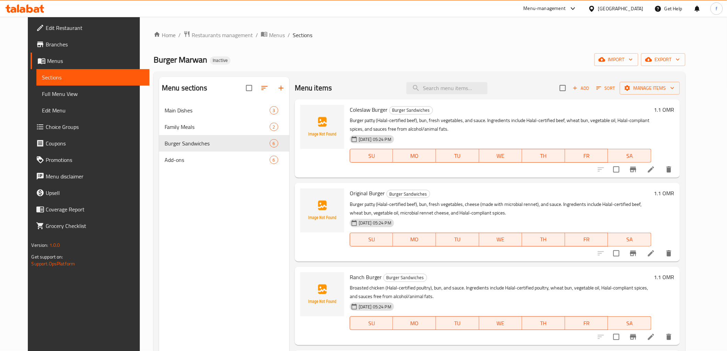
click at [660, 257] on li at bounding box center [650, 253] width 19 height 12
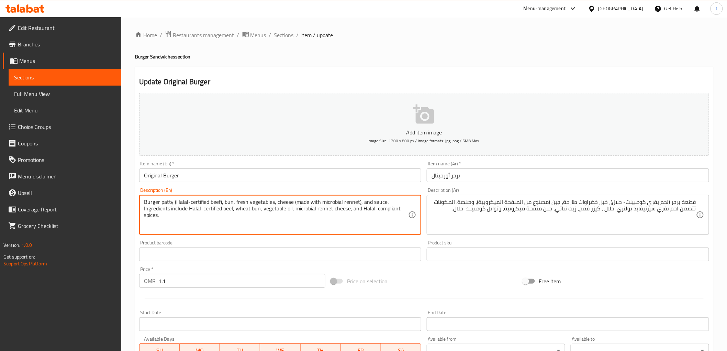
click at [193, 203] on textarea "Burger patty (Halal-certified beef), bun, fresh vegetables, cheese (made with m…" at bounding box center [276, 215] width 264 height 33
drag, startPoint x: 190, startPoint y: 202, endPoint x: 208, endPoint y: 200, distance: 17.9
click at [208, 200] on textarea "Burger patty (Halal-certified beef), bun, fresh vegetables, cheese (made with m…" at bounding box center [276, 215] width 264 height 33
click at [207, 201] on textarea "Burger patty (Halal-certified beef), bun, fresh vegetables, cheese (made with m…" at bounding box center [276, 215] width 264 height 33
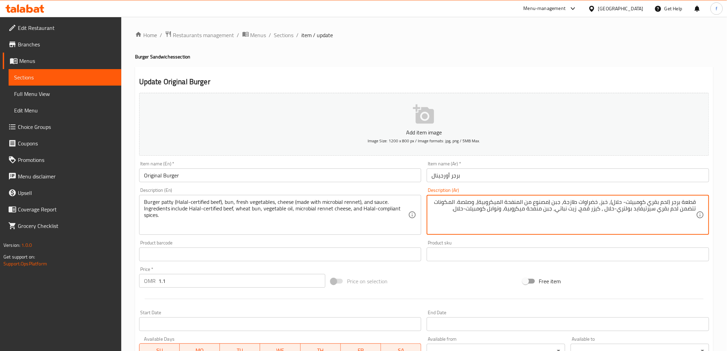
drag, startPoint x: 627, startPoint y: 201, endPoint x: 645, endPoint y: 203, distance: 17.6
drag, startPoint x: 645, startPoint y: 202, endPoint x: 626, endPoint y: 201, distance: 19.2
click at [626, 201] on textarea "قطعة برجر (لحم بقري سيلتفايد- حلال)، خبز، خضراوات طازجة، جبن (مصنوع من المنفحة …" at bounding box center [563, 215] width 264 height 33
click at [643, 204] on textarea "قطعة برجر (لحم بقري سيلتفايد- حلال)، خبز، خضراوات طازجة، جبن (مصنوع من المنفحة …" at bounding box center [563, 215] width 264 height 33
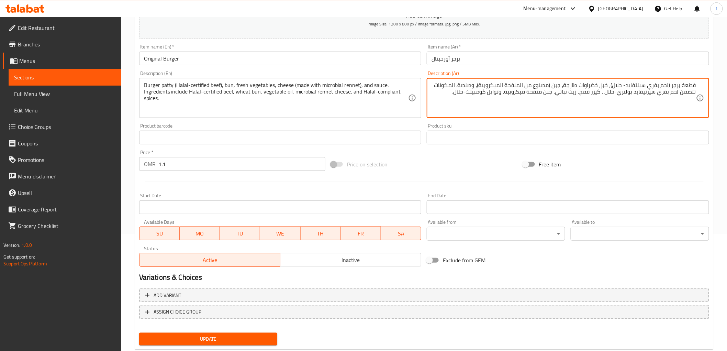
scroll to position [133, 0]
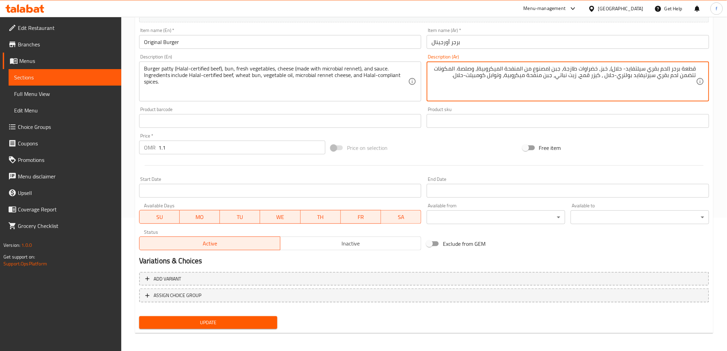
type textarea "قطعة برجر (لحم بقري سيلتفايد- حلال)، خبز، خضراوات طازجة، جبن (مصنوع من المنفحة …"
click at [174, 319] on span "Update" at bounding box center [208, 322] width 127 height 9
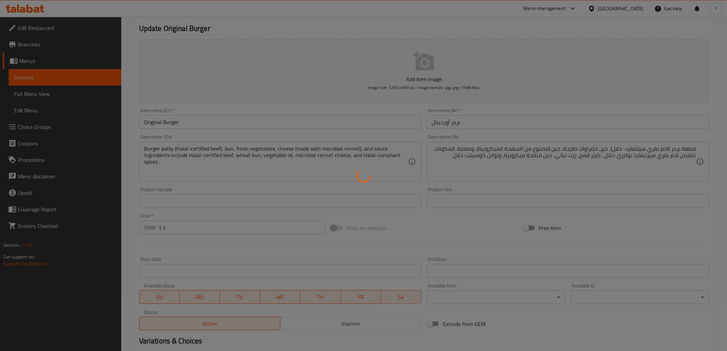
scroll to position [0, 0]
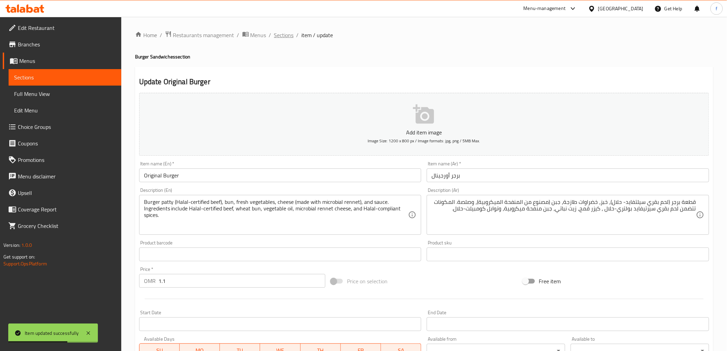
click at [280, 38] on span "Sections" at bounding box center [284, 35] width 20 height 8
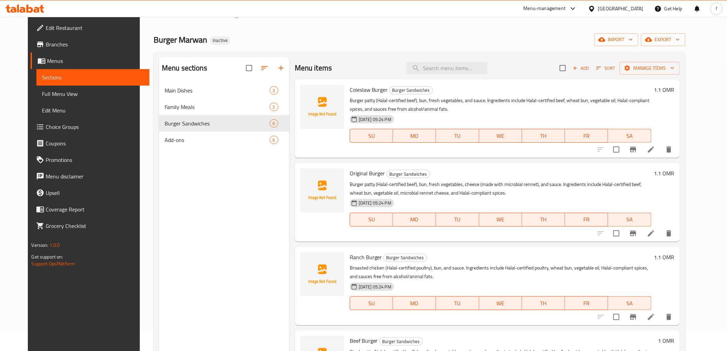
scroll to position [20, 0]
click at [655, 150] on icon at bounding box center [651, 150] width 8 height 8
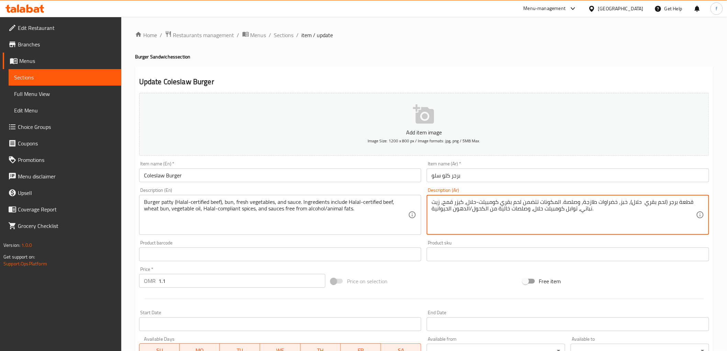
paste textarea "سيلتفايد"
click at [617, 203] on textarea "قطعة برجر (لحم بقري سيلتفايد حلال)، خبز، خضراوات طازجة، وصلصة. المكونات تتضمن ل…" at bounding box center [563, 215] width 264 height 33
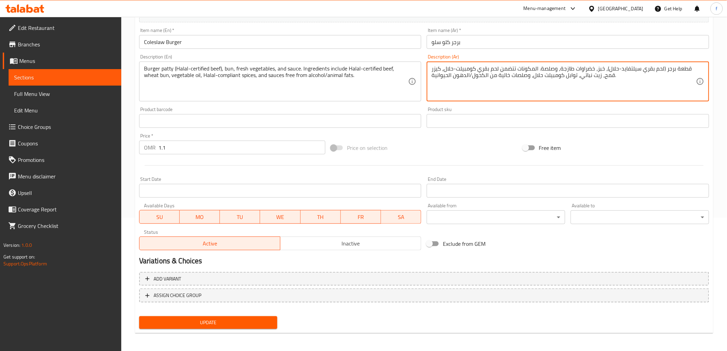
type textarea "قطعة برجر (لحم بقري سيلتفايد-حلال)، خبز، خضراوات طازجة، وصلصة. المكونات تتضمن ل…"
click at [213, 324] on span "Update" at bounding box center [208, 322] width 127 height 9
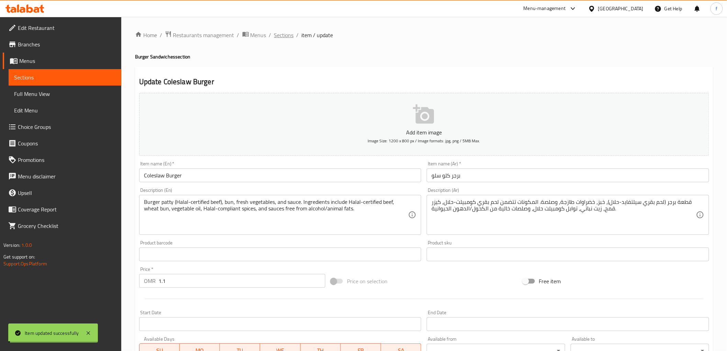
click at [281, 37] on span "Sections" at bounding box center [284, 35] width 20 height 8
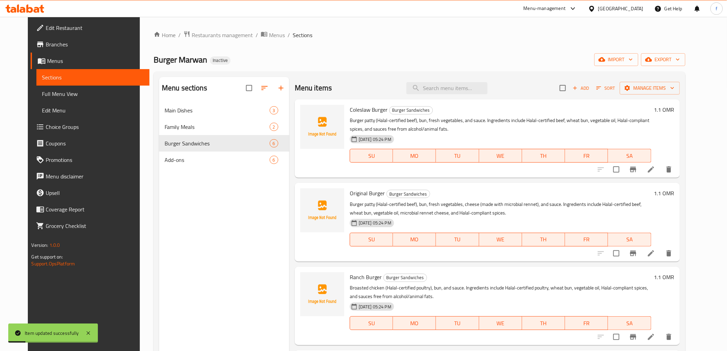
click at [660, 259] on li at bounding box center [650, 253] width 19 height 12
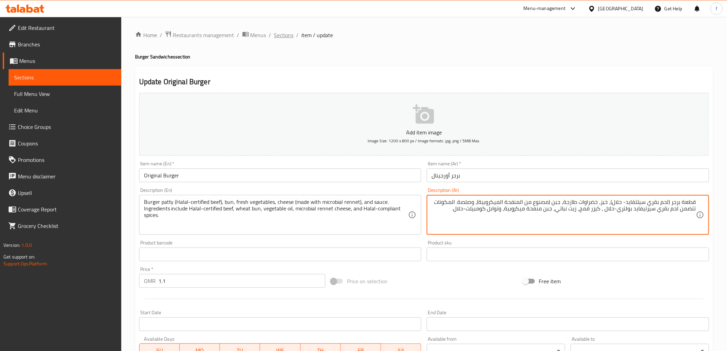
click at [280, 33] on span "Sections" at bounding box center [284, 35] width 20 height 8
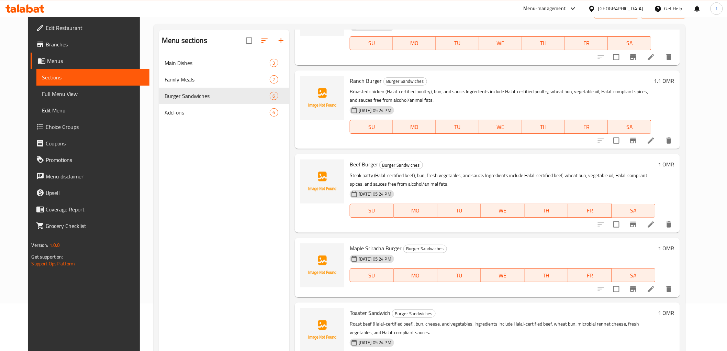
scroll to position [96, 0]
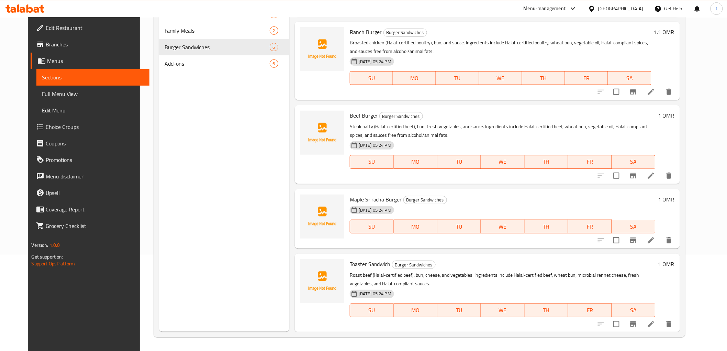
click at [660, 323] on li at bounding box center [650, 324] width 19 height 12
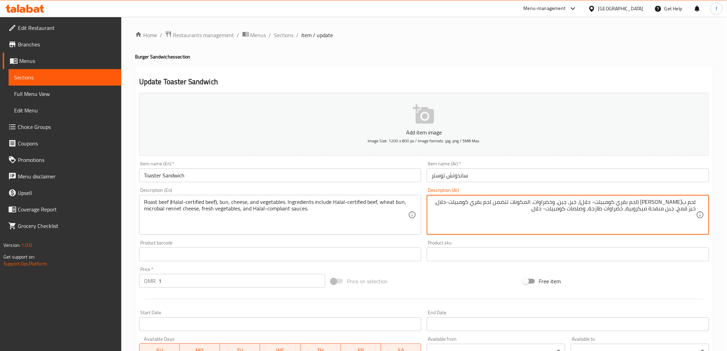
drag, startPoint x: 593, startPoint y: 203, endPoint x: 588, endPoint y: 203, distance: 5.2
click at [588, 203] on textarea "لحم بقري مشوي (لحم بقري كومبيلت- حلال)، خبز، جبن، وخضراوات. المكونات تتضمن لحم …" at bounding box center [563, 215] width 264 height 33
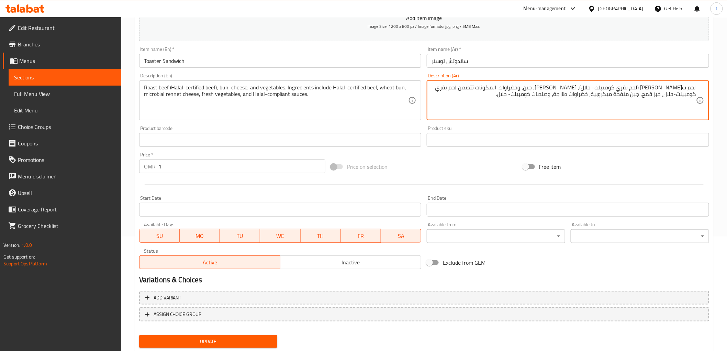
scroll to position [133, 0]
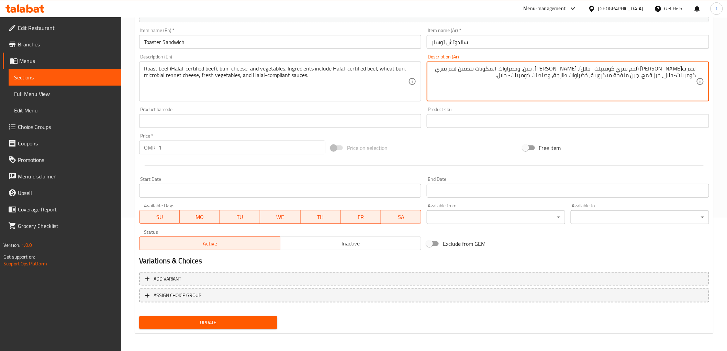
type textarea "لحم بقري مشوي (لحم بقري كومبيلت- حلال)، كيزر، جبن، وخضراوات. المكونات تتضمن لحم…"
click at [256, 320] on span "Update" at bounding box center [208, 322] width 127 height 9
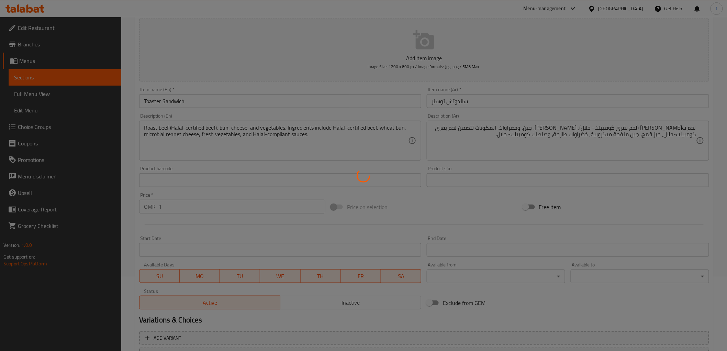
scroll to position [0, 0]
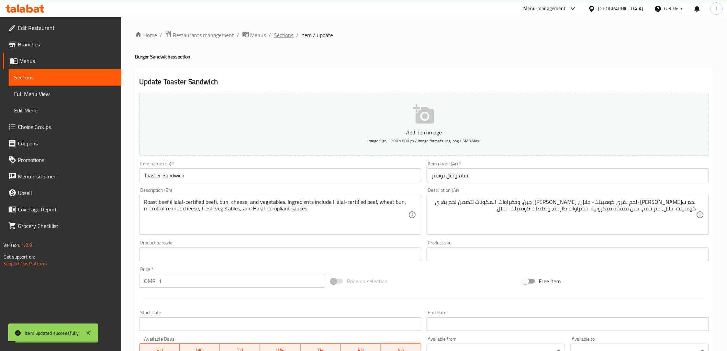
click at [280, 36] on span "Sections" at bounding box center [284, 35] width 20 height 8
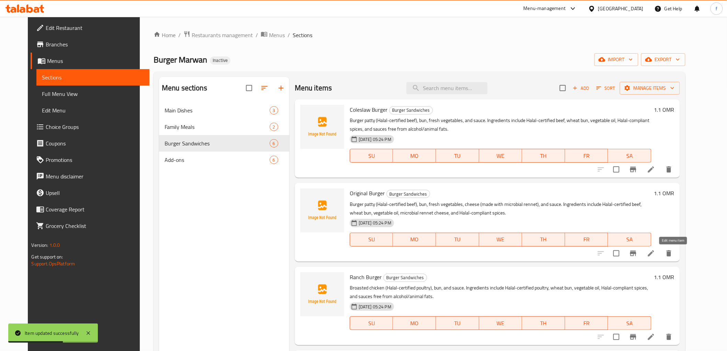
click at [655, 253] on icon at bounding box center [651, 253] width 8 height 8
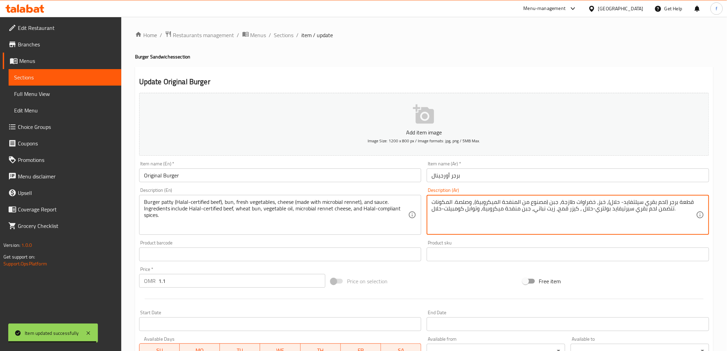
drag, startPoint x: 604, startPoint y: 203, endPoint x: 598, endPoint y: 203, distance: 6.2
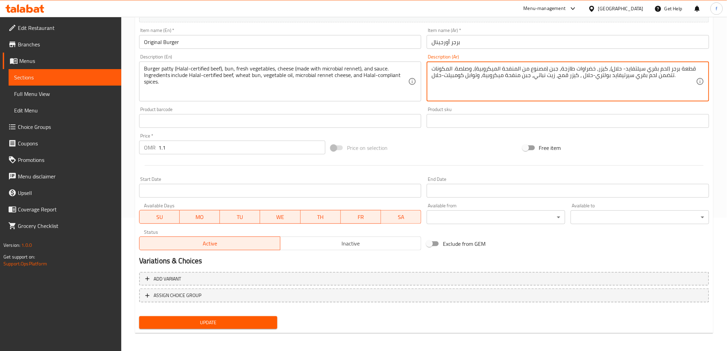
type textarea "قطعة برجر (لحم بقري سيلتفايد- حلال)، كيزر، خضراوات طازجة، جبن (مصنوع من المنفحة…"
click at [252, 324] on span "Update" at bounding box center [208, 322] width 127 height 9
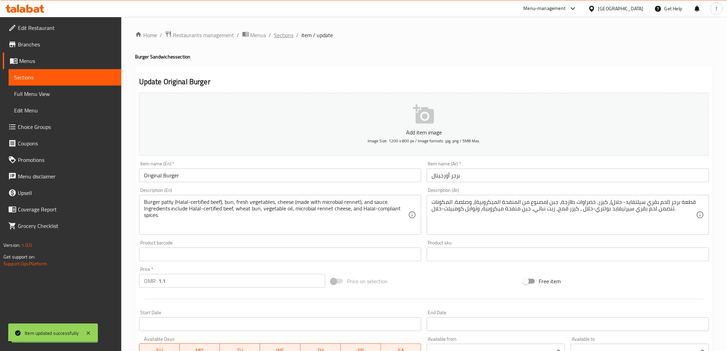
click at [280, 35] on span "Sections" at bounding box center [284, 35] width 20 height 8
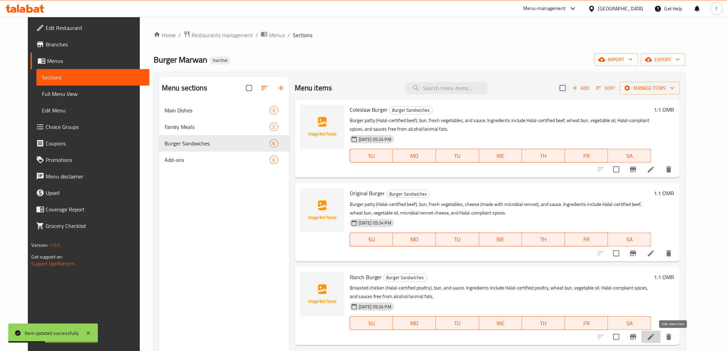
click at [655, 341] on icon at bounding box center [651, 336] width 8 height 8
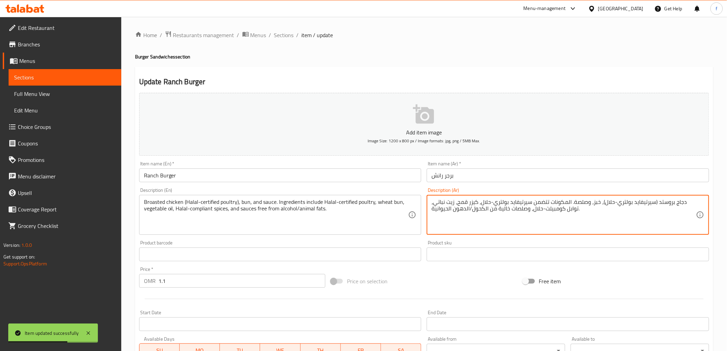
drag, startPoint x: 592, startPoint y: 203, endPoint x: 599, endPoint y: 203, distance: 6.5
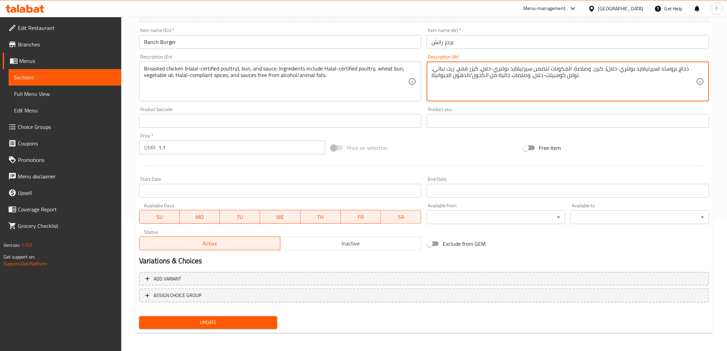
type textarea "دجاج بروستد (سيرتيفايد بولتري-حلال)، كيزر، وصلصة. المكونات تتضمن سيرتيفايد بولت…"
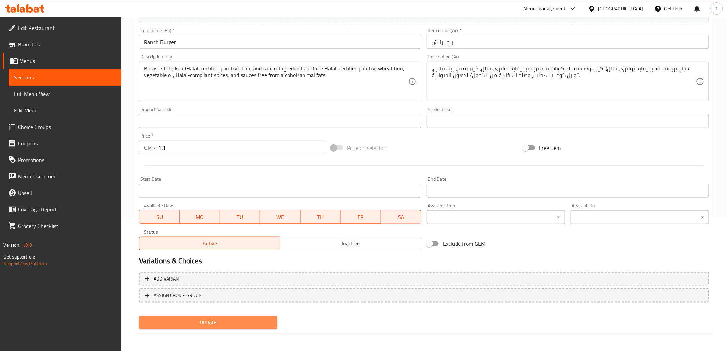
click at [268, 319] on span "Update" at bounding box center [208, 322] width 127 height 9
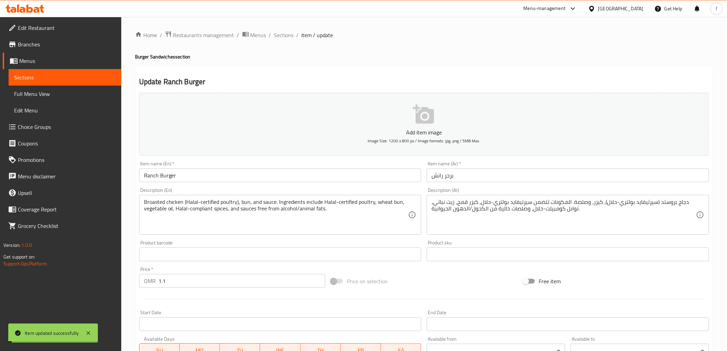
click at [289, 32] on span "Sections" at bounding box center [284, 35] width 20 height 8
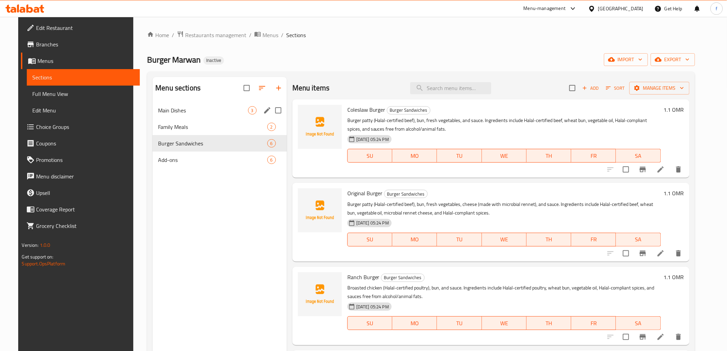
click at [220, 103] on div "Main Dishes 3" at bounding box center [219, 110] width 134 height 16
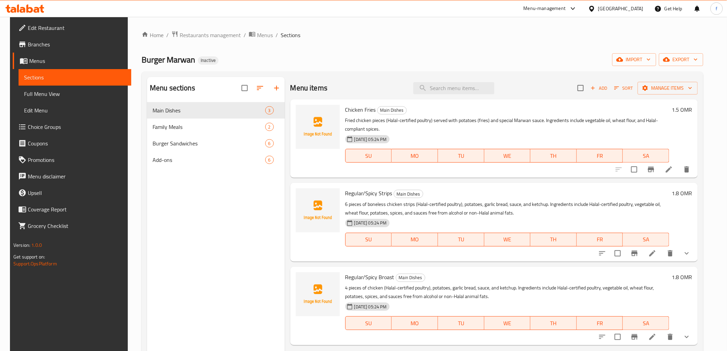
click at [674, 167] on li at bounding box center [668, 169] width 19 height 12
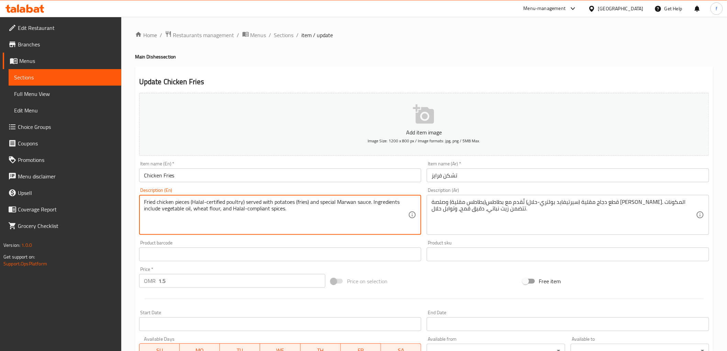
drag, startPoint x: 246, startPoint y: 211, endPoint x: 268, endPoint y: 210, distance: 22.3
click at [267, 208] on textarea "Fried chicken pieces (Halal-certified poultry) served with potatoes (fries) and…" at bounding box center [276, 215] width 264 height 33
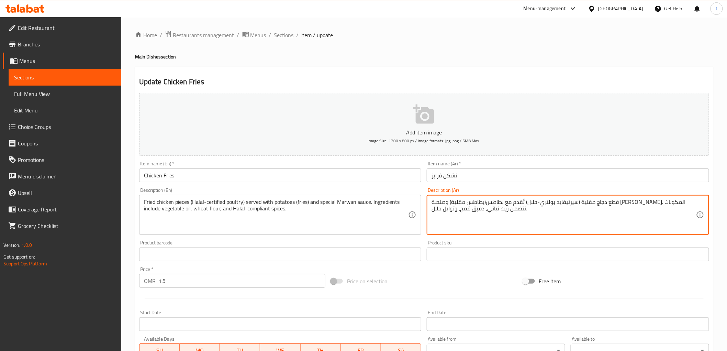
paste textarea "كومبيلت"
click at [441, 212] on textarea "قطع دجاج مقلية (سيرتيفايد بولتري-حلال) تُقدم مع بطاطس(بطاطس مقلية) وصلصة مروان …" at bounding box center [563, 215] width 264 height 33
click at [464, 211] on textarea "قطع دجاج مقلية (سيرتيفايد بولتري-حلال) تُقدم مع بطاطس(بطاطس مقلية) وصلصة مروان …" at bounding box center [563, 215] width 264 height 33
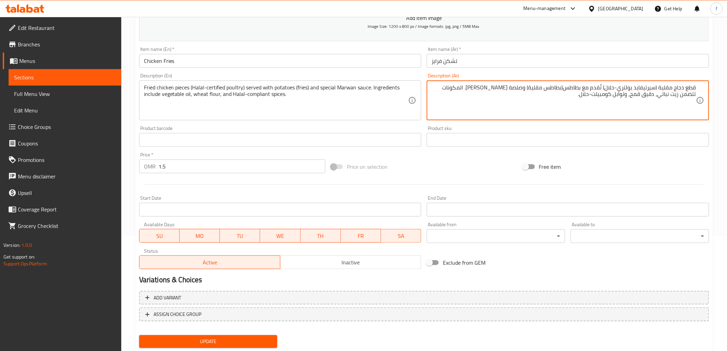
scroll to position [133, 0]
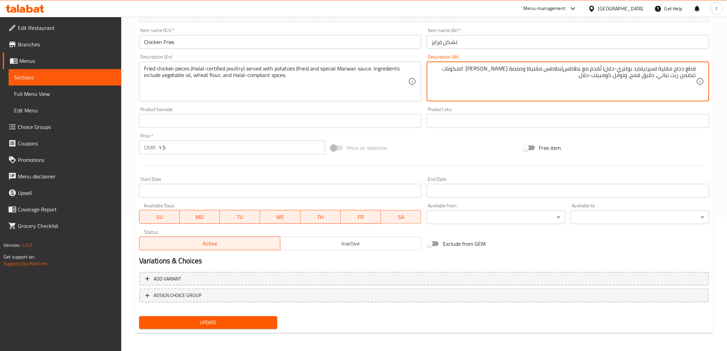
type textarea "قطع دجاج مقلية (سيرتيفايد بولتري-حلال) تُقدم مع بطاطس(بطاطس مقلية) وصلصة مروان …"
click at [224, 321] on span "Update" at bounding box center [208, 322] width 127 height 9
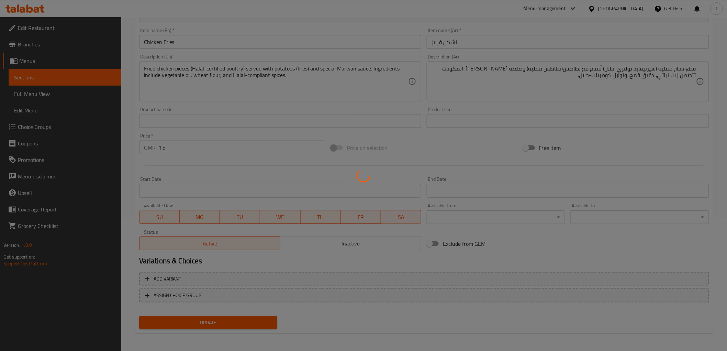
scroll to position [0, 0]
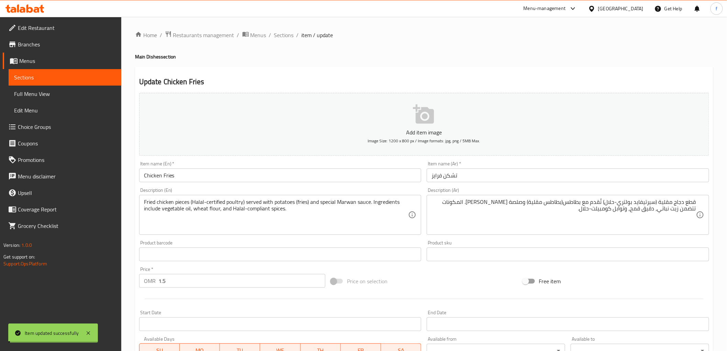
click at [286, 36] on span "Sections" at bounding box center [284, 35] width 20 height 8
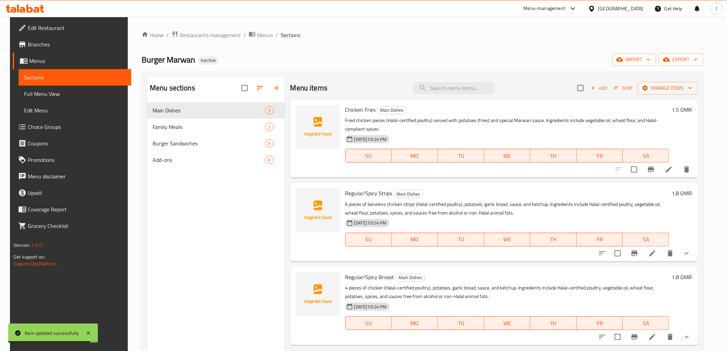
click at [662, 252] on li at bounding box center [652, 253] width 19 height 12
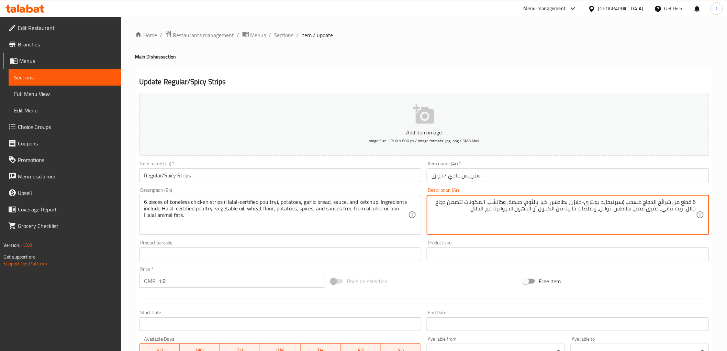
click at [687, 212] on textarea "6 قطع من شرائح الدجاج مسحب (سيرتيفايد بولتري-حلال)، بطاطس، خبز بالثوم، صلصة، وك…" at bounding box center [563, 215] width 264 height 33
paste textarea "يرتيفايد بولتري-حلال"
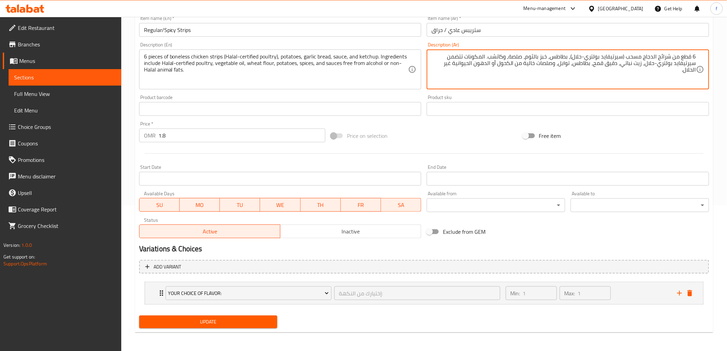
type textarea "6 قطع من شرائح الدجاج مسحب (سيرتيفايد بولتري-حلال)، بطاطس، خبز بالثوم، صلصة، وك…"
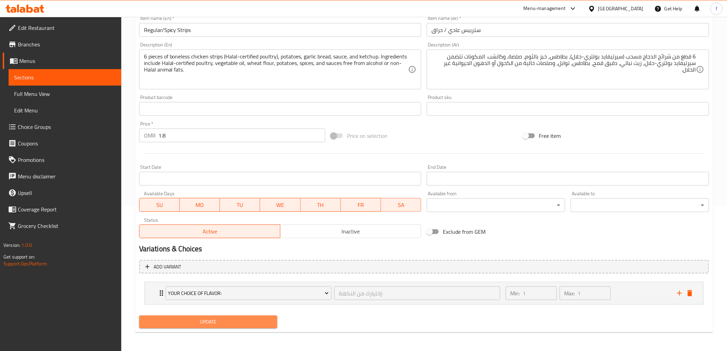
click at [235, 318] on span "Update" at bounding box center [208, 321] width 127 height 9
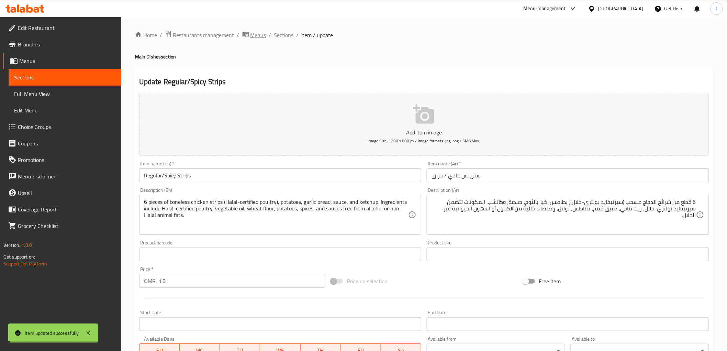
click at [259, 35] on span "Menus" at bounding box center [258, 35] width 16 height 8
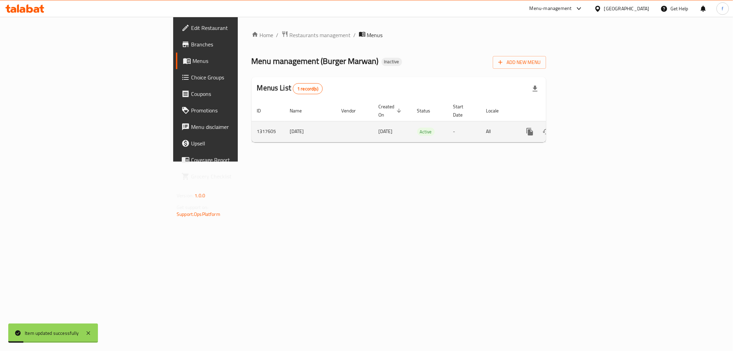
click at [587, 125] on link "enhanced table" at bounding box center [579, 131] width 16 height 16
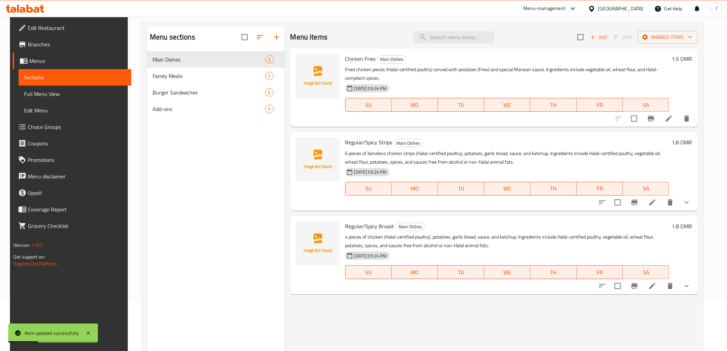
scroll to position [96, 0]
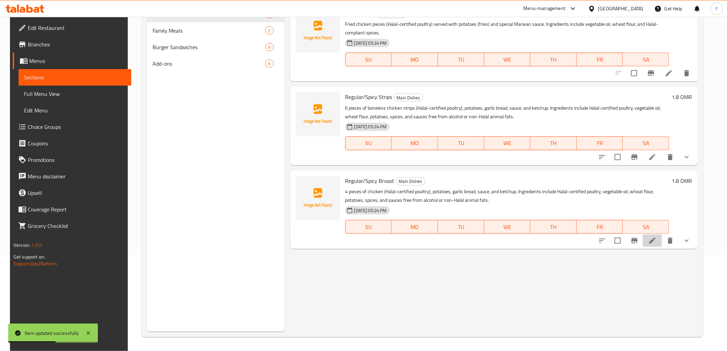
click at [660, 245] on li at bounding box center [652, 240] width 19 height 12
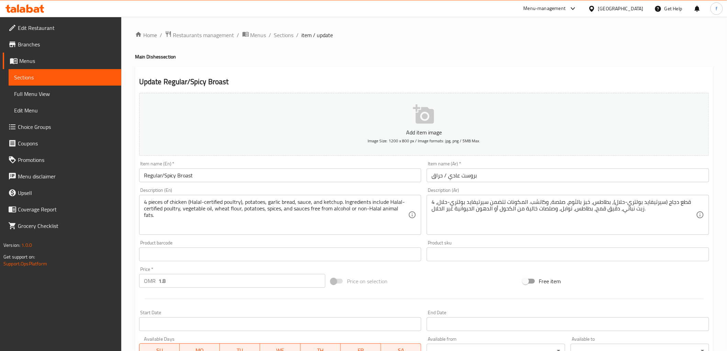
click at [283, 28] on div "Home / Restaurants management / Menus / Sections / item / update Main Dishes se…" at bounding box center [424, 257] width 606 height 480
click at [283, 32] on span "Sections" at bounding box center [284, 35] width 20 height 8
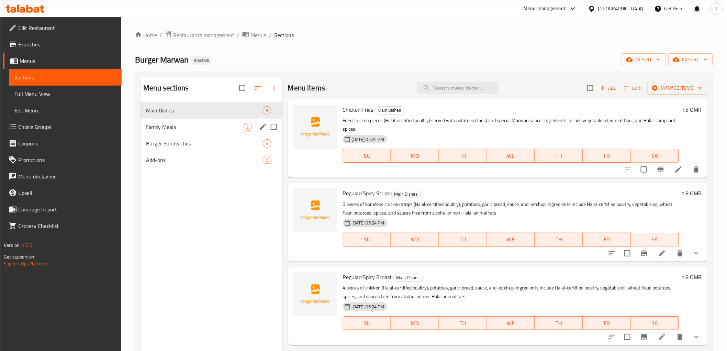
click at [208, 128] on span "Family Meals" at bounding box center [194, 127] width 97 height 8
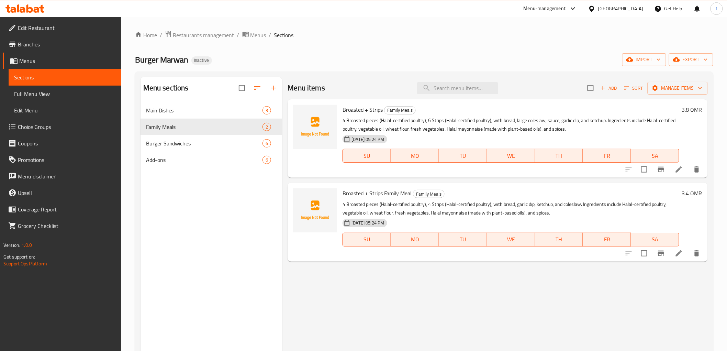
click at [680, 261] on div at bounding box center [662, 253] width 84 height 16
click at [680, 258] on li at bounding box center [678, 253] width 19 height 12
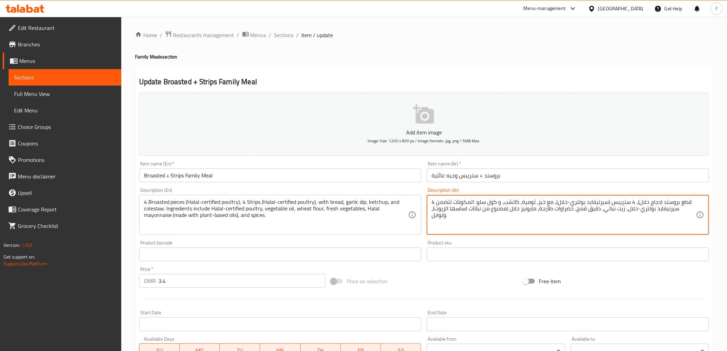
drag, startPoint x: 638, startPoint y: 203, endPoint x: 658, endPoint y: 203, distance: 20.3
paste textarea "يرتيفايد بولتري-"
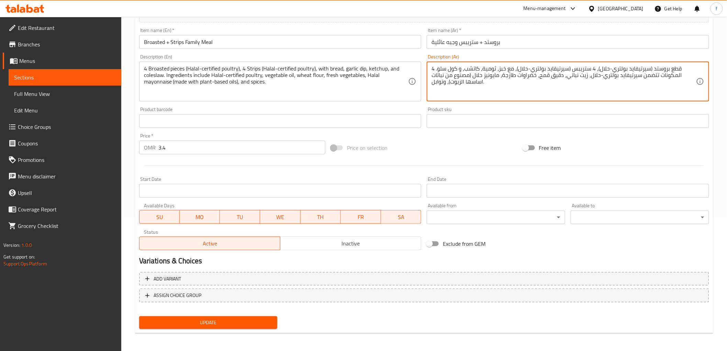
type textarea "4 قطع بروستد (سيرتيفايد بولتري-حلال)، 4 ستريبس (سيرتيفايد بولتري-حلال)، مع خبز،…"
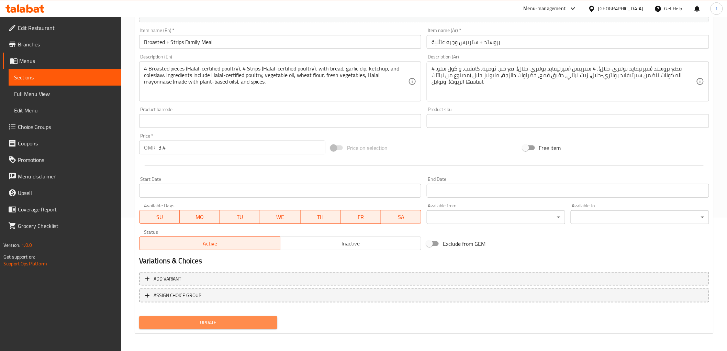
click at [268, 323] on span "Update" at bounding box center [208, 322] width 127 height 9
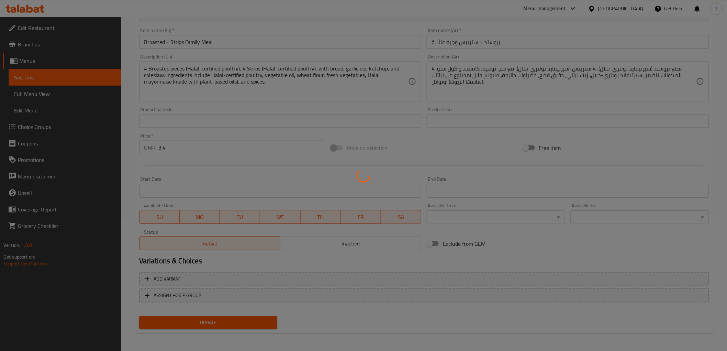
scroll to position [0, 0]
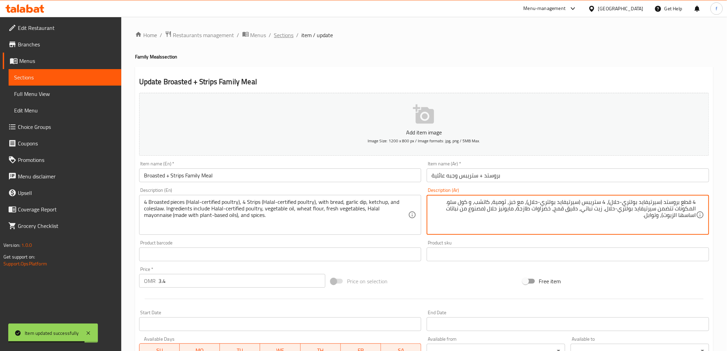
click at [285, 36] on span "Sections" at bounding box center [284, 35] width 20 height 8
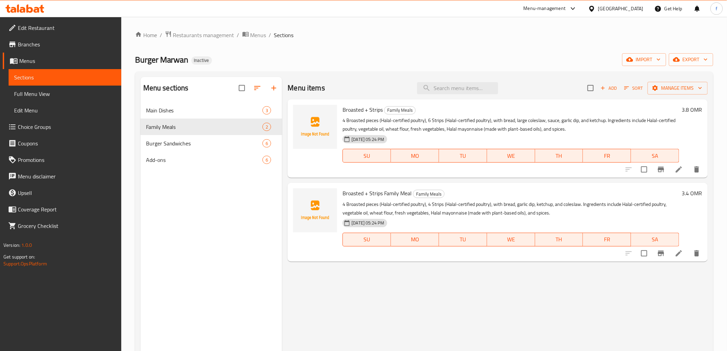
click at [283, 35] on span "Sections" at bounding box center [284, 35] width 20 height 8
click at [459, 86] on input "search" at bounding box center [457, 88] width 81 height 12
paste input "Toaster Sandwich"
type input "Toaster Sandwich"
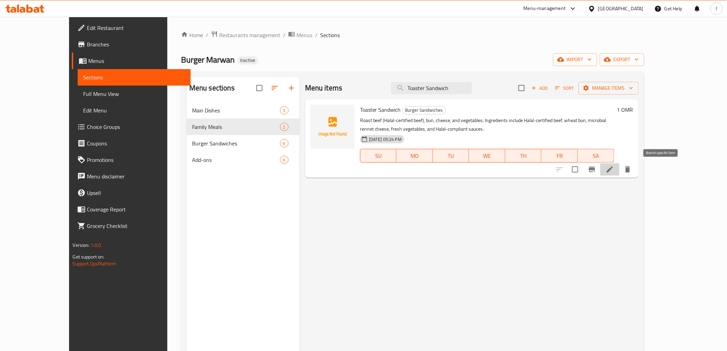
click at [619, 170] on li at bounding box center [609, 169] width 19 height 12
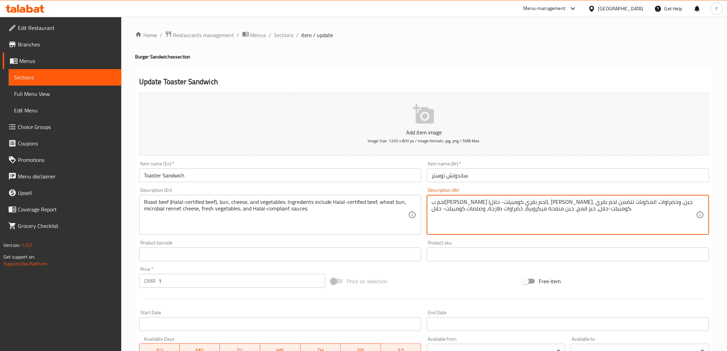
drag, startPoint x: 602, startPoint y: 201, endPoint x: 620, endPoint y: 204, distance: 18.0
click at [620, 204] on textarea "لحم بقري مشوي (لحم بقري كومبيلت- حلال)، كيزر، جبن، وخضراوات. المكونات تتضمن لحم…" at bounding box center [563, 215] width 264 height 33
paste textarea "سيلتفايد"
click at [614, 201] on textarea "لحم بقري مشوي (لحم بقري سيلتفايد- حلال)، كيزر، جبن، وخضراوات. المكونات تتضمن لح…" at bounding box center [563, 215] width 264 height 33
click at [605, 202] on textarea "لحم بقري مشوي (لحم بقري سيرتفايد- حلال)، كيزر، جبن، وخضراوات. المكونات تتضمن لح…" at bounding box center [563, 215] width 264 height 33
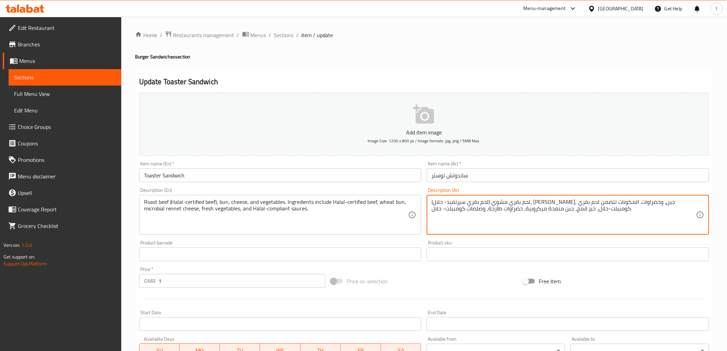
drag, startPoint x: 619, startPoint y: 203, endPoint x: 602, endPoint y: 202, distance: 16.8
click at [602, 202] on textarea "لحم بقري مشوي (لحم بقري سيرتفيد- حلال)، كيزر، جبن، وخضراوات. المكونات تتضمن لحم…" at bounding box center [563, 215] width 264 height 33
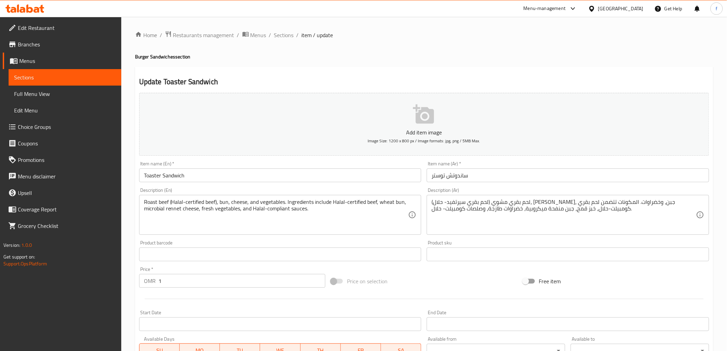
click at [606, 201] on textarea "لحم بقري مشوي (لحم بقري سيرتفيد- حلال)، كيزر، جبن، وخضراوات. المكونات تتضمن لحم…" at bounding box center [563, 215] width 264 height 33
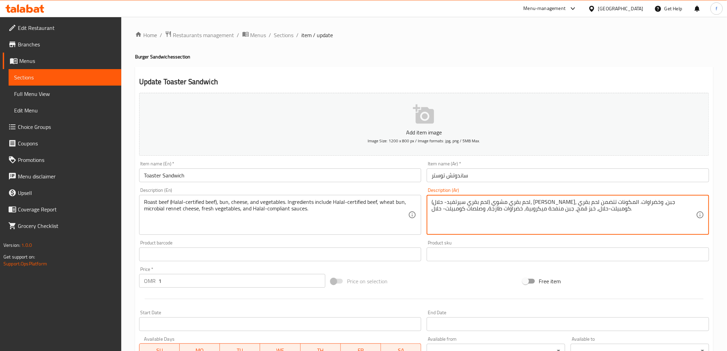
click at [606, 201] on textarea "لحم بقري مشوي (لحم بقري سيرتفيد- حلال)، كيزر، جبن، وخضراوات. المكونات تتضمن لحم…" at bounding box center [563, 215] width 264 height 33
drag, startPoint x: 473, startPoint y: 203, endPoint x: 455, endPoint y: 203, distance: 17.9
click at [455, 203] on textarea "لحم بقري مشوي (لحم بقري سيرتفيد- حلال)، كيزر، جبن، وخضراوات. المكونات تتضمن لحم…" at bounding box center [563, 215] width 264 height 33
paste textarea "سيرتفيد"
type textarea "لحم بقري مشوي (لحم بقري سيرتفيد- حلال)، كيزر، جبن، وخضراوات. المكونات تتضمن لحم…"
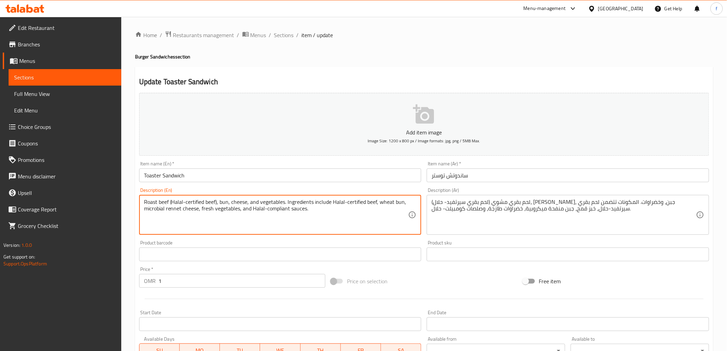
drag, startPoint x: 186, startPoint y: 203, endPoint x: 205, endPoint y: 205, distance: 18.3
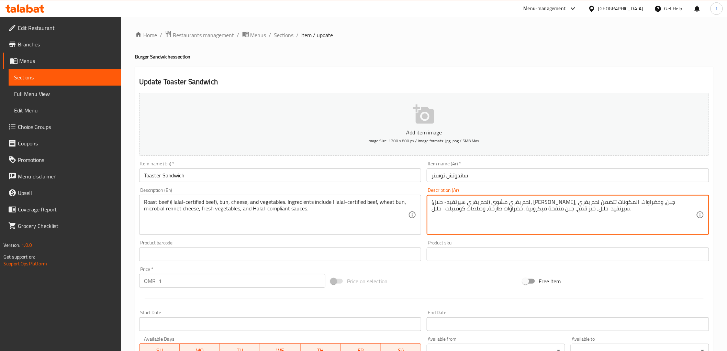
drag, startPoint x: 612, startPoint y: 202, endPoint x: 630, endPoint y: 205, distance: 17.4
click at [630, 205] on textarea "لحم بقري مشوي (لحم بقري سيرتفيد- حلال)، كيزر، جبن، وخضراوات. المكونات تتضمن لحم…" at bounding box center [563, 215] width 264 height 33
click at [627, 205] on textarea "لحم بقري مشوي (لحم بقري سيرتفيد- حلال)، كيزر، جبن، وخضراوات. المكونات تتضمن لحم…" at bounding box center [563, 215] width 264 height 33
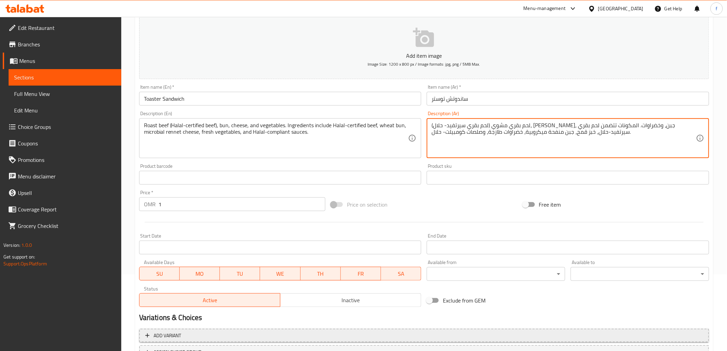
scroll to position [133, 0]
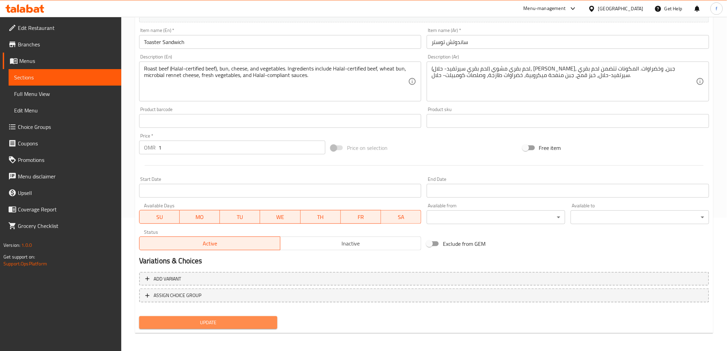
click at [238, 318] on span "Update" at bounding box center [208, 322] width 127 height 9
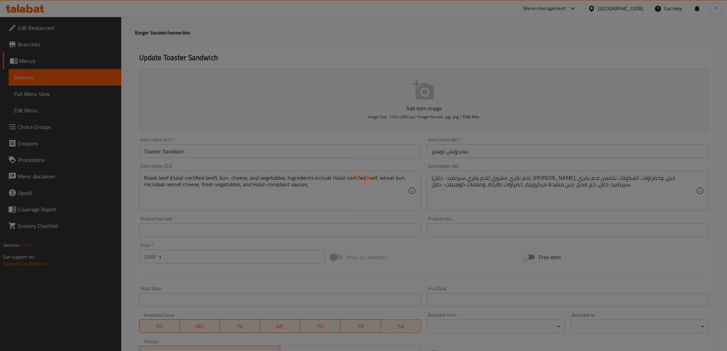
scroll to position [0, 0]
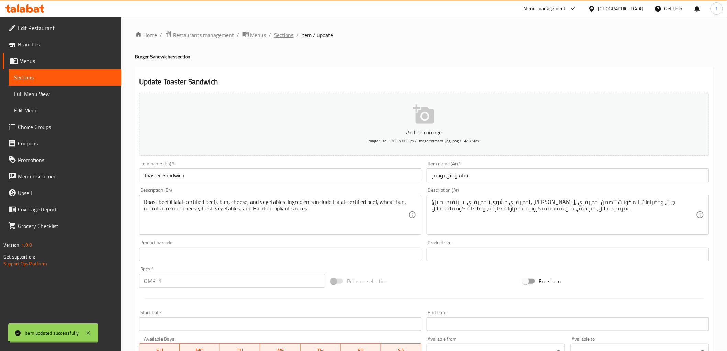
click at [280, 37] on span "Sections" at bounding box center [284, 35] width 20 height 8
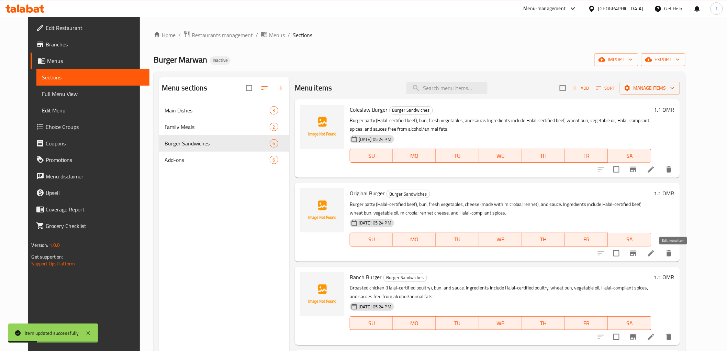
click at [655, 257] on icon at bounding box center [651, 253] width 8 height 8
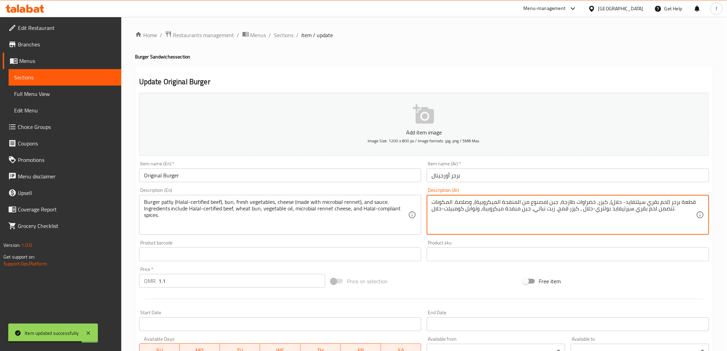
drag, startPoint x: 624, startPoint y: 201, endPoint x: 643, endPoint y: 204, distance: 18.8
paste textarea "رتف"
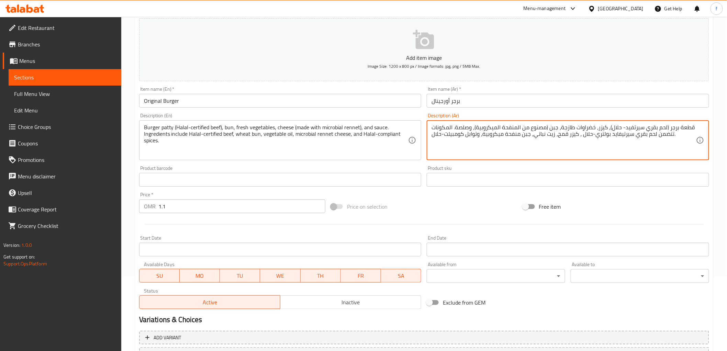
scroll to position [57, 0]
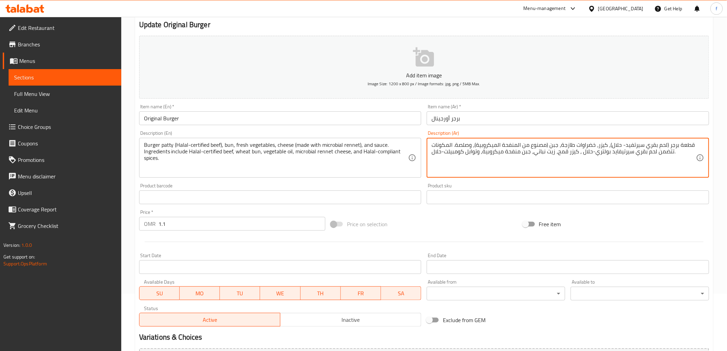
drag, startPoint x: 631, startPoint y: 153, endPoint x: 610, endPoint y: 153, distance: 21.0
click at [610, 153] on textarea "قطعة برجر (لحم بقري سيرتفيد- حلال)، كيزر، خضراوات طازجة، جبن (مصنوع من المنفحة …" at bounding box center [563, 158] width 264 height 33
click at [615, 151] on textarea "قطعة برجر (لحم بقري سيرتفيد- حلال)، كيزر، خضراوات طازجة، جبن (مصنوع من المنفحة …" at bounding box center [563, 158] width 264 height 33
drag, startPoint x: 623, startPoint y: 144, endPoint x: 644, endPoint y: 147, distance: 20.4
click at [644, 147] on textarea "قطعة برجر (لحم بقري سيرتفيد- حلال)، كيزر، خضراوات طازجة، جبن (مصنوع من المنفحة …" at bounding box center [563, 158] width 264 height 33
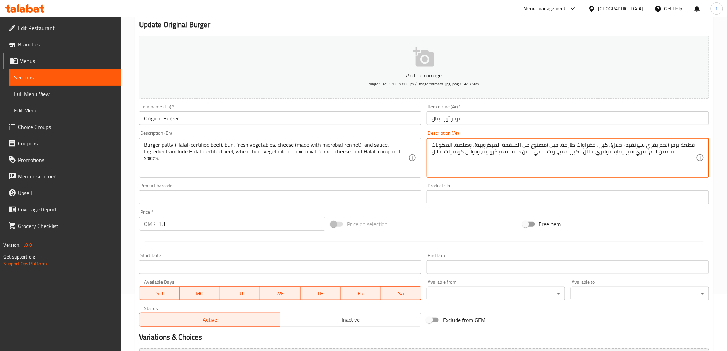
paste textarea "سيرتيفا"
click at [646, 146] on textarea "قطعة برجر (لحم بقريسيرتيفايد- حلال)، كيزر، خضراوات طازجة، جبن (مصنوع من المنفحة…" at bounding box center [563, 158] width 264 height 33
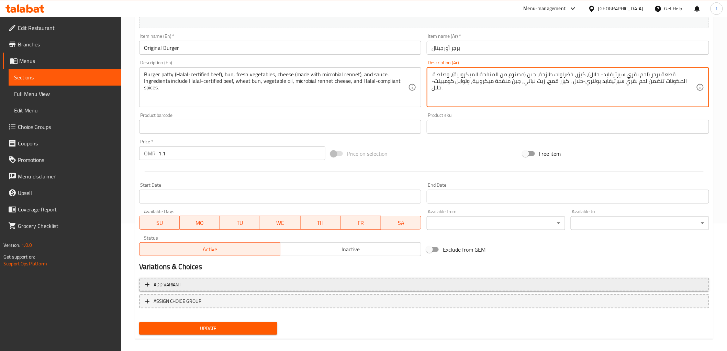
scroll to position [133, 0]
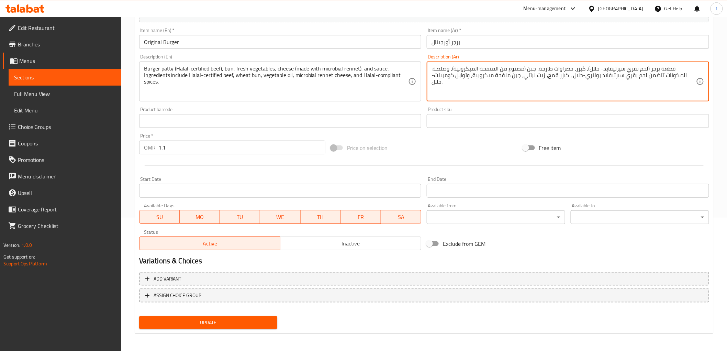
type textarea "قطعة برجر (لحم بقري سيرتيفايد- حلال)، كيزر، خضراوات طازجة، جبن (مصنوع من المنفح…"
click at [272, 313] on div "Update" at bounding box center [208, 322] width 144 height 18
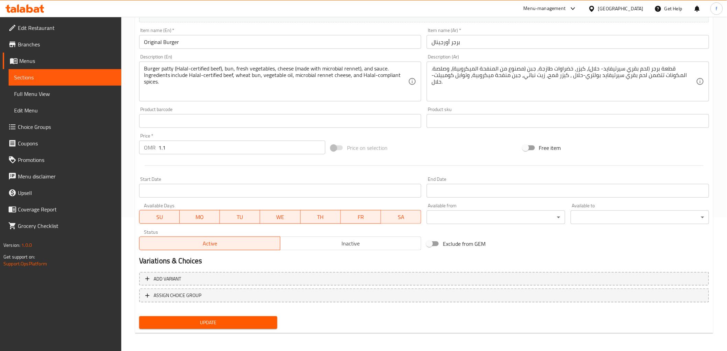
click at [259, 318] on span "Update" at bounding box center [208, 322] width 127 height 9
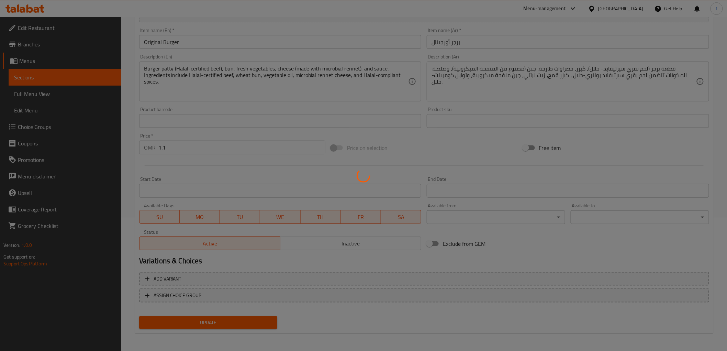
scroll to position [0, 0]
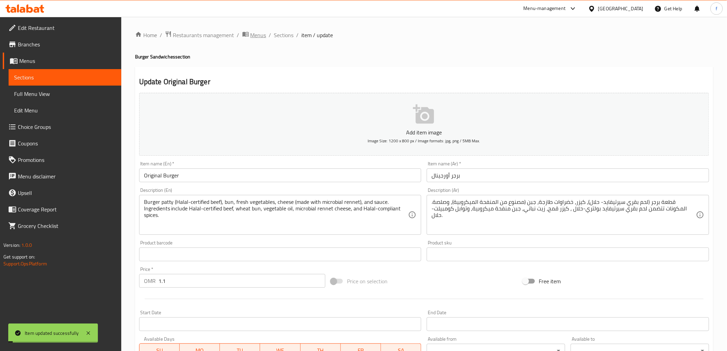
click at [263, 36] on span "Menus" at bounding box center [258, 35] width 16 height 8
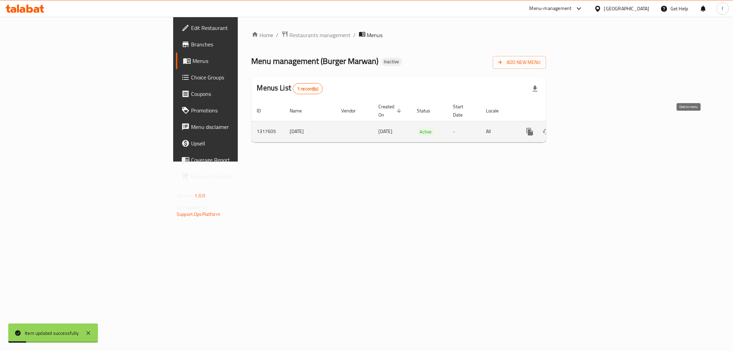
click at [583, 127] on icon "enhanced table" at bounding box center [579, 131] width 8 height 8
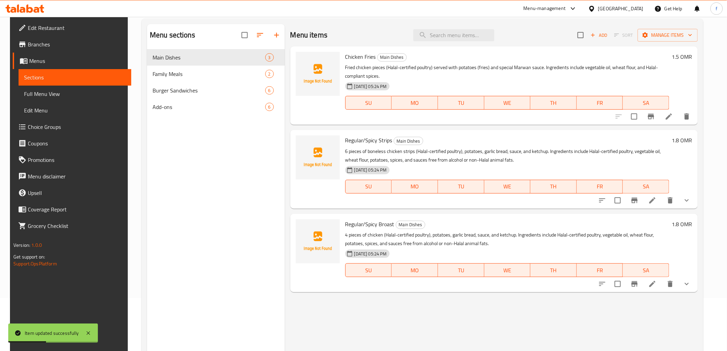
scroll to position [96, 0]
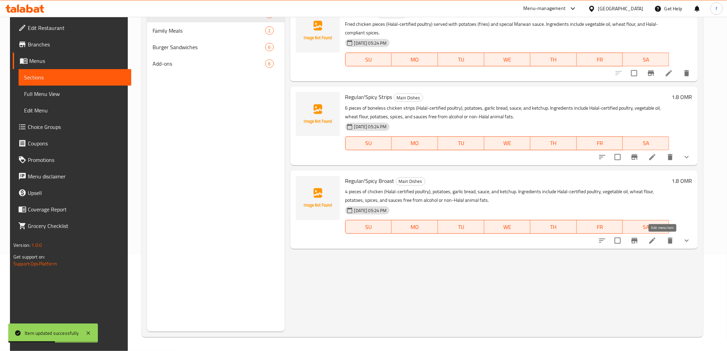
click at [656, 238] on icon at bounding box center [652, 240] width 8 height 8
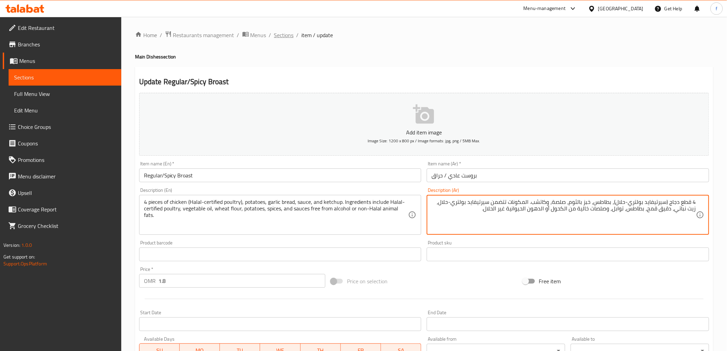
click at [277, 36] on span "Sections" at bounding box center [284, 35] width 20 height 8
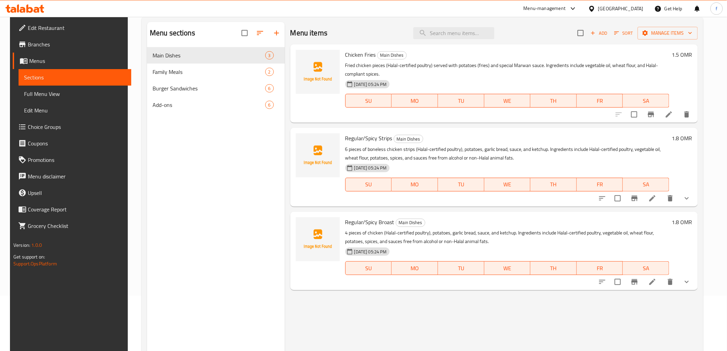
scroll to position [96, 0]
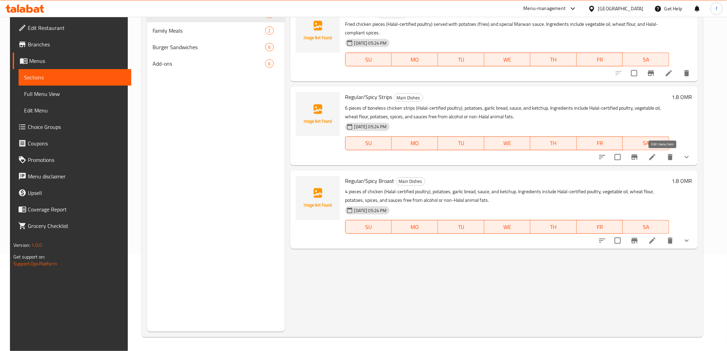
click at [656, 157] on icon at bounding box center [652, 157] width 8 height 8
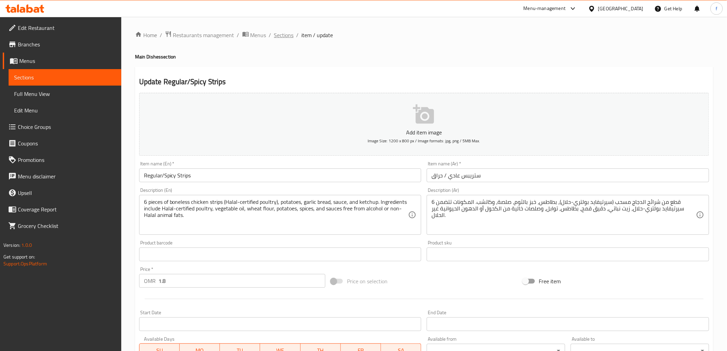
click at [286, 35] on span "Sections" at bounding box center [284, 35] width 20 height 8
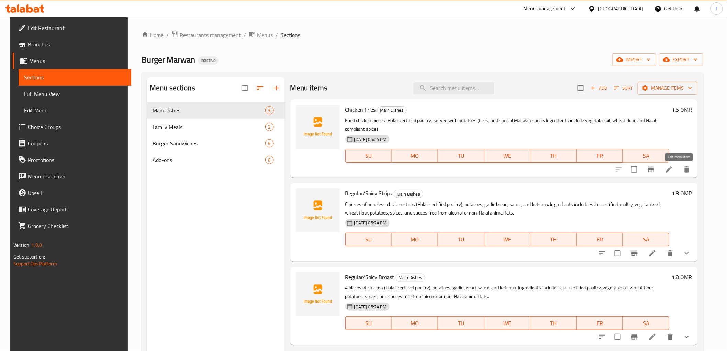
click at [673, 167] on icon at bounding box center [669, 169] width 8 height 8
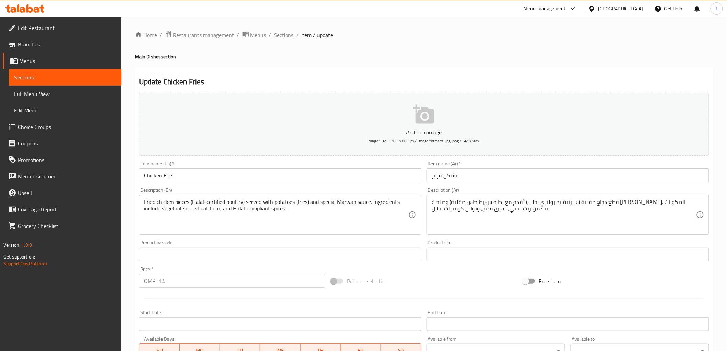
click at [283, 43] on div "Home / Restaurants management / Menus / Sections / item / update Main Dishes se…" at bounding box center [424, 251] width 578 height 441
click at [285, 39] on span "Sections" at bounding box center [284, 35] width 20 height 8
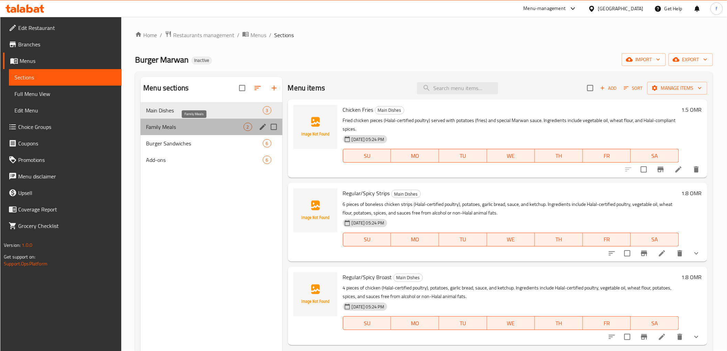
click at [188, 124] on span "Family Meals" at bounding box center [194, 127] width 97 height 8
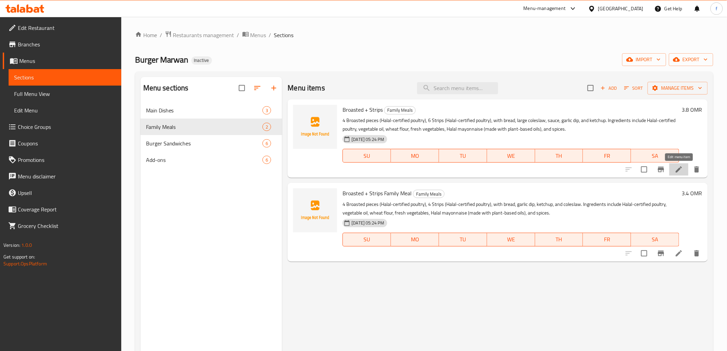
click at [682, 170] on icon at bounding box center [679, 169] width 8 height 8
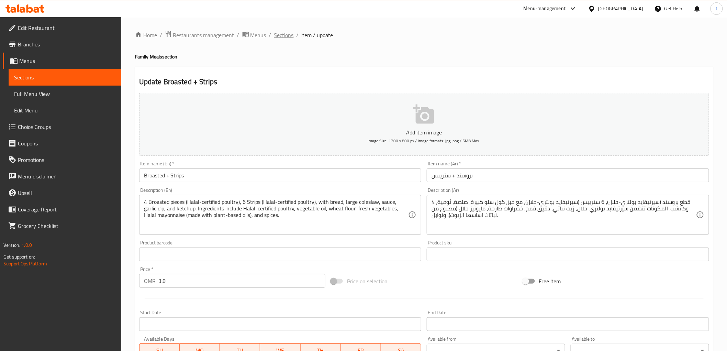
click at [285, 38] on span "Sections" at bounding box center [284, 35] width 20 height 8
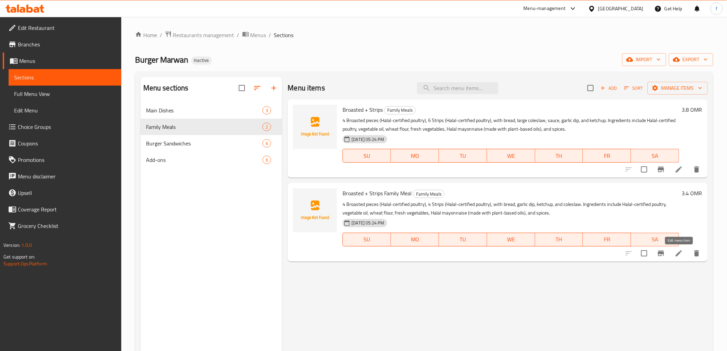
click at [675, 256] on icon at bounding box center [679, 253] width 8 height 8
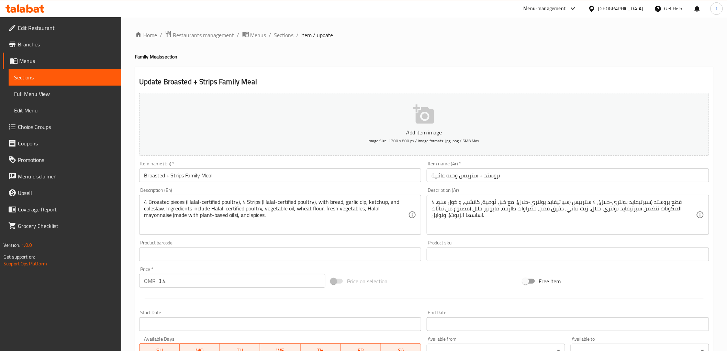
click at [283, 42] on div "Home / Restaurants management / Menus / Sections / item / update Family Meals s…" at bounding box center [424, 251] width 578 height 441
click at [284, 37] on span "Sections" at bounding box center [284, 35] width 20 height 8
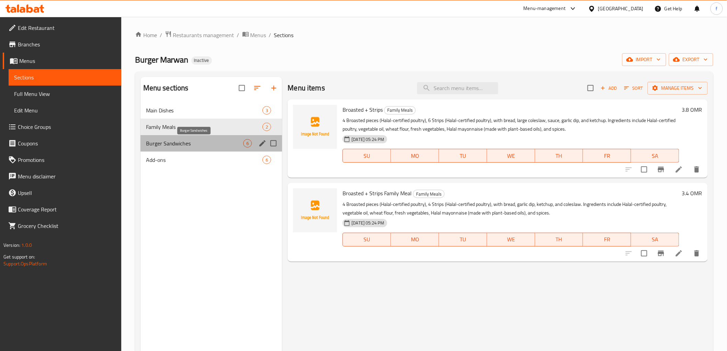
click at [217, 141] on span "Burger Sandwiches" at bounding box center [195, 143] width 98 height 8
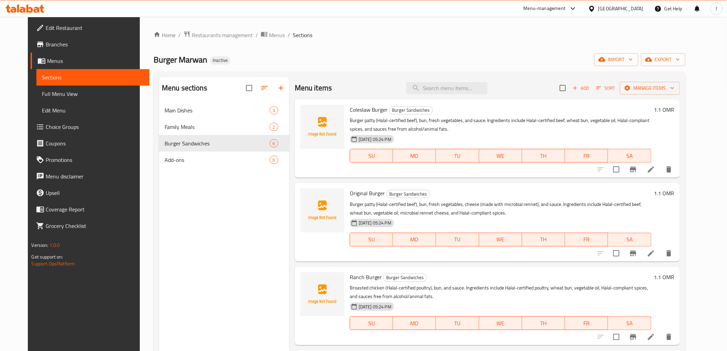
click at [655, 172] on icon at bounding box center [651, 169] width 8 height 8
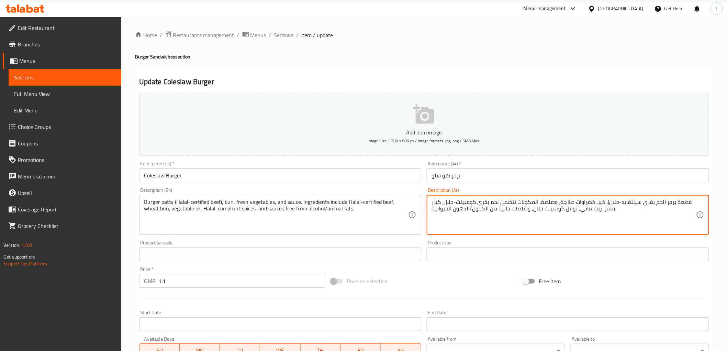
drag, startPoint x: 620, startPoint y: 204, endPoint x: 638, endPoint y: 206, distance: 18.0
paste textarea "رتي"
drag, startPoint x: 475, startPoint y: 201, endPoint x: 457, endPoint y: 203, distance: 17.7
click at [457, 203] on textarea "قطعة برجر (لحم بقري سيرتيفايد-حلال)، خبز، خضراوات طازجة، وصلصة. المكونات تتضمن …" at bounding box center [563, 215] width 264 height 33
paste textarea "سيرتيفايد"
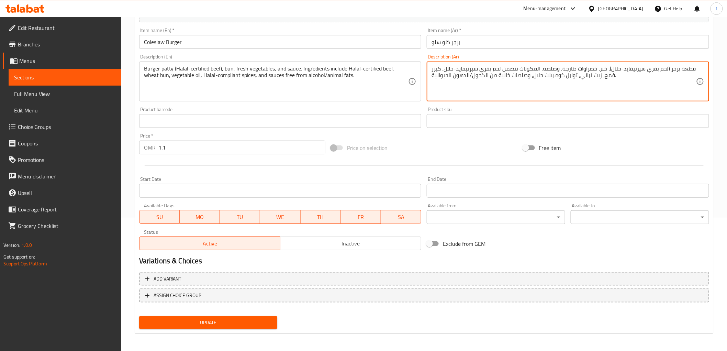
type textarea "قطعة برجر (لحم بقري سيرتيفايد-حلال)، خبز، خضراوات طازجة، وصلصة. المكونات تتضمن …"
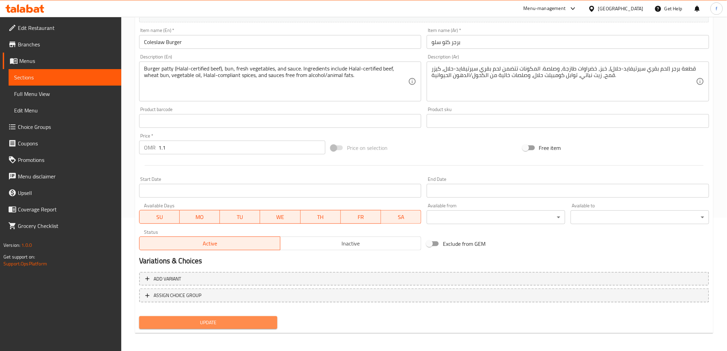
click at [271, 316] on button "Update" at bounding box center [208, 322] width 138 height 13
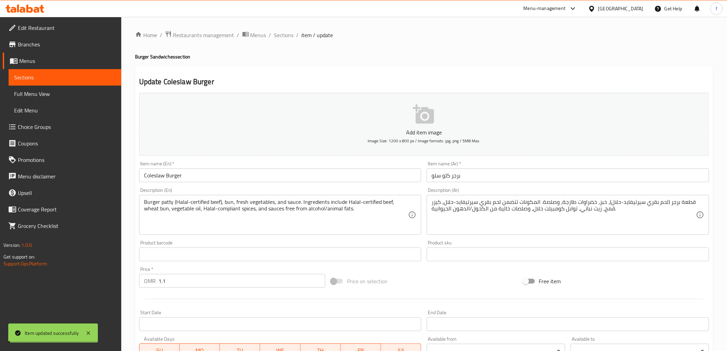
click at [286, 35] on span "Sections" at bounding box center [284, 35] width 20 height 8
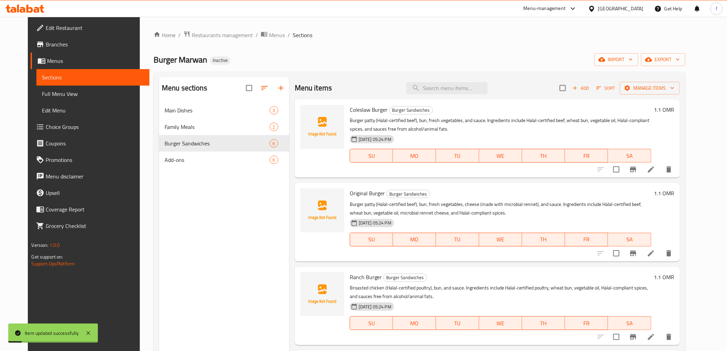
click at [654, 255] on icon at bounding box center [651, 253] width 6 height 6
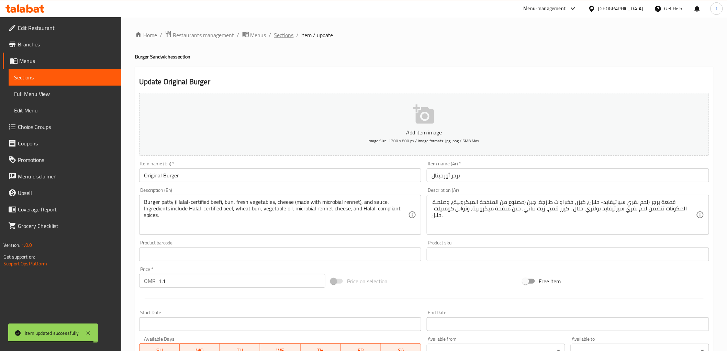
click at [277, 33] on span "Sections" at bounding box center [284, 35] width 20 height 8
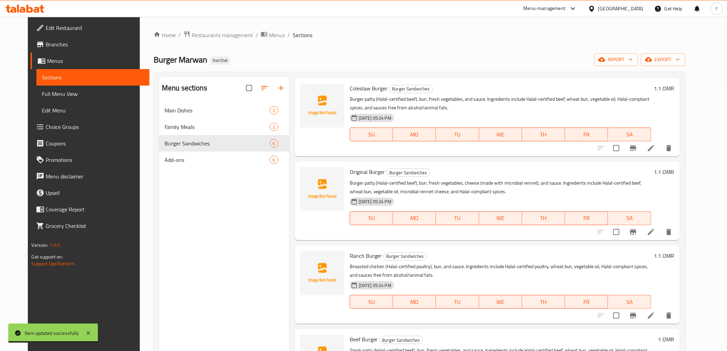
scroll to position [38, 0]
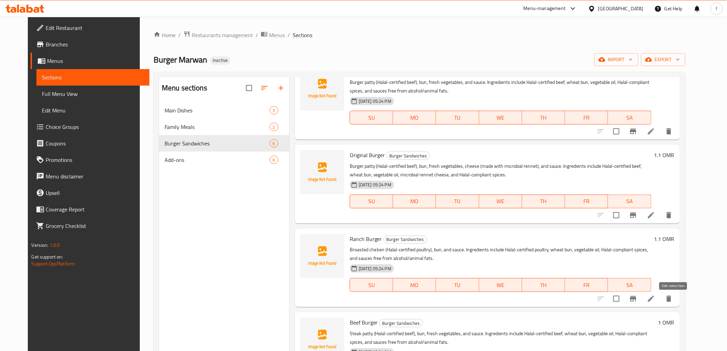
click at [655, 298] on icon at bounding box center [651, 298] width 8 height 8
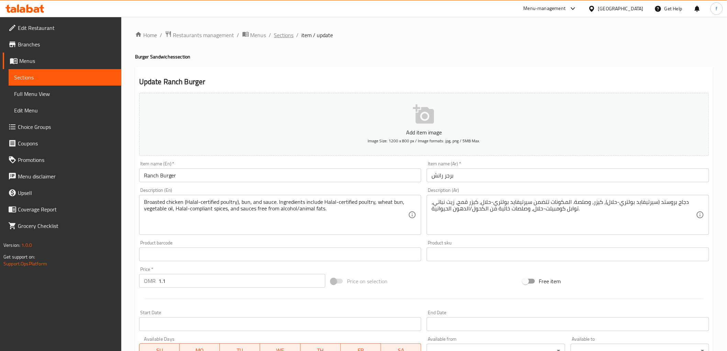
click at [291, 39] on span "Sections" at bounding box center [284, 35] width 20 height 8
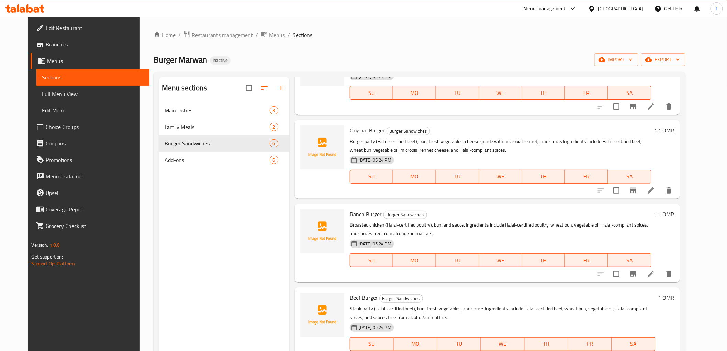
scroll to position [76, 0]
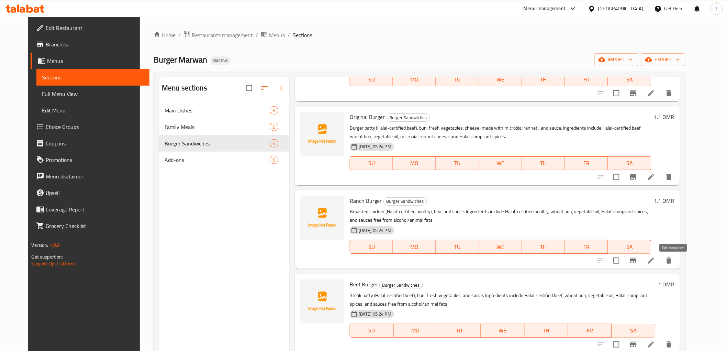
click at [655, 263] on icon at bounding box center [651, 260] width 8 height 8
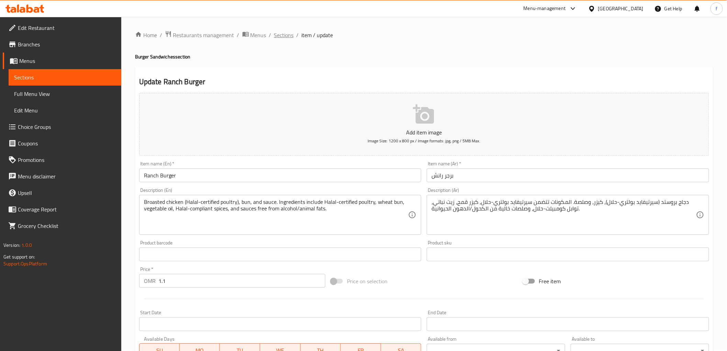
click at [275, 36] on span "Sections" at bounding box center [284, 35] width 20 height 8
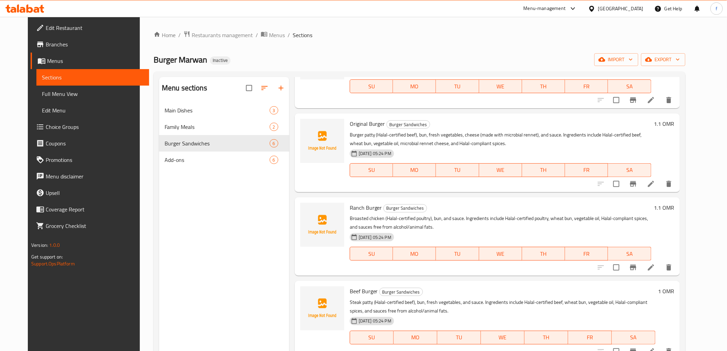
scroll to position [76, 0]
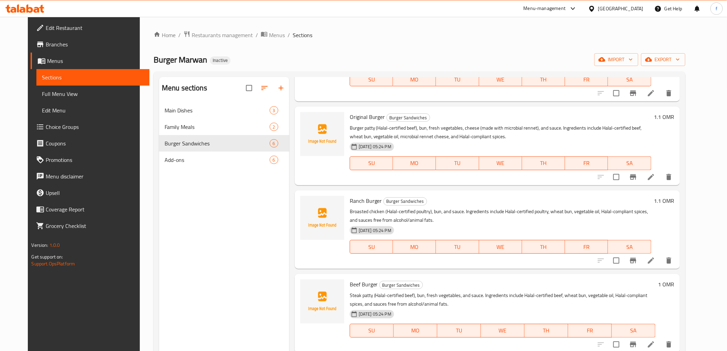
click at [655, 346] on icon at bounding box center [651, 344] width 8 height 8
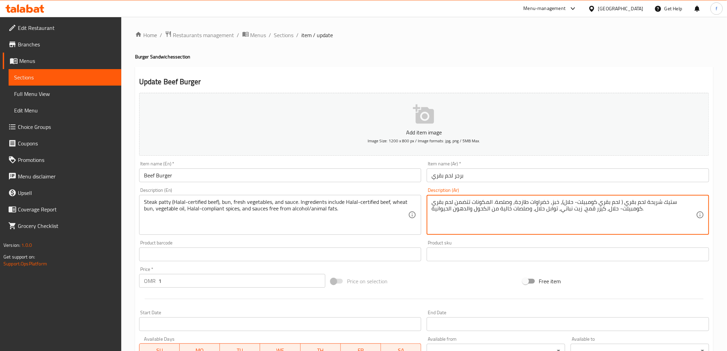
drag, startPoint x: 577, startPoint y: 204, endPoint x: 597, endPoint y: 203, distance: 19.9
click at [597, 203] on textarea "ستيك شريحة لحم بقري ( لحم بقري كومبيلت- حلال)، خبز، خضراوات طازجة، وصلصة. المكو…" at bounding box center [563, 215] width 264 height 33
paste textarea "سيرتيفايد"
drag, startPoint x: 620, startPoint y: 207, endPoint x: 639, endPoint y: 210, distance: 19.4
click at [639, 210] on textarea "ستيك شريحة لحم بقري ( لحم بقري سيرتيفايد- حلال)، خبز، خضراوات طازجة، وصلصة. الم…" at bounding box center [563, 215] width 264 height 33
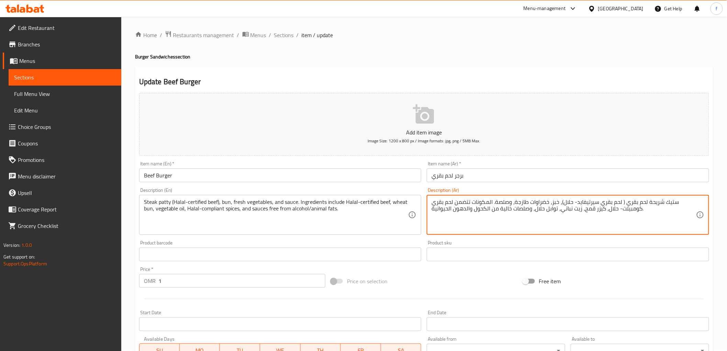
paste textarea "سيرتيفايد"
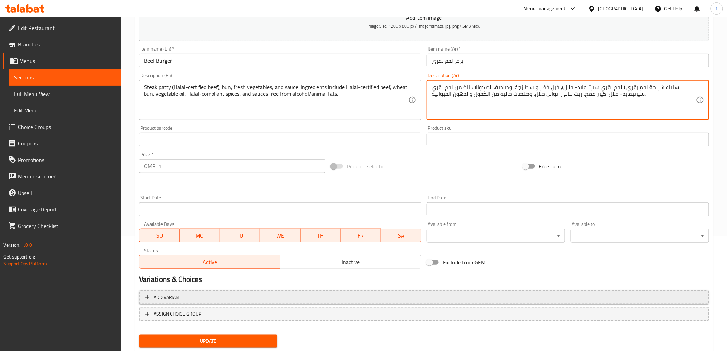
scroll to position [133, 0]
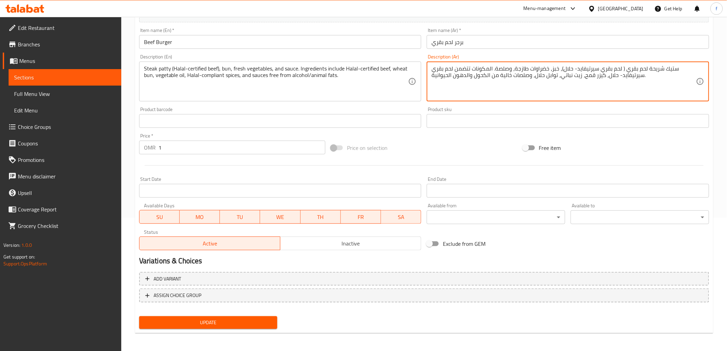
type textarea "ستيك شريحة لحم بقري ( لحم بقري سيرتيفايد- حلال)، خبز، خضراوات طازجة، وصلصة. الم…"
click at [215, 316] on button "Update" at bounding box center [208, 322] width 138 height 13
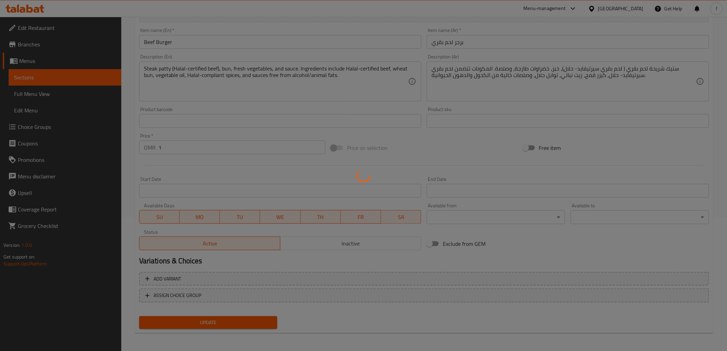
scroll to position [0, 0]
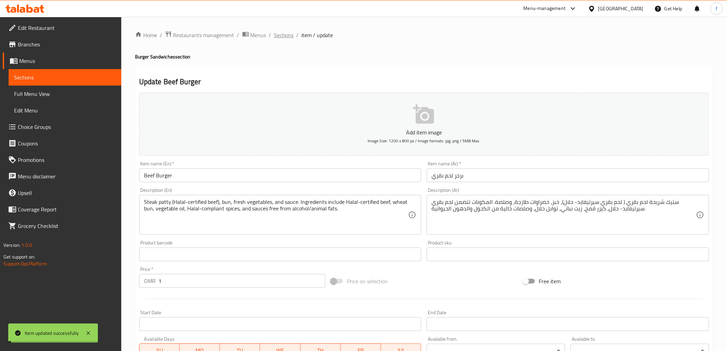
click at [287, 33] on span "Sections" at bounding box center [284, 35] width 20 height 8
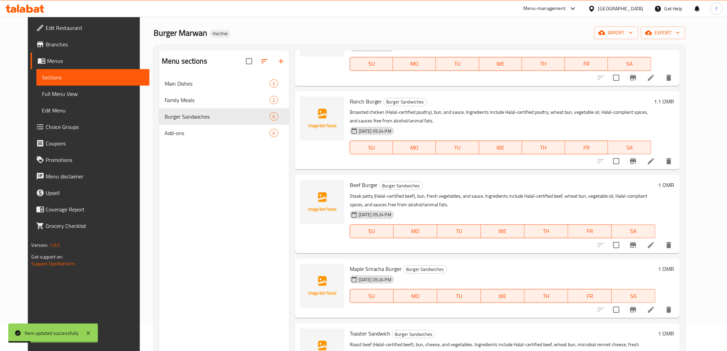
scroll to position [96, 0]
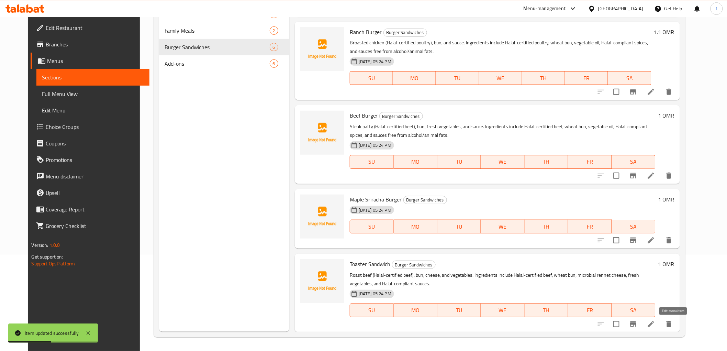
click at [655, 323] on icon at bounding box center [651, 324] width 8 height 8
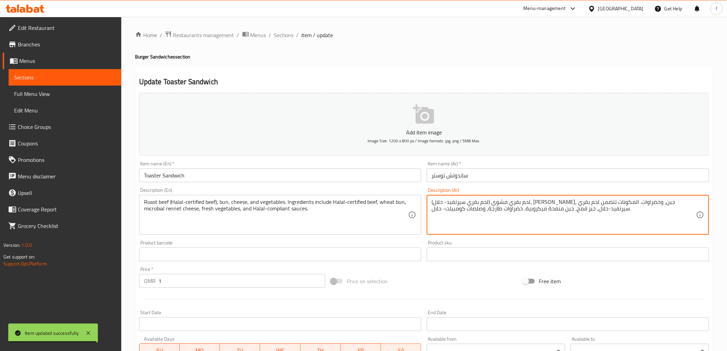
drag, startPoint x: 467, startPoint y: 204, endPoint x: 485, endPoint y: 204, distance: 17.5
paste textarea "فا"
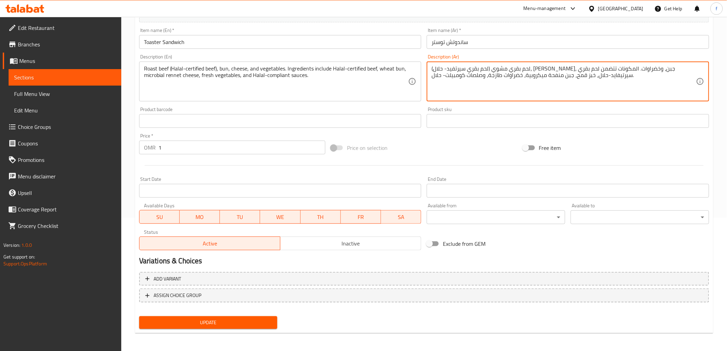
type textarea "لحم بقري مشوي (لحم بقري سيرتفيد- حلال)، كيزر، جبن، وخضراوات. المكونات تتضمن لحم…"
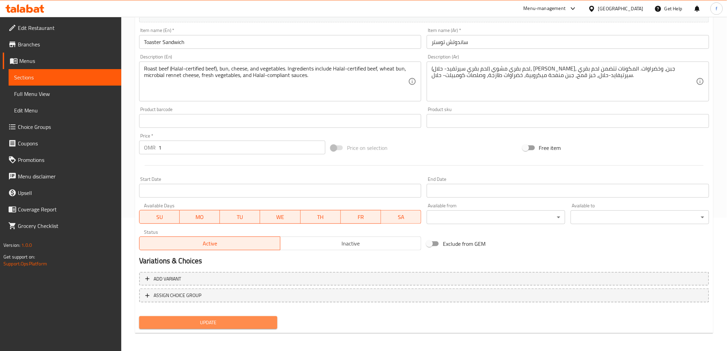
click at [185, 318] on span "Update" at bounding box center [208, 322] width 127 height 9
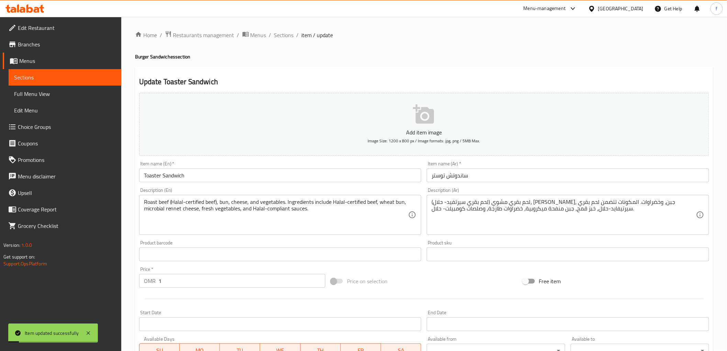
click at [289, 35] on span "Sections" at bounding box center [284, 35] width 20 height 8
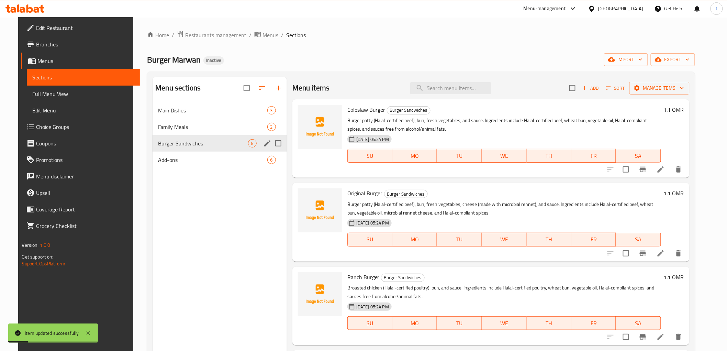
click at [187, 159] on span "Add-ons" at bounding box center [212, 160] width 109 height 8
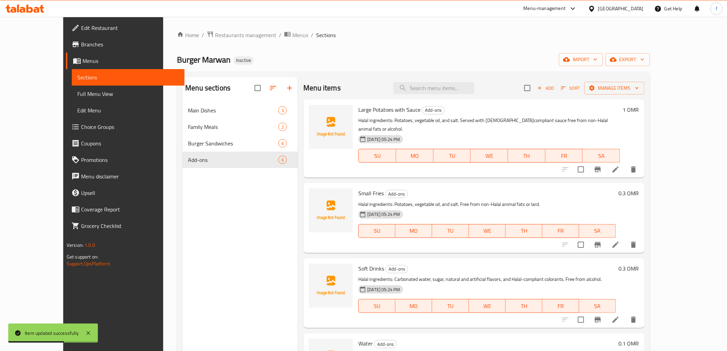
click at [625, 163] on li at bounding box center [615, 169] width 19 height 12
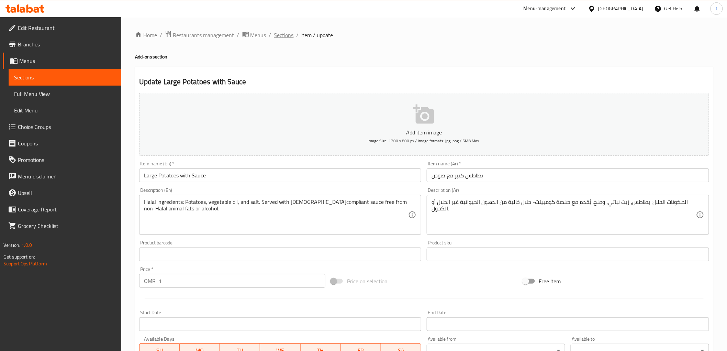
click at [278, 33] on span "Sections" at bounding box center [284, 35] width 20 height 8
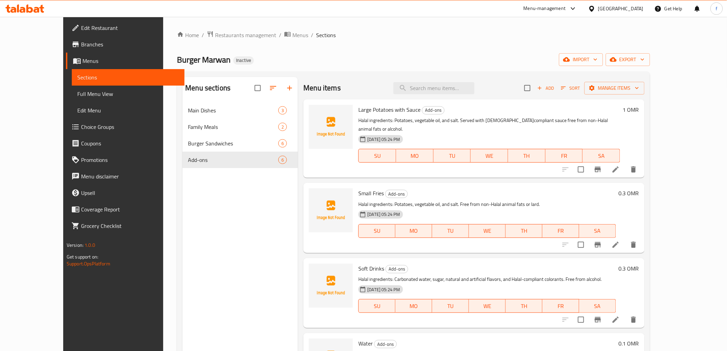
click at [625, 239] on li at bounding box center [615, 244] width 19 height 12
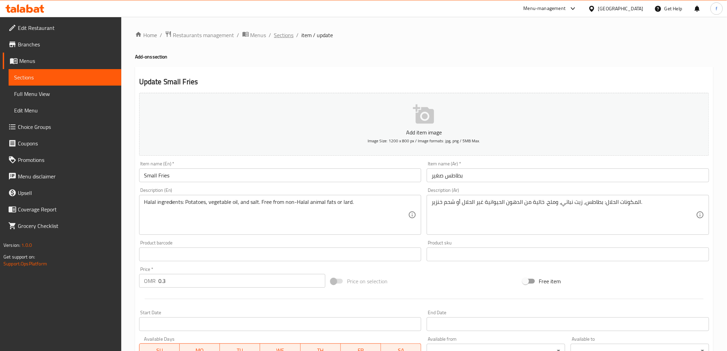
click at [286, 38] on span "Sections" at bounding box center [284, 35] width 20 height 8
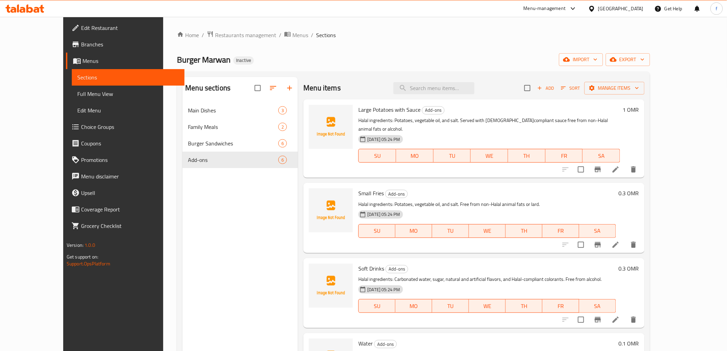
click at [620, 315] on icon at bounding box center [615, 319] width 8 height 8
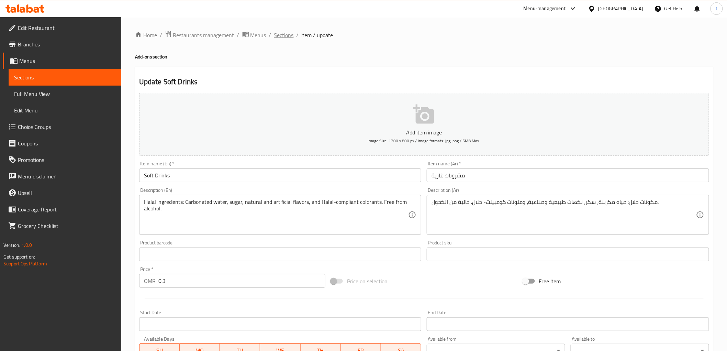
click at [290, 38] on span "Sections" at bounding box center [284, 35] width 20 height 8
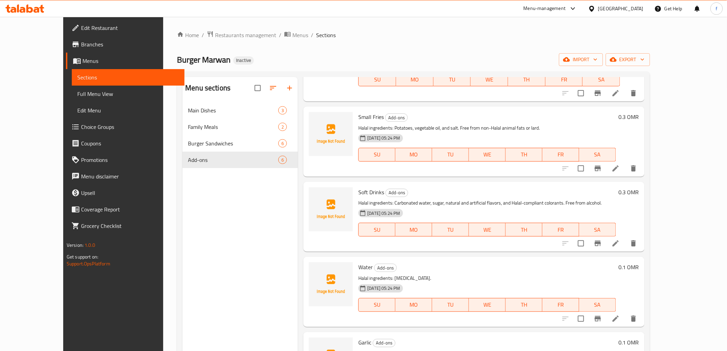
scroll to position [114, 0]
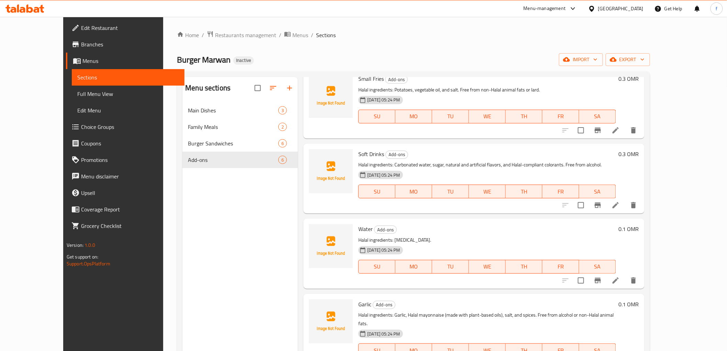
click at [625, 274] on li at bounding box center [615, 280] width 19 height 12
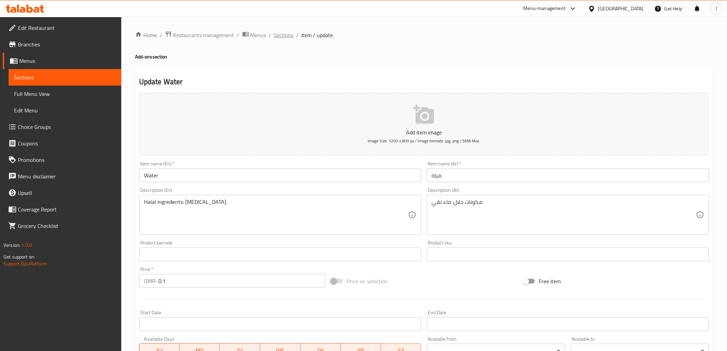
click at [275, 36] on span "Sections" at bounding box center [284, 35] width 20 height 8
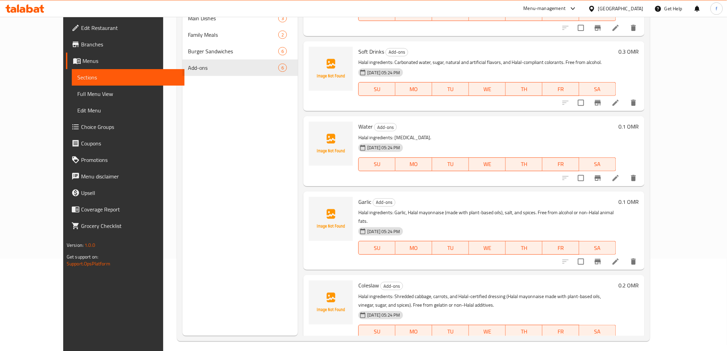
scroll to position [96, 0]
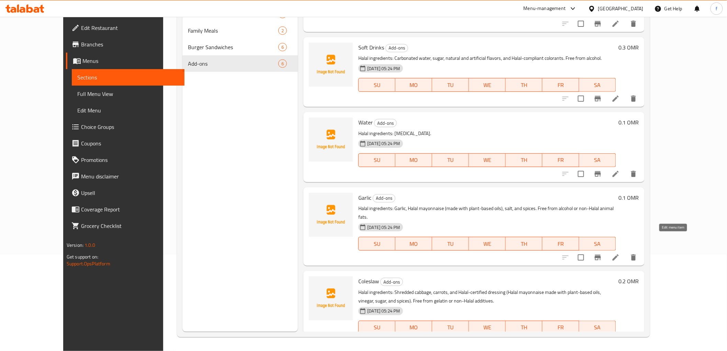
click at [620, 253] on icon at bounding box center [615, 257] width 8 height 8
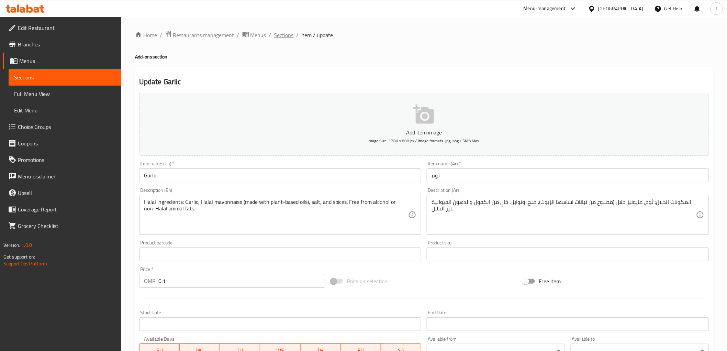
click at [280, 38] on span "Sections" at bounding box center [284, 35] width 20 height 8
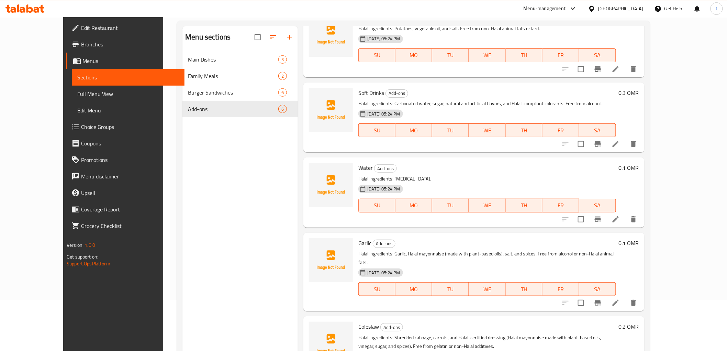
scroll to position [96, 0]
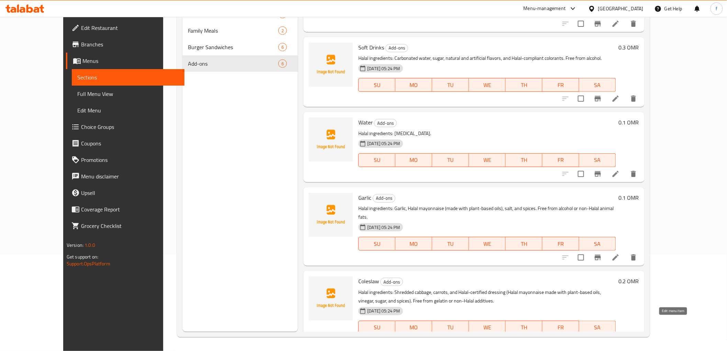
click at [620, 337] on icon at bounding box center [615, 341] width 8 height 8
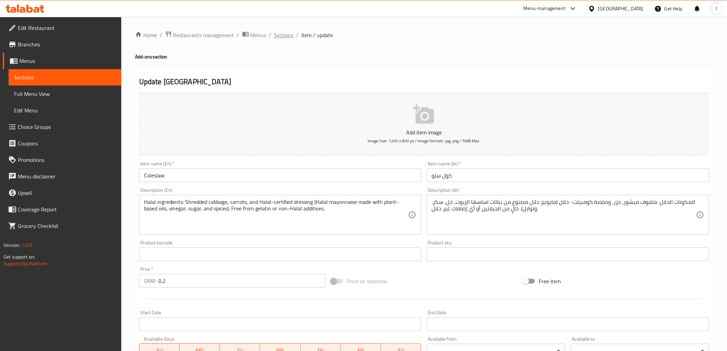
click at [283, 34] on span "Sections" at bounding box center [284, 35] width 20 height 8
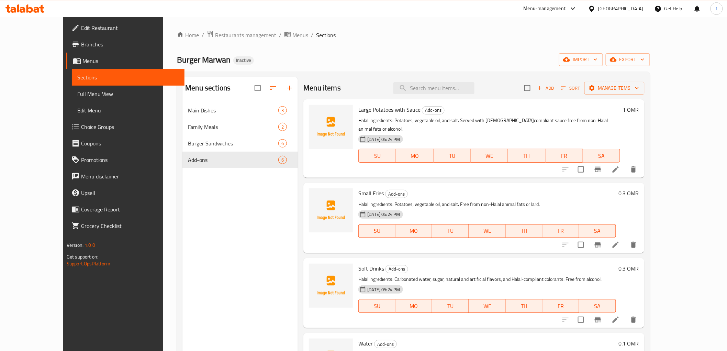
click at [82, 91] on span "Full Menu View" at bounding box center [128, 94] width 102 height 8
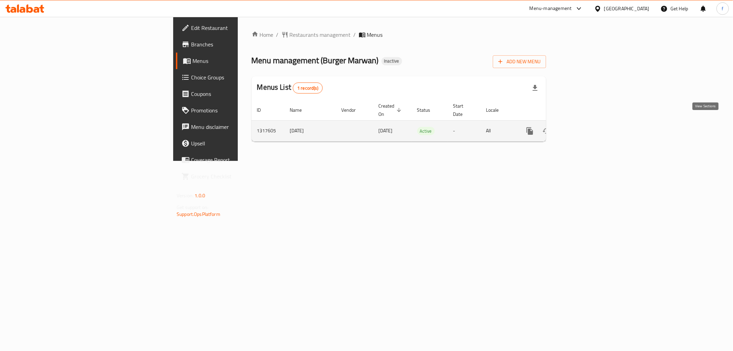
click at [583, 127] on icon "enhanced table" at bounding box center [579, 131] width 8 height 8
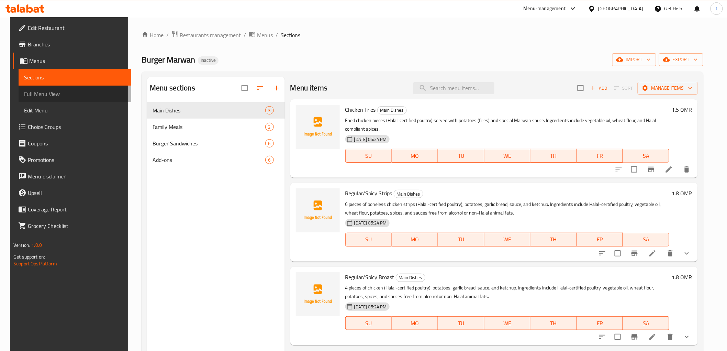
click at [91, 100] on link "Full Menu View" at bounding box center [75, 94] width 113 height 16
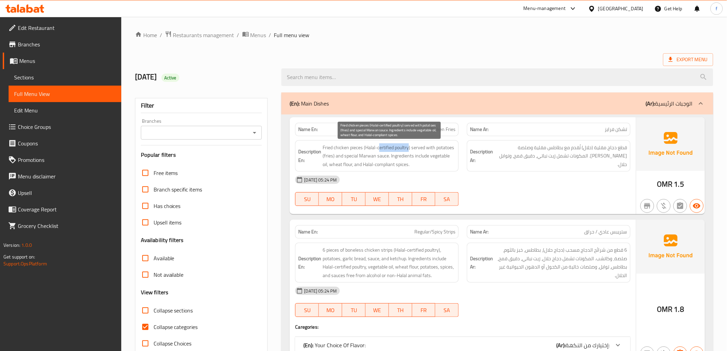
drag, startPoint x: 378, startPoint y: 151, endPoint x: 409, endPoint y: 147, distance: 30.9
click at [409, 147] on span "Fried chicken pieces (Halal-certified poultry) served with potatoes (fries) and…" at bounding box center [389, 155] width 133 height 25
click at [380, 149] on span "Fried chicken pieces (Halal-certified poultry) served with potatoes (fries) and…" at bounding box center [389, 155] width 133 height 25
click at [399, 146] on span "Fried chicken pieces (Halal-certified poultry) served with potatoes (fries) and…" at bounding box center [389, 155] width 133 height 25
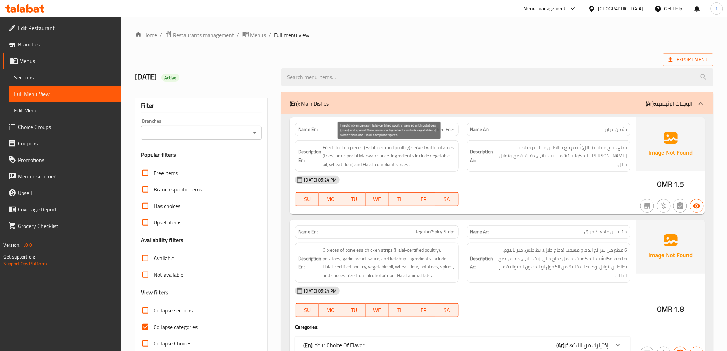
click at [373, 148] on span "Fried chicken pieces (Halal-certified poultry) served with potatoes (fries) and…" at bounding box center [389, 155] width 133 height 25
click at [403, 146] on span "Fried chicken pieces (Halal-certified poultry) served with potatoes (fries) and…" at bounding box center [389, 155] width 133 height 25
copy span "Halal-certified poultry"
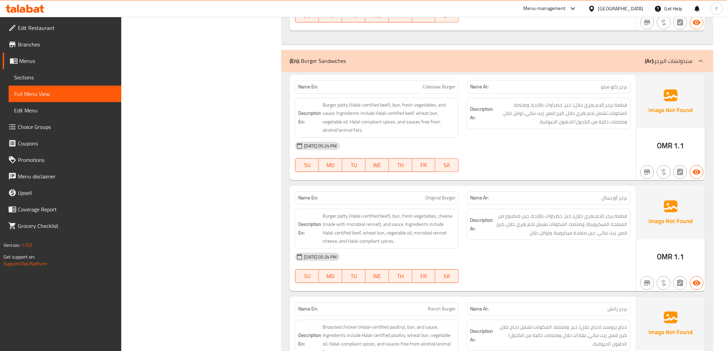
scroll to position [648, 0]
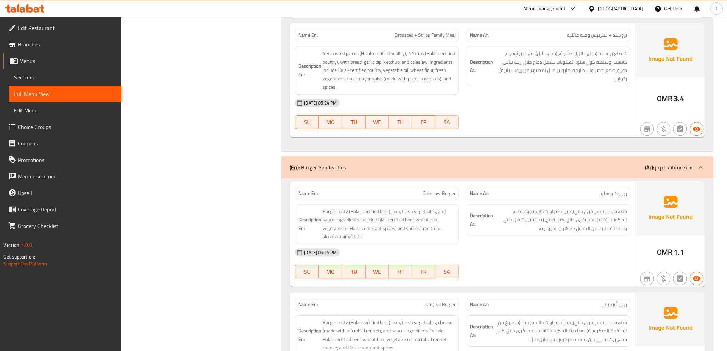
click at [607, 171] on div "(En): Burger Sandwiches (Ar): سندوتشات البرجر" at bounding box center [491, 167] width 403 height 8
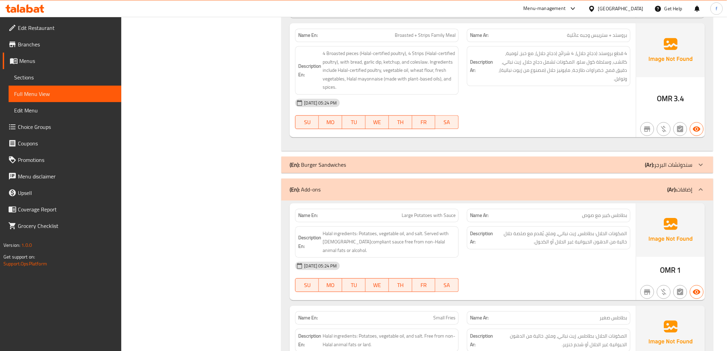
click at [607, 170] on div "(En): Burger Sandwiches (Ar): سندوتشات البرجر" at bounding box center [496, 164] width 431 height 16
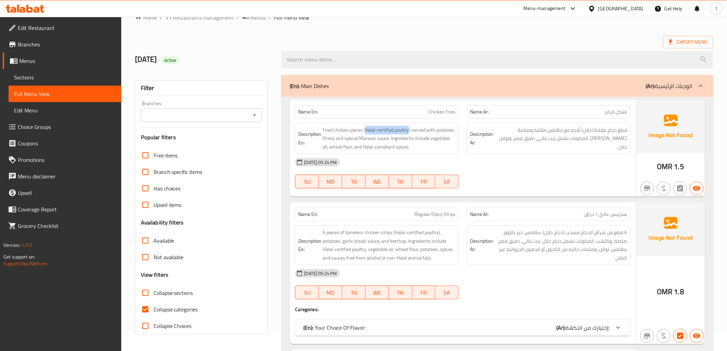
scroll to position [0, 0]
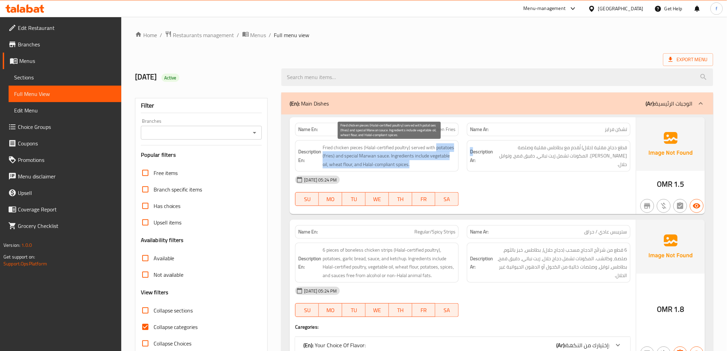
drag, startPoint x: 437, startPoint y: 150, endPoint x: 467, endPoint y: 151, distance: 30.3
click at [474, 148] on div "Description En: Fried chicken pieces (Halal-certified poultry) served with pota…" at bounding box center [462, 156] width 343 height 40
click at [450, 151] on span "Fried chicken pieces (Halal-certified poultry) served with potatoes (fries) and…" at bounding box center [389, 155] width 133 height 25
click at [450, 150] on span "Fried chicken pieces (Halal-certified poultry) served with potatoes (fries) and…" at bounding box center [389, 155] width 133 height 25
click at [332, 154] on span "Fried chicken pieces (Halal-certified poultry) served with potatoes (fries) and…" at bounding box center [389, 155] width 133 height 25
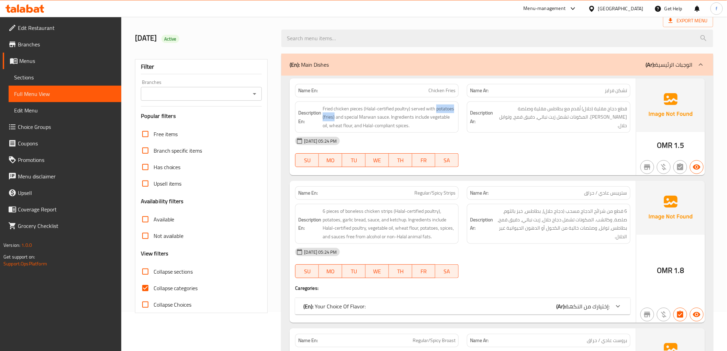
scroll to position [38, 0]
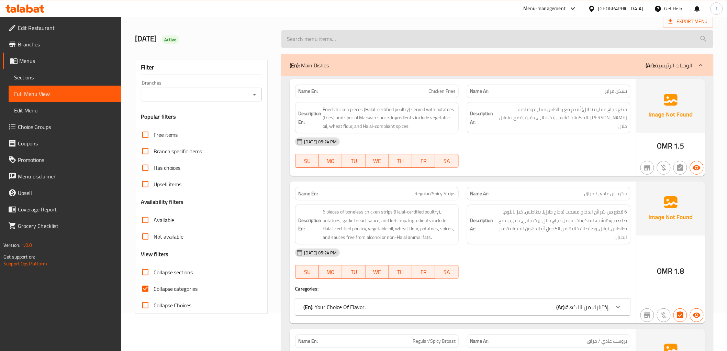
click at [577, 36] on input "search" at bounding box center [496, 39] width 431 height 18
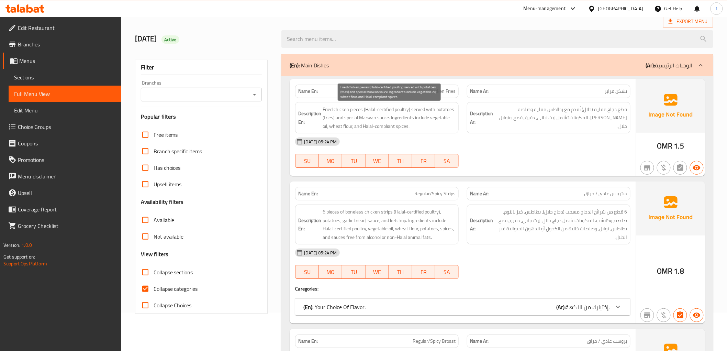
click at [445, 117] on span "Fried chicken pieces (Halal-certified poultry) served with potatoes (fries) and…" at bounding box center [389, 117] width 133 height 25
click at [327, 127] on span "Fried chicken pieces (Halal-certified poultry) served with potatoes (fries) and…" at bounding box center [389, 117] width 133 height 25
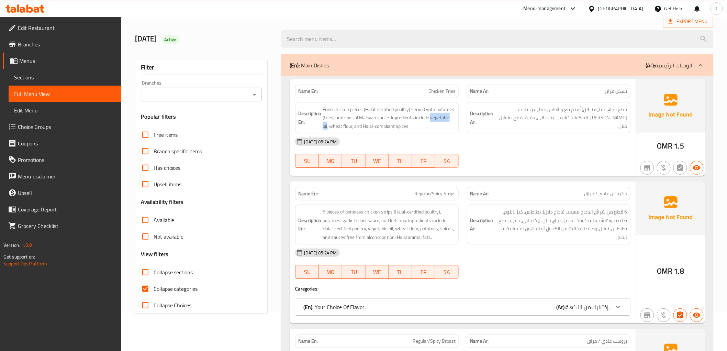
copy span "vegetable oil"
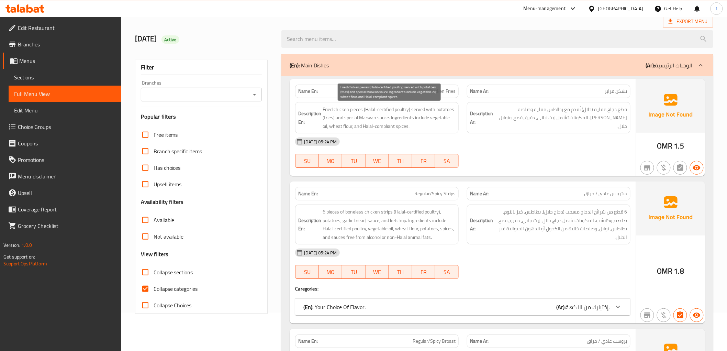
click at [380, 129] on span "Fried chicken pieces (Halal-certified poultry) served with potatoes (fries) and…" at bounding box center [389, 117] width 133 height 25
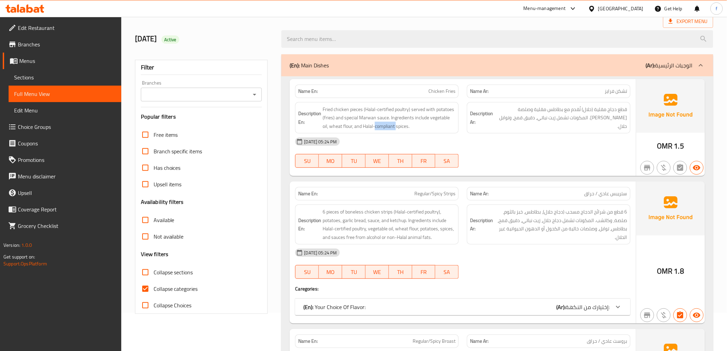
copy span "compliant"
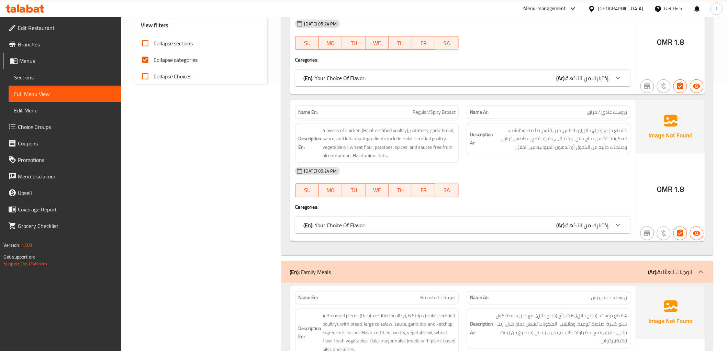
scroll to position [152, 0]
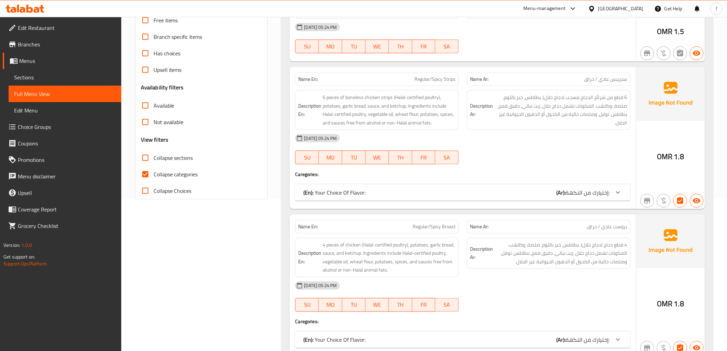
click at [415, 193] on div "(En): Your Choice Of Flavor: (Ar): إختيارك من النكهة:" at bounding box center [456, 192] width 306 height 8
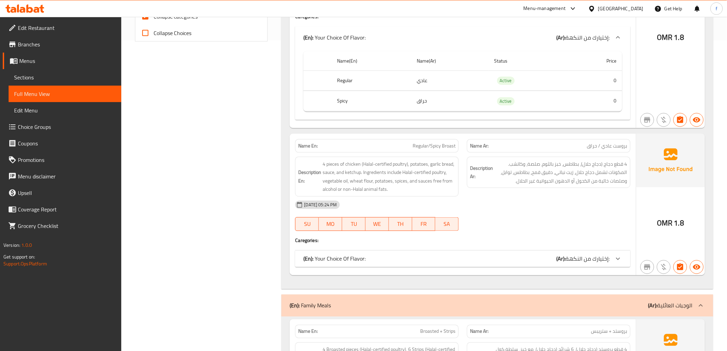
scroll to position [420, 0]
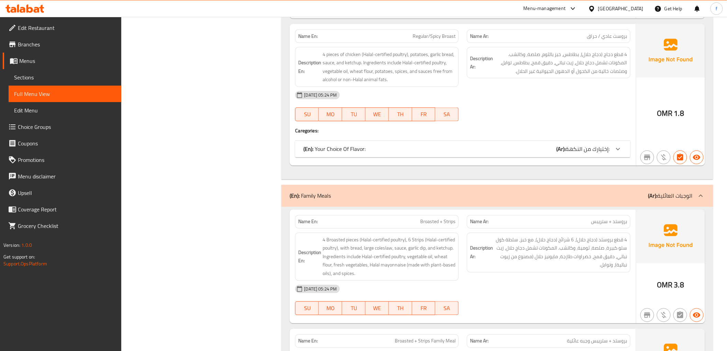
click at [430, 147] on div "(En): Your Choice Of Flavor: (Ar): إختيارك من النكهة:" at bounding box center [456, 149] width 306 height 8
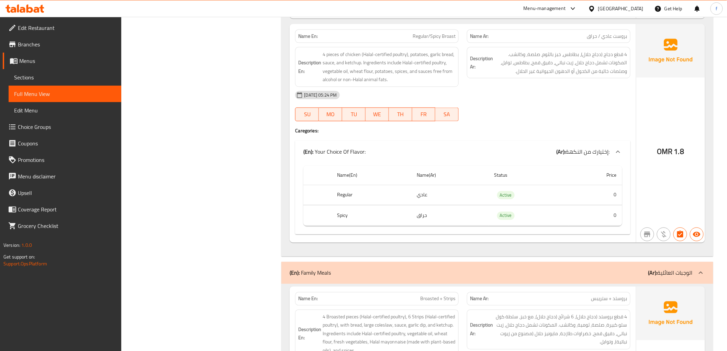
drag, startPoint x: 355, startPoint y: 196, endPoint x: 329, endPoint y: 201, distance: 26.9
click at [330, 201] on tr "Regular عادي Active 0" at bounding box center [462, 195] width 318 height 20
drag, startPoint x: 346, startPoint y: 217, endPoint x: 324, endPoint y: 217, distance: 22.0
click at [324, 217] on tr "Spicy حراق Active 0" at bounding box center [462, 215] width 318 height 20
click at [593, 34] on span "بروست عادي / حراق" at bounding box center [607, 36] width 40 height 7
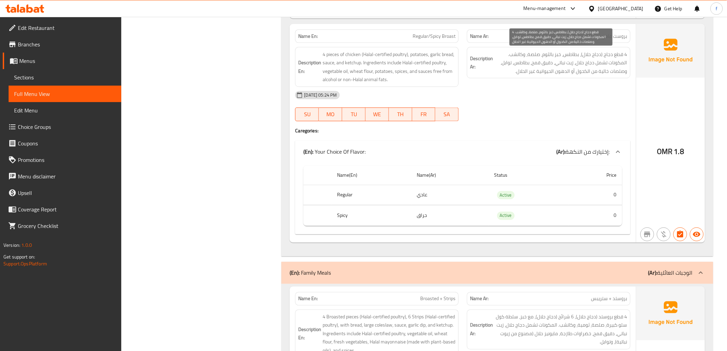
click at [602, 65] on span "4 قطع دجاج (دجاج حلال)، بطاطس، خبز بالثوم، صلصة، وكاتشب. المكونات تشمل دجاج حلا…" at bounding box center [560, 62] width 133 height 25
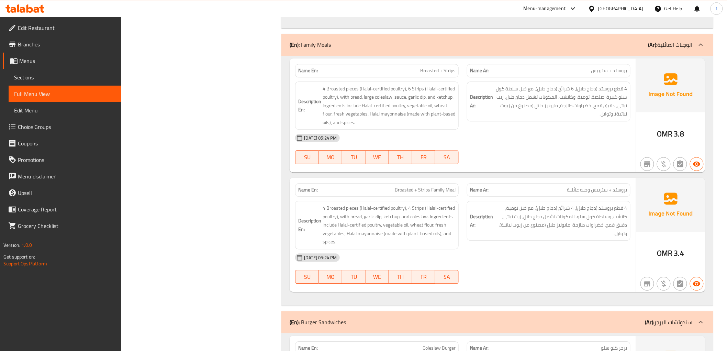
scroll to position [648, 0]
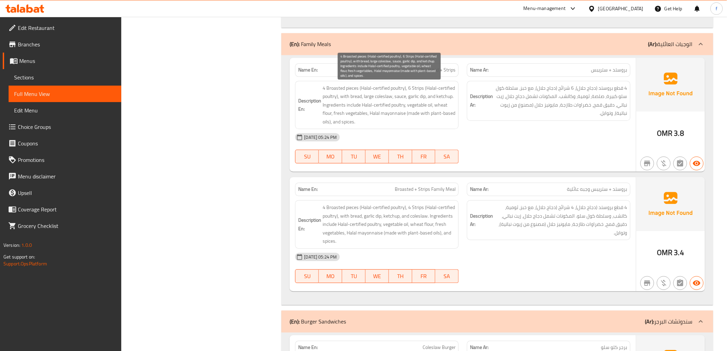
click at [416, 88] on span "4 Broasted pieces (Halal-certified poultry), 6 Strips (Halal-certified poultry)…" at bounding box center [389, 105] width 133 height 42
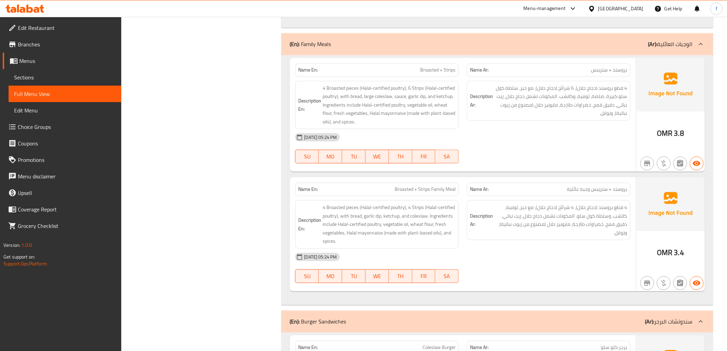
click at [471, 154] on div "15-10-2025 05:24 PM SU MO TU WE TH FR SA" at bounding box center [462, 148] width 343 height 38
click at [512, 90] on span "4 قطع بروستد (دجاج حلال)، 6 شرائح (دجاج حلال)، مع خبز، سلطة كول سلو كبيرة، صلصة…" at bounding box center [560, 101] width 133 height 34
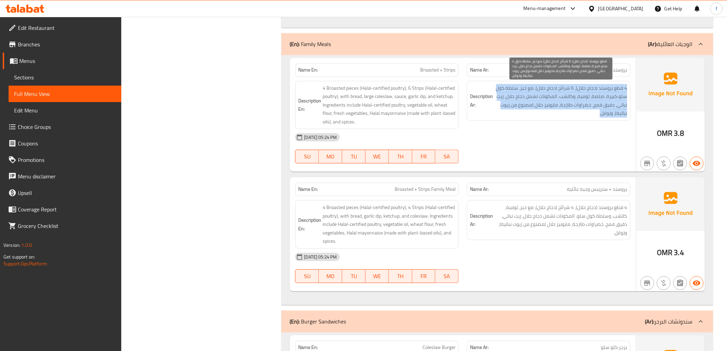
click at [512, 90] on span "4 قطع بروستد (دجاج حلال)، 6 شرائح (دجاج حلال)، مع خبز، سلطة كول سلو كبيرة، صلصة…" at bounding box center [560, 101] width 133 height 34
click at [512, 91] on span "4 قطع بروستد (دجاج حلال)، 6 شرائح (دجاج حلال)، مع خبز، سلطة كول سلو كبيرة، صلصة…" at bounding box center [560, 101] width 133 height 34
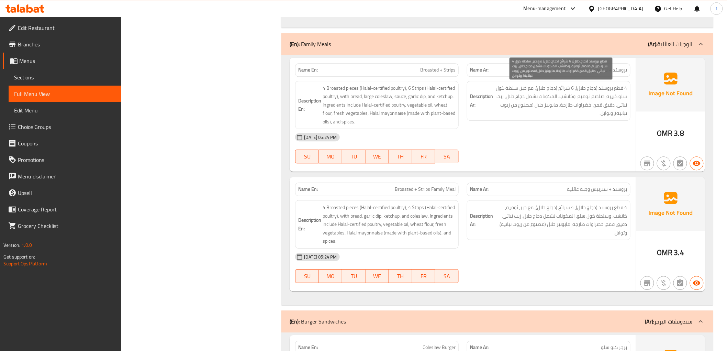
click at [513, 88] on span "4 قطع بروستد (دجاج حلال)، 6 شرائح (دجاج حلال)، مع خبز، سلطة كول سلو كبيرة، صلصة…" at bounding box center [560, 101] width 133 height 34
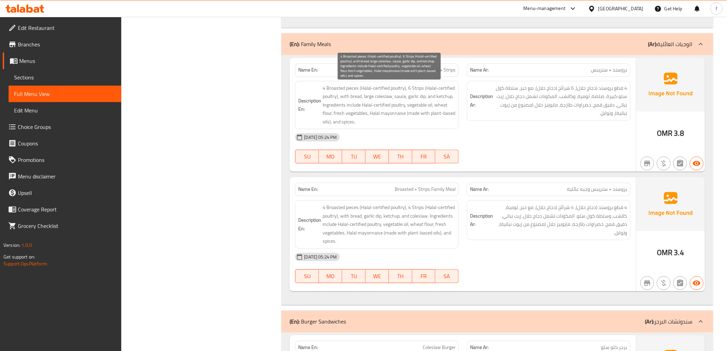
drag, startPoint x: 444, startPoint y: 98, endPoint x: 453, endPoint y: 100, distance: 9.8
click at [452, 100] on span "4 Broasted pieces (Halal-certified poultry), 6 Strips (Halal-certified poultry)…" at bounding box center [389, 105] width 133 height 42
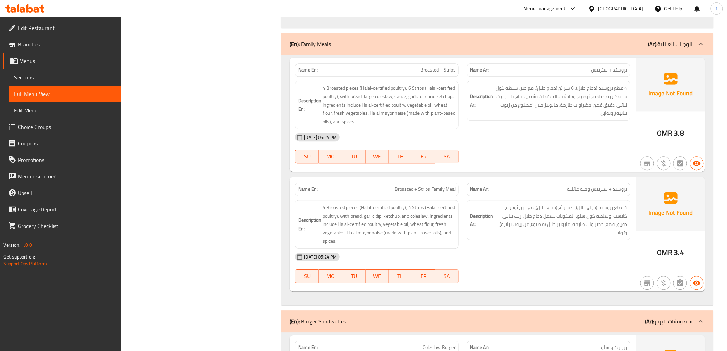
click at [441, 70] on span "Broasted + Strips" at bounding box center [437, 69] width 35 height 7
copy span "Broasted + Strips"
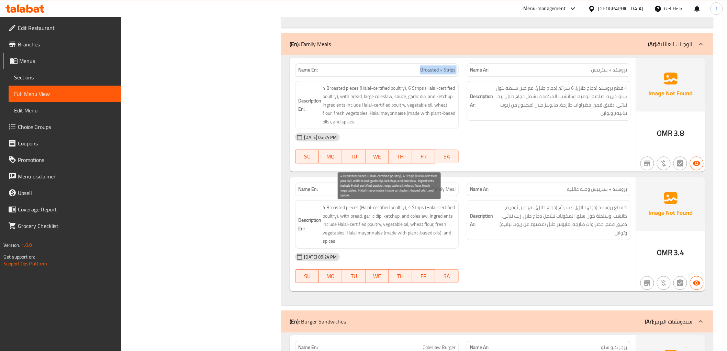
click at [414, 207] on span "4 Broasted pieces (Halal-certified poultry), 4 Strips (Halal-certified poultry)…" at bounding box center [389, 224] width 133 height 42
click at [370, 214] on span "4 Broasted pieces (Halal-certified poultry), 4 Strips (Halal-certified poultry)…" at bounding box center [389, 224] width 133 height 42
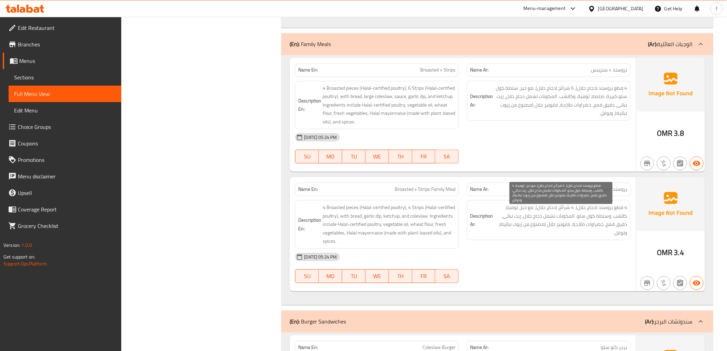
click at [607, 214] on span "4 قطع بروستد (دجاج حلال)، 4 شرائح (دجاج حلال)، مع خبز، ثومية، كاتشب، وسلطة كول …" at bounding box center [560, 220] width 133 height 34
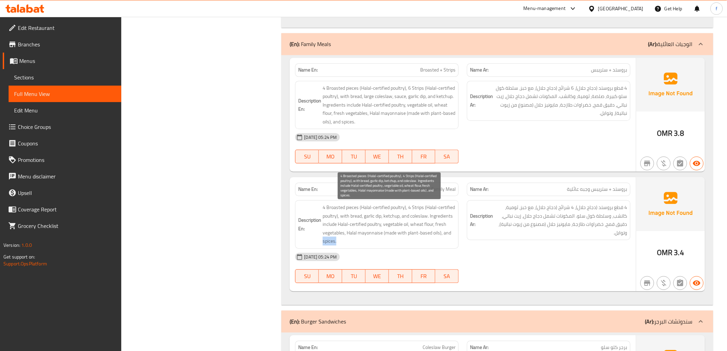
drag, startPoint x: 450, startPoint y: 231, endPoint x: 399, endPoint y: 243, distance: 52.6
click at [399, 243] on span "4 Broasted pieces (Halal-certified poultry), 4 Strips (Halal-certified poultry)…" at bounding box center [389, 224] width 133 height 42
drag, startPoint x: 390, startPoint y: 233, endPoint x: 438, endPoint y: 234, distance: 47.7
click at [438, 234] on span "4 Broasted pieces (Halal-certified poultry), 4 Strips (Halal-certified poultry)…" at bounding box center [389, 224] width 133 height 42
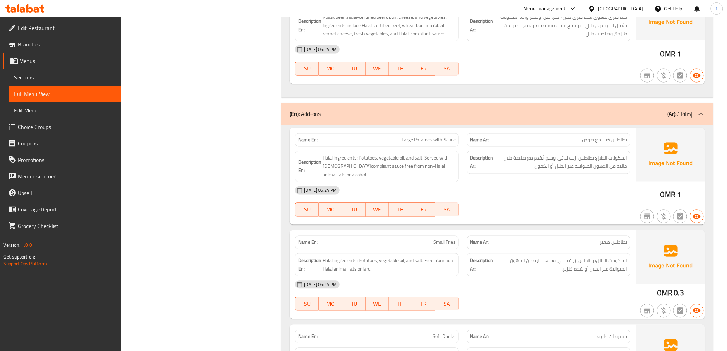
scroll to position [1679, 0]
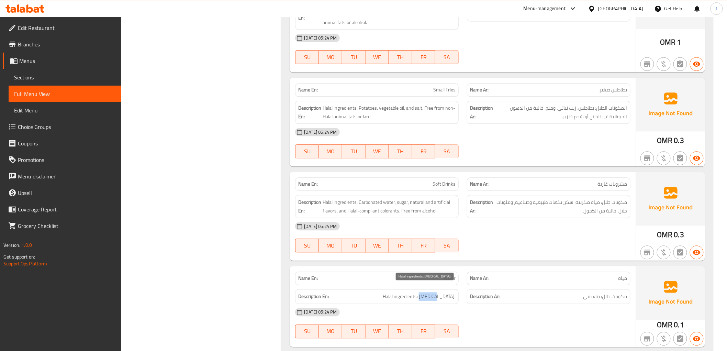
click at [456, 289] on div "Description En: Halal ingredients: Purified water." at bounding box center [376, 296] width 163 height 15
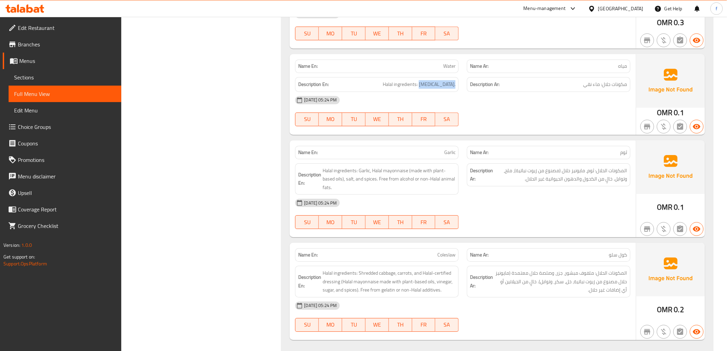
scroll to position [1900, 0]
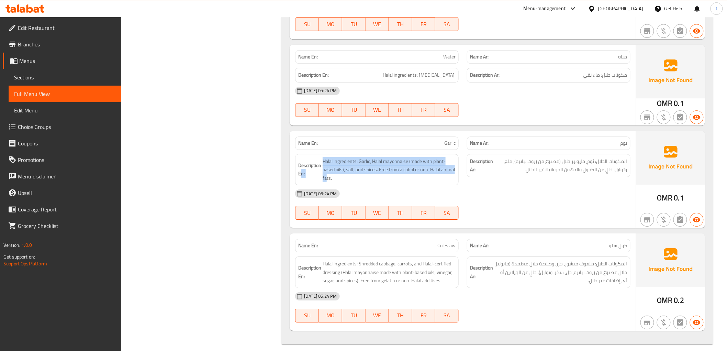
click at [338, 168] on h6 "Description En: Halal ingredients: Garlic, Halal mayonnaise (made with plant-ba…" at bounding box center [376, 169] width 157 height 25
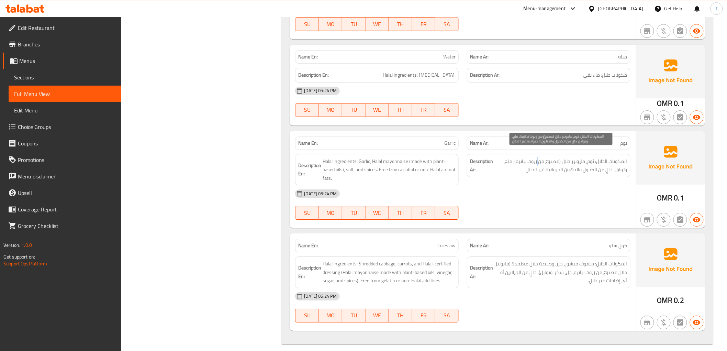
click at [540, 154] on div "Description Ar: المكونات الحلال: ثوم، مايونيز حلال (مصنوع من زيوت نباتية)، ملح،…" at bounding box center [548, 165] width 163 height 23
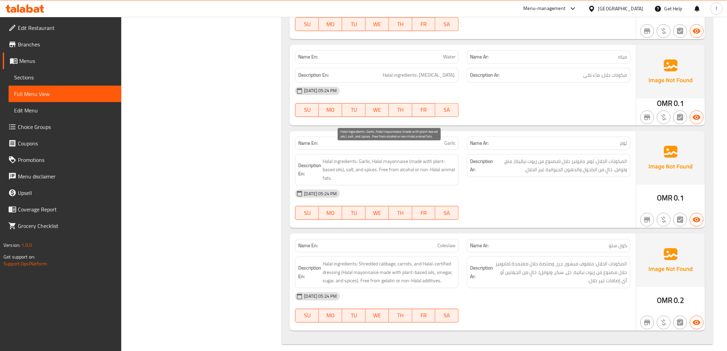
drag, startPoint x: 349, startPoint y: 166, endPoint x: 356, endPoint y: 166, distance: 6.9
click at [350, 166] on span "Halal ingredients: Garlic, Halal mayonnaise (made with plant-based oils), salt,…" at bounding box center [389, 169] width 133 height 25
drag, startPoint x: 370, startPoint y: 164, endPoint x: 376, endPoint y: 166, distance: 7.2
click at [376, 166] on span "Halal ingredients: Garlic, Halal mayonnaise (made with plant-based oils), salt,…" at bounding box center [389, 169] width 133 height 25
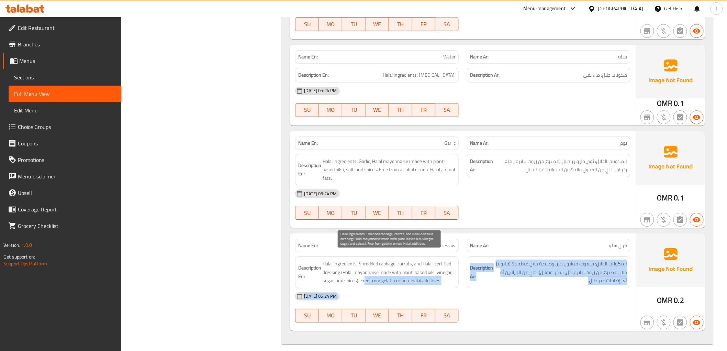
drag, startPoint x: 461, startPoint y: 305, endPoint x: 655, endPoint y: 291, distance: 193.9
click at [651, 287] on div "Name En: Coleslaw Name Ar: كول سلو Description En: Halal ingredients: Shredded …" at bounding box center [497, 281] width 415 height 97
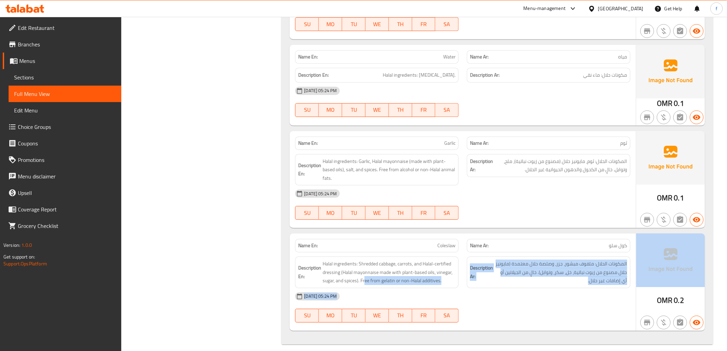
click at [543, 318] on div at bounding box center [549, 322] width 172 height 8
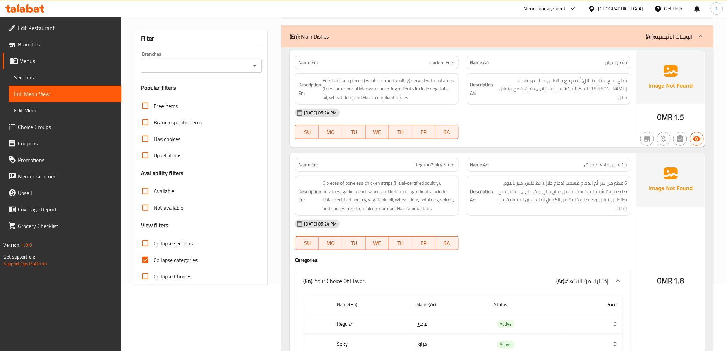
scroll to position [0, 0]
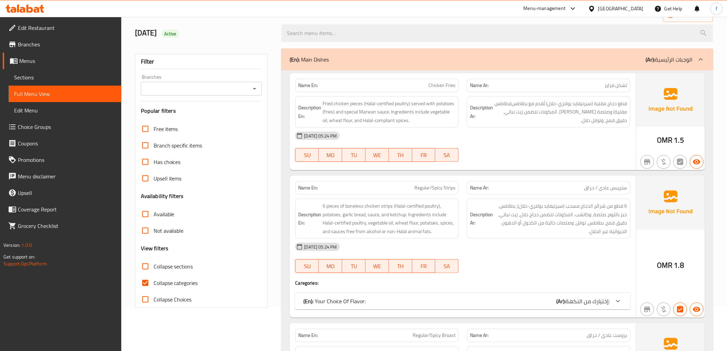
scroll to position [53, 0]
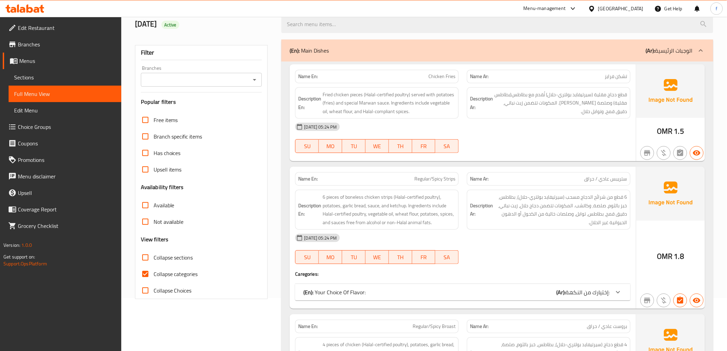
click at [148, 275] on input "Collapse categories" at bounding box center [145, 273] width 16 height 16
checkbox input "false"
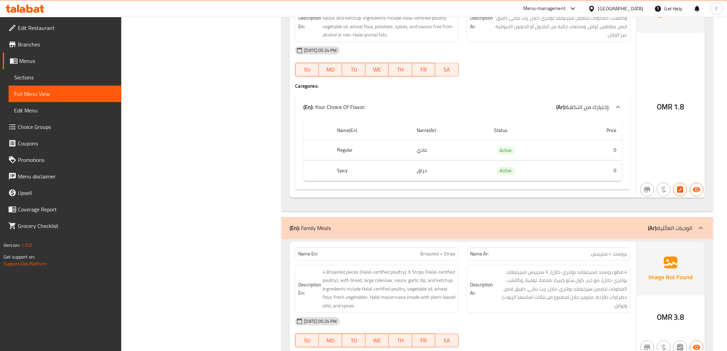
scroll to position [610, 0]
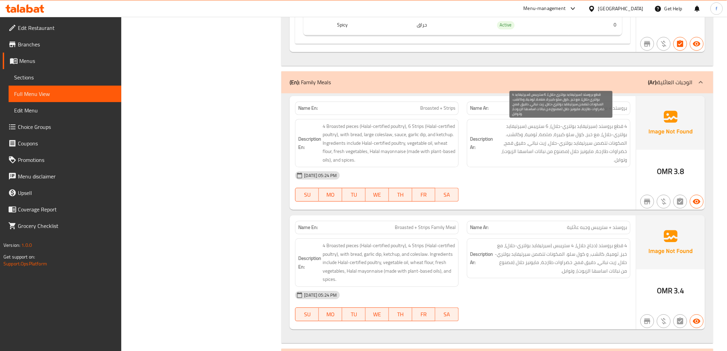
click at [565, 126] on span "4 قطع بروستد (سيرتيفايد بولتري-حلال)، 6 ستريبس (سيرتيفايد بولتري-حلال)، مع خبز،…" at bounding box center [560, 143] width 133 height 42
click at [565, 125] on span "4 قطع بروستد (سيرتيفايد بولتري-حلال)، 6 ستريبس (سيرتيفايد بولتري-حلال)، مع خبز،…" at bounding box center [560, 143] width 133 height 42
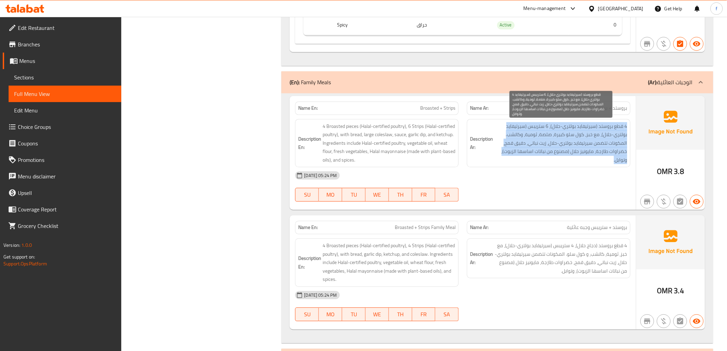
click at [565, 125] on span "4 قطع بروستد (سيرتيفايد بولتري-حلال)، 6 ستريبس (سيرتيفايد بولتري-حلال)، مع خبز،…" at bounding box center [560, 143] width 133 height 42
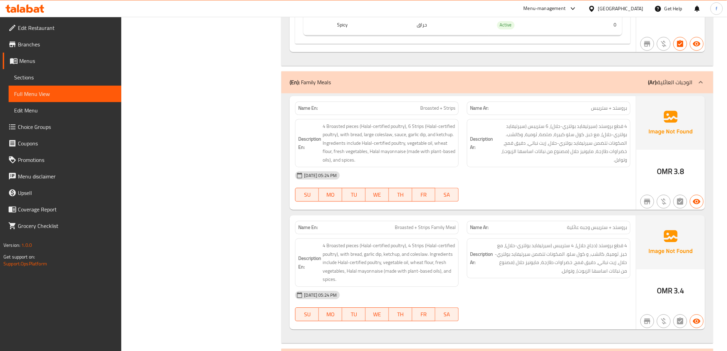
click at [622, 229] on span "بروستد + ستريبس وجبه عائلية" at bounding box center [597, 227] width 60 height 7
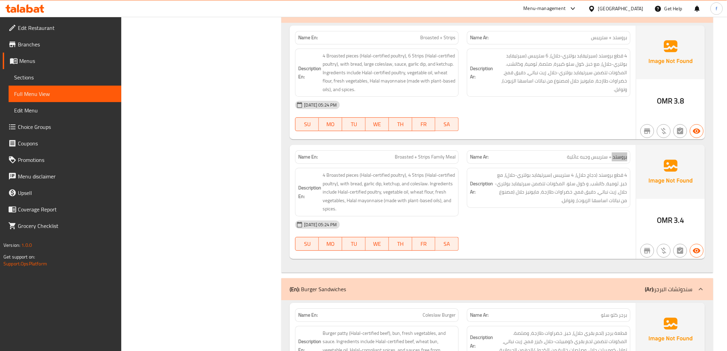
scroll to position [763, 0]
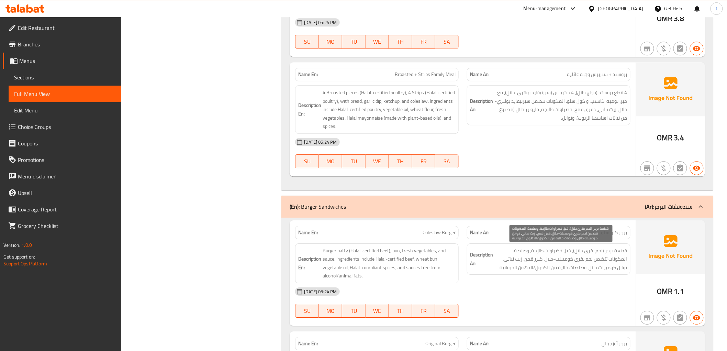
click at [583, 253] on span "قطعة برجر (لحم بقري حلال)، خبز، خضراوات طازجة، وصلصة. المكونات تتضمن لحم بقري ك…" at bounding box center [560, 258] width 133 height 25
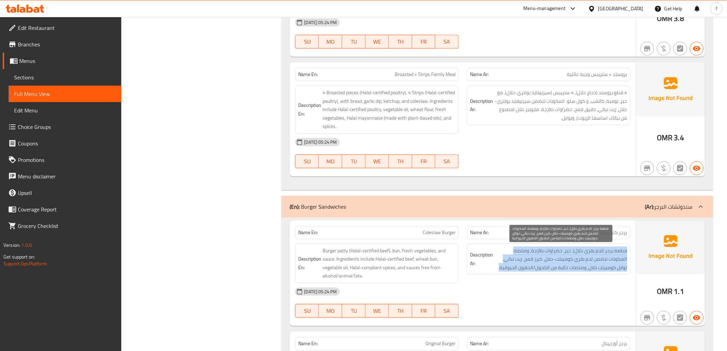
click at [583, 253] on span "قطعة برجر (لحم بقري حلال)، خبز، خضراوات طازجة، وصلصة. المكونات تتضمن لحم بقري ك…" at bounding box center [560, 258] width 133 height 25
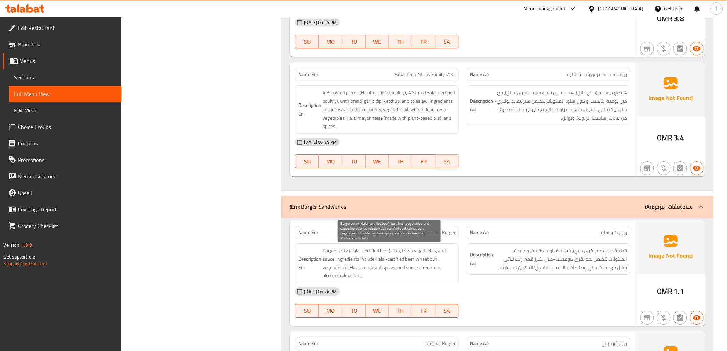
click at [366, 248] on span "Burger patty (Halal-certified beef), bun, fresh vegetables, and sauce. Ingredie…" at bounding box center [389, 263] width 133 height 34
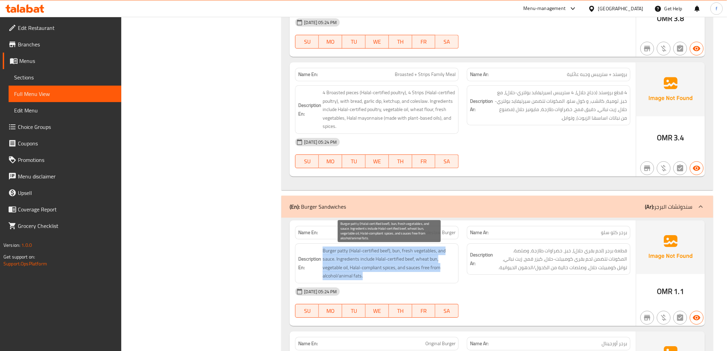
click at [366, 248] on span "Burger patty (Halal-certified beef), bun, fresh vegetables, and sauce. Ingredie…" at bounding box center [389, 263] width 133 height 34
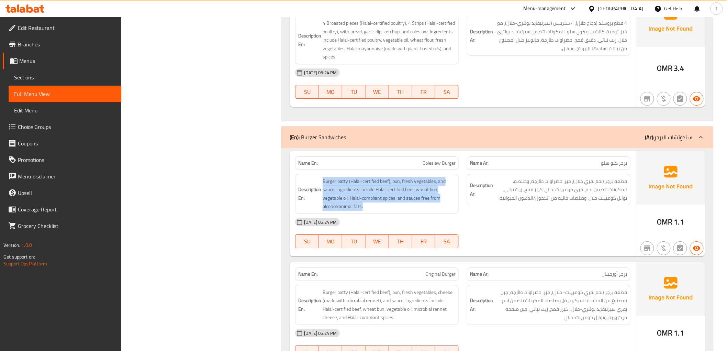
scroll to position [839, 0]
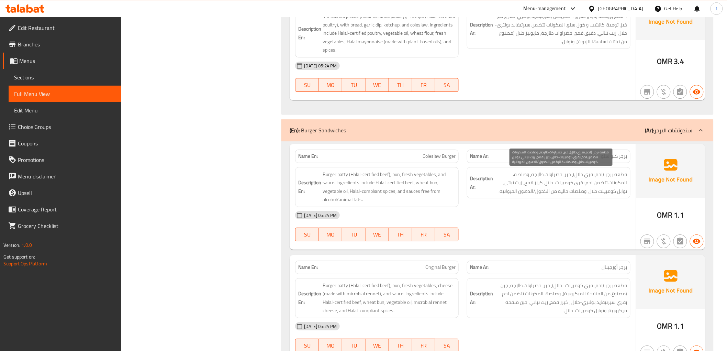
click at [536, 195] on span "قطعة برجر (لحم بقري حلال)، خبز، خضراوات طازجة، وصلصة. المكونات تتضمن لحم بقري ك…" at bounding box center [560, 182] width 133 height 25
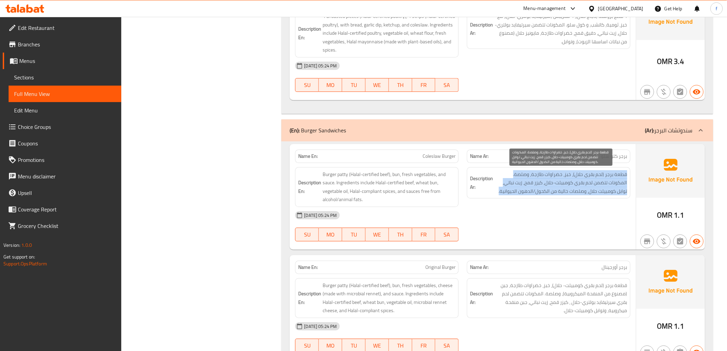
click at [536, 195] on span "قطعة برجر (لحم بقري حلال)، خبز، خضراوات طازجة، وصلصة. المكونات تتضمن لحم بقري ك…" at bounding box center [560, 182] width 133 height 25
click at [536, 192] on span "قطعة برجر (لحم بقري حلال)، خبز، خضراوات طازجة، وصلصة. المكونات تتضمن لحم بقري ك…" at bounding box center [560, 182] width 133 height 25
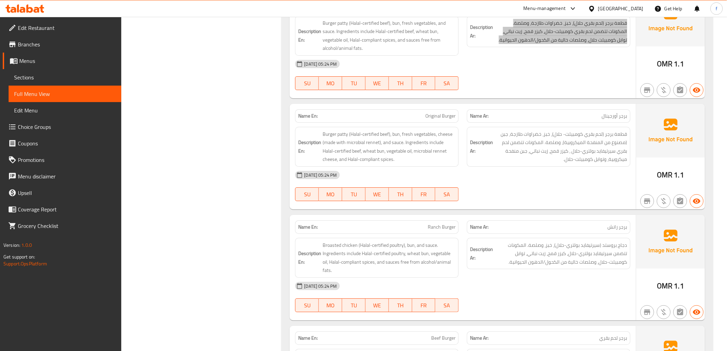
scroll to position [992, 0]
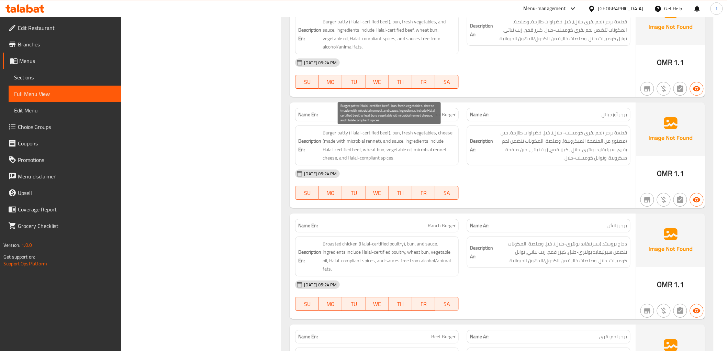
click at [390, 134] on span "Burger patty (Halal-certified beef), bun, fresh vegetables, cheese (made with m…" at bounding box center [389, 145] width 133 height 34
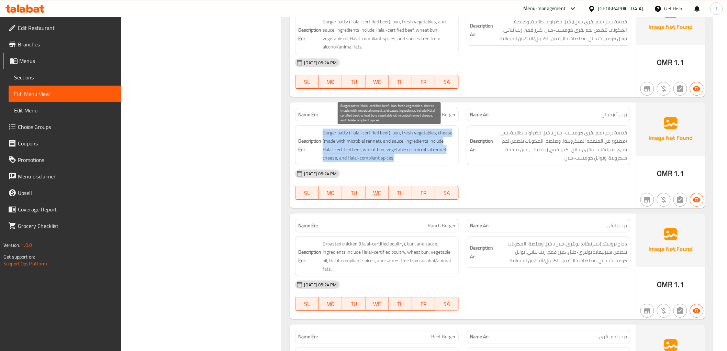
click at [390, 134] on span "Burger patty (Halal-certified beef), bun, fresh vegetables, cheese (made with m…" at bounding box center [389, 145] width 133 height 34
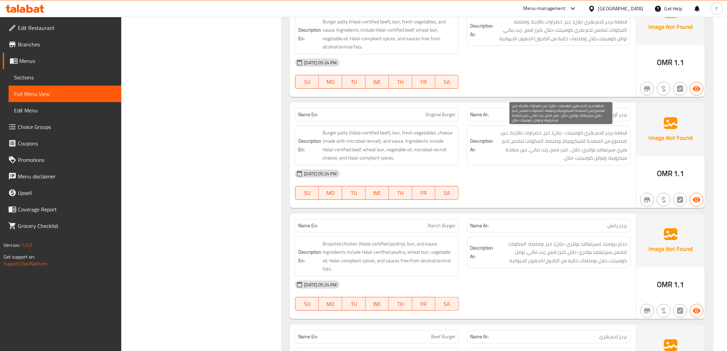
click at [583, 133] on span "قطعة برجر (لحم بقري كومبيلت- حلال)، خبز، خضراوات طازجة، جبن (مصنوع من المنفحة ا…" at bounding box center [560, 145] width 133 height 34
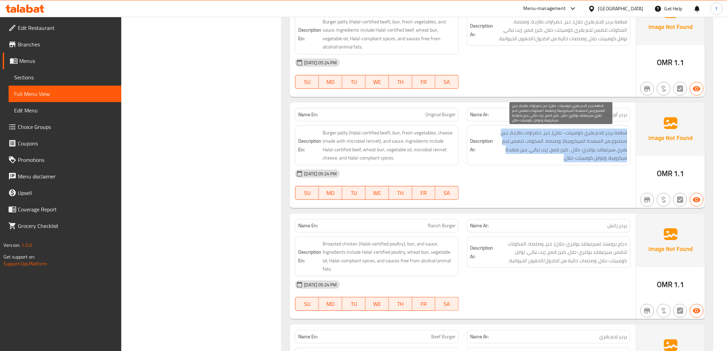
click at [583, 133] on span "قطعة برجر (لحم بقري كومبيلت- حلال)، خبز، خضراوات طازجة، جبن (مصنوع من المنفحة ا…" at bounding box center [560, 145] width 133 height 34
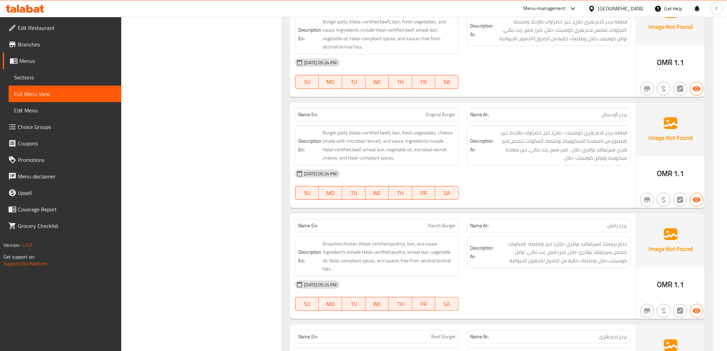
click at [366, 126] on div "Description En: Burger patty (Halal-certified beef), bun, fresh vegetables, che…" at bounding box center [376, 145] width 163 height 40
click at [371, 130] on span "Burger patty (Halal-certified beef), bun, fresh vegetables, cheese (made with m…" at bounding box center [389, 145] width 133 height 34
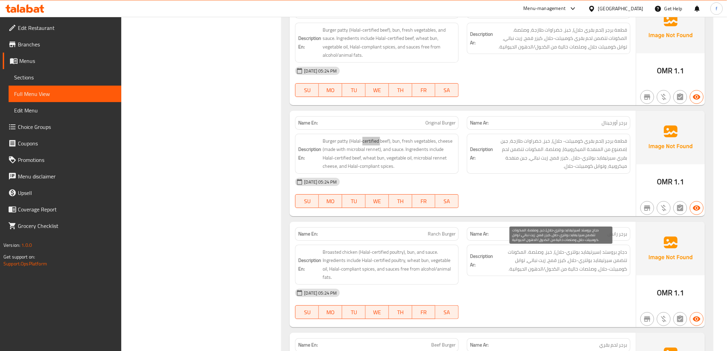
scroll to position [1030, 0]
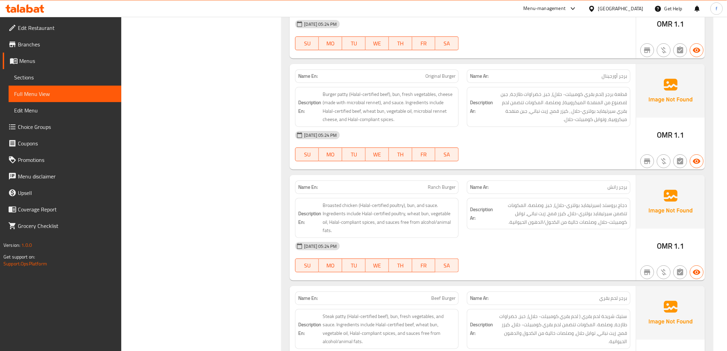
click at [576, 88] on div "Description Ar: قطعة برجر (لحم بقري كومبيلت- حلال)، خبز، خضراوات طازجة، جبن (مص…" at bounding box center [548, 107] width 163 height 40
click at [378, 94] on span "Burger patty (Halal-certified beef), bun, fresh vegetables, cheese (made with m…" at bounding box center [389, 107] width 133 height 34
click at [375, 94] on span "Burger patty (Halal-certified beef), bun, fresh vegetables, cheese (made with m…" at bounding box center [389, 107] width 133 height 34
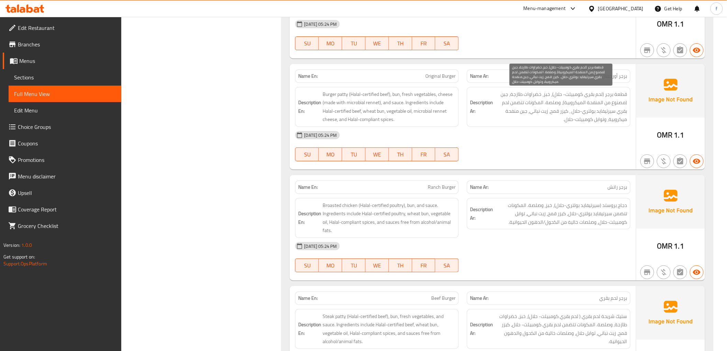
click at [551, 100] on span "قطعة برجر (لحم بقري كومبيلت- حلال)، خبز، خضراوات طازجة، جبن (مصنوع من المنفحة ا…" at bounding box center [560, 107] width 133 height 34
click at [550, 97] on span "قطعة برجر (لحم بقري كومبيلت- حلال)، خبز، خضراوات طازجة، جبن (مصنوع من المنفحة ا…" at bounding box center [560, 107] width 133 height 34
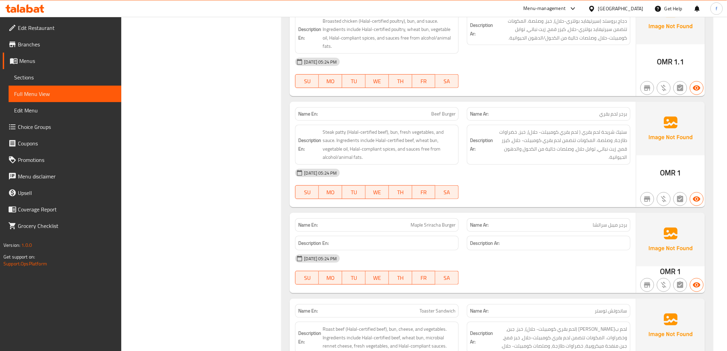
scroll to position [1221, 0]
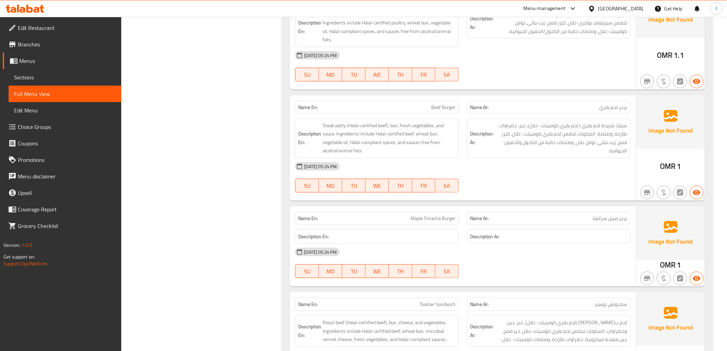
click at [451, 220] on span "Maple Sriracha Burger" at bounding box center [432, 218] width 45 height 7
click at [450, 220] on span "Maple Sriracha Burger" at bounding box center [432, 218] width 45 height 7
copy span "Maple Sriracha Burger"
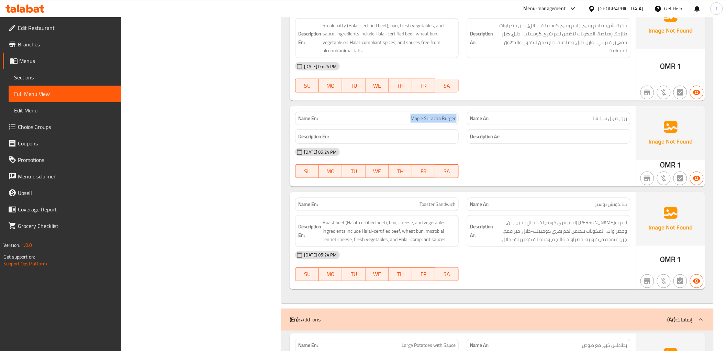
scroll to position [1335, 0]
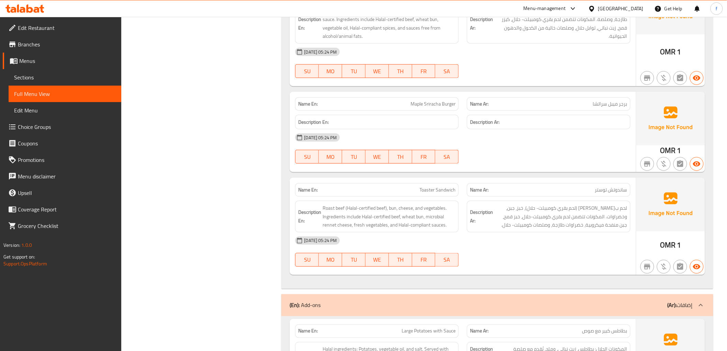
click at [610, 193] on span "ساندوتش توستر" at bounding box center [611, 189] width 32 height 7
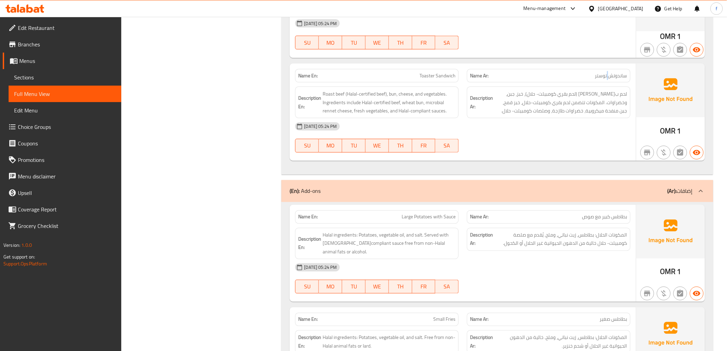
scroll to position [1450, 0]
click at [380, 89] on div "Description En: Roast beef (Halal-certified beef), bun, cheese, and vegetables.…" at bounding box center [376, 102] width 163 height 32
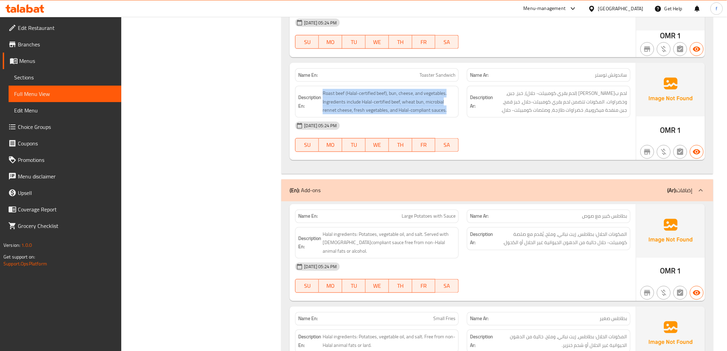
click at [380, 89] on div "Description En: Roast beef (Halal-certified beef), bun, cheese, and vegetables.…" at bounding box center [376, 102] width 163 height 32
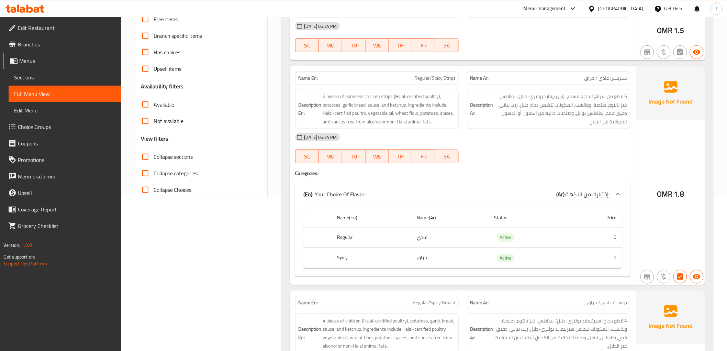
scroll to position [68, 0]
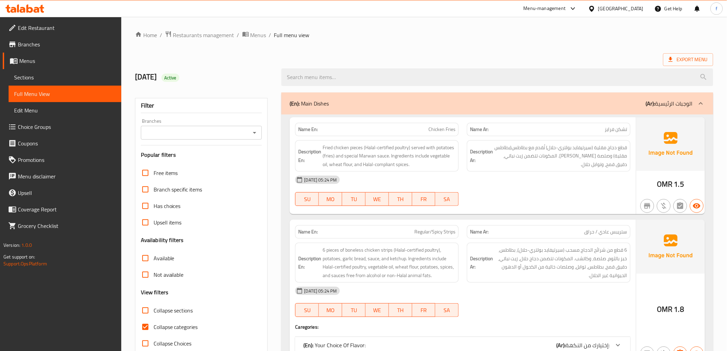
click at [150, 331] on input "Collapse categories" at bounding box center [145, 326] width 16 height 16
checkbox input "false"
drag, startPoint x: 546, startPoint y: 148, endPoint x: 518, endPoint y: 149, distance: 28.9
click at [518, 149] on span "قطع دجاج مقلية (سيرتيفايد بولتري-حلال) تُقدم مع بطاطس(بطاطس مقلية) وصلصة [PERSO…" at bounding box center [560, 155] width 133 height 25
click at [581, 162] on span "قطع دجاج مقلية (سيرتيفايد بولتري-حلال) تُقدم مع بطاطس(بطاطس مقلية) وصلصة [PERSO…" at bounding box center [560, 155] width 133 height 25
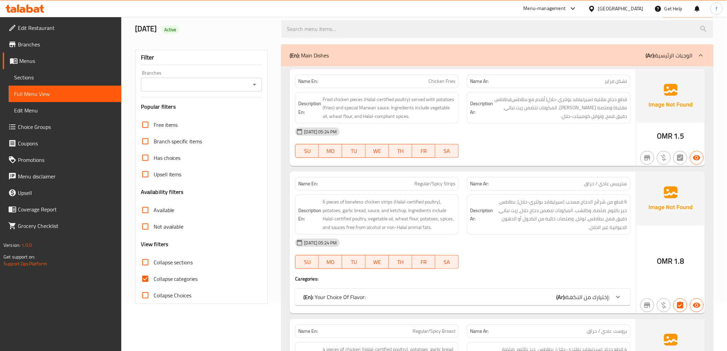
scroll to position [76, 0]
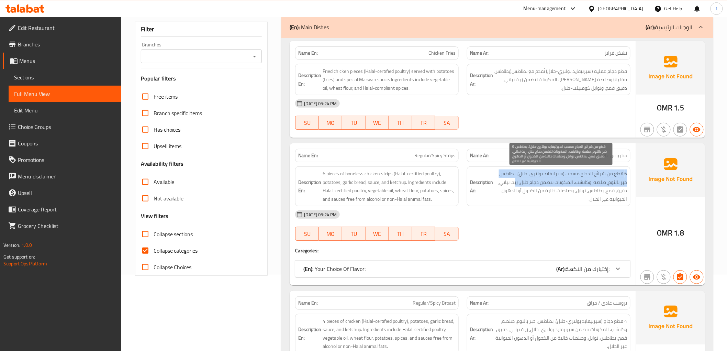
drag, startPoint x: 626, startPoint y: 176, endPoint x: 514, endPoint y: 180, distance: 112.0
click at [514, 180] on span "6 قطع من شرائح الدجاج مسحب (سيرتيفايد بولتري-حلال)، بطاطس، خبز بالثوم، صلصة، وك…" at bounding box center [560, 186] width 133 height 34
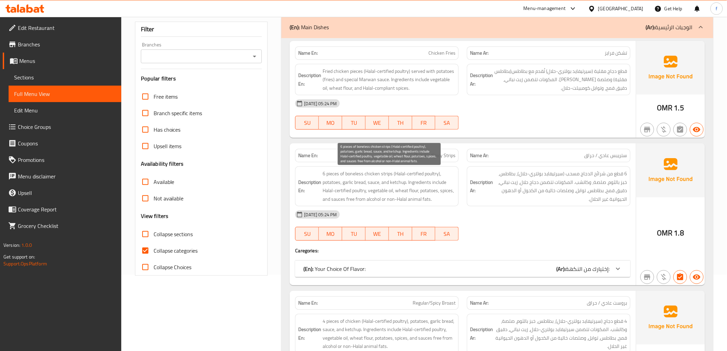
click at [401, 183] on span "6 pieces of boneless chicken strips (Halal-certified poultry), potatoes, garlic…" at bounding box center [389, 186] width 133 height 34
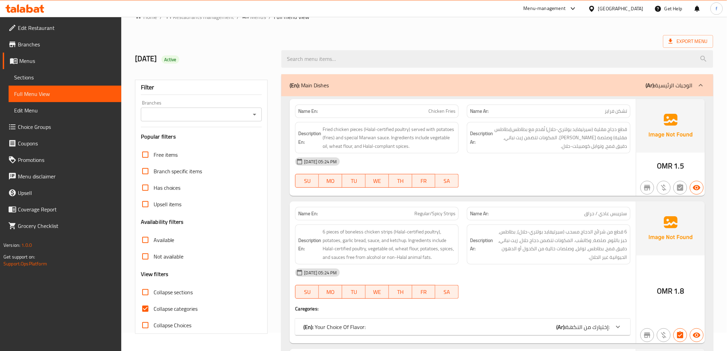
scroll to position [0, 0]
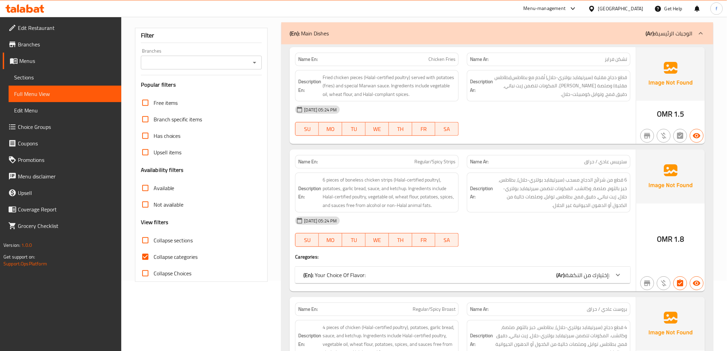
scroll to position [152, 0]
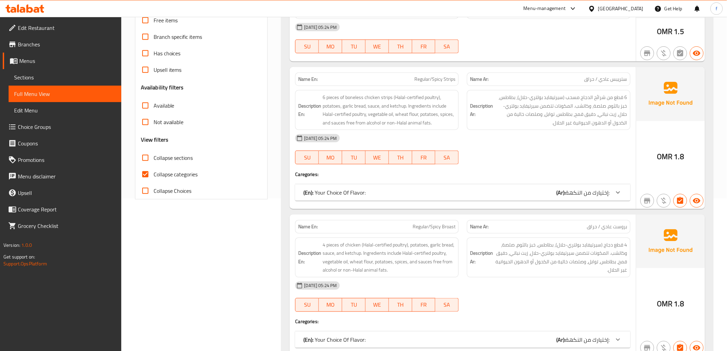
click at [146, 175] on input "Collapse categories" at bounding box center [145, 174] width 16 height 16
checkbox input "false"
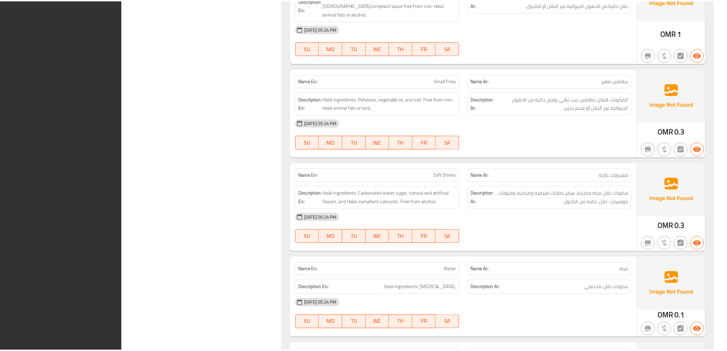
scroll to position [1891, 0]
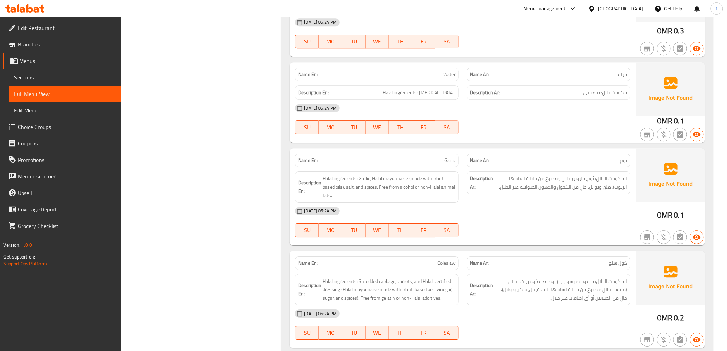
click at [467, 149] on div "Name Ar: ثوم" at bounding box center [549, 160] width 172 height 22
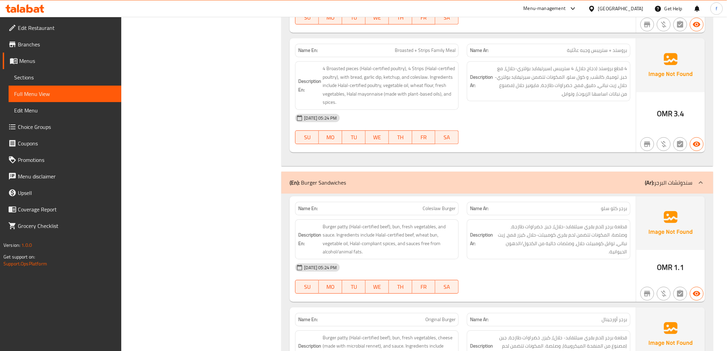
scroll to position [746, 0]
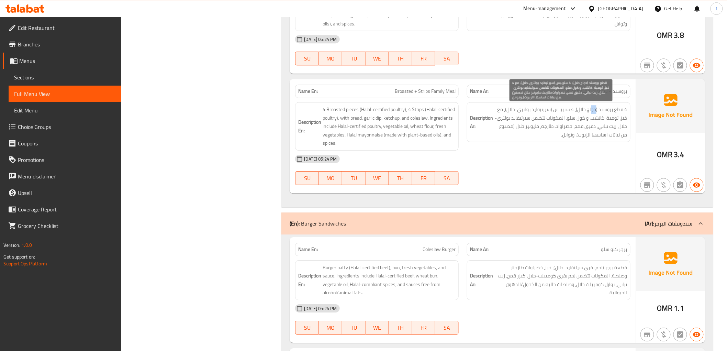
drag, startPoint x: 591, startPoint y: 111, endPoint x: 597, endPoint y: 109, distance: 6.2
click at [597, 109] on span "4 قطع بروستد (دجاج حلال)، 4 ستريبس (سيرتيفايد بولتري-حلال)، مع خبز، ثومية، كاتش…" at bounding box center [560, 122] width 133 height 34
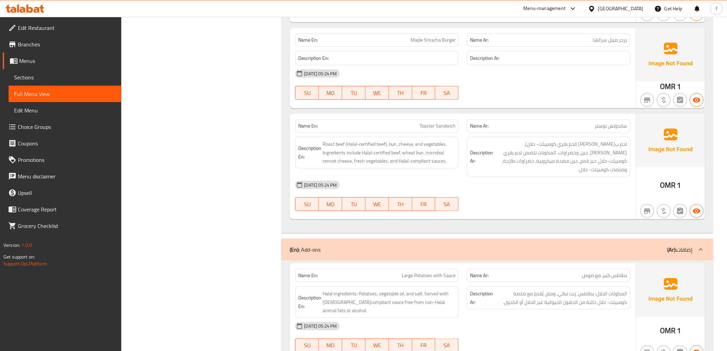
scroll to position [1259, 0]
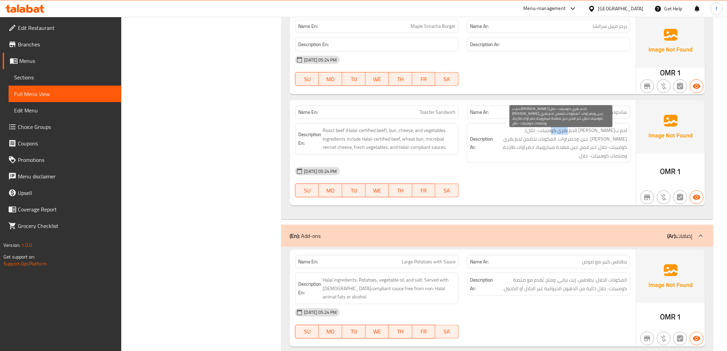
drag, startPoint x: 554, startPoint y: 132, endPoint x: 571, endPoint y: 130, distance: 16.9
click at [571, 130] on span "لحم ب[PERSON_NAME] (لحم بقري كومبيلت- حلال)، [PERSON_NAME]، جبن، وخضراوات. المك…" at bounding box center [560, 143] width 133 height 34
click at [449, 109] on span "Toaster Sandwich" at bounding box center [437, 112] width 36 height 7
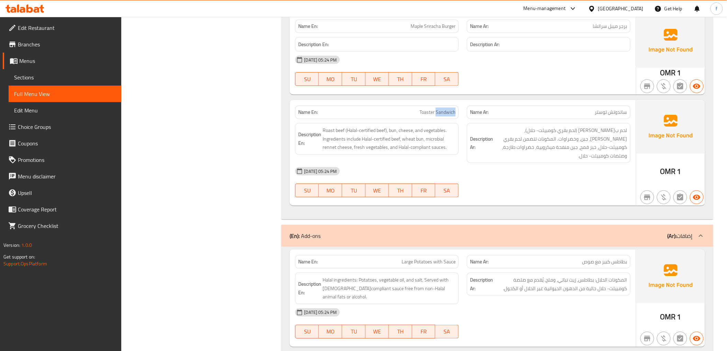
click at [449, 109] on span "Toaster Sandwich" at bounding box center [437, 112] width 36 height 7
copy span "Toaster Sandwich"
click at [449, 110] on span "Toaster Sandwich" at bounding box center [437, 112] width 36 height 7
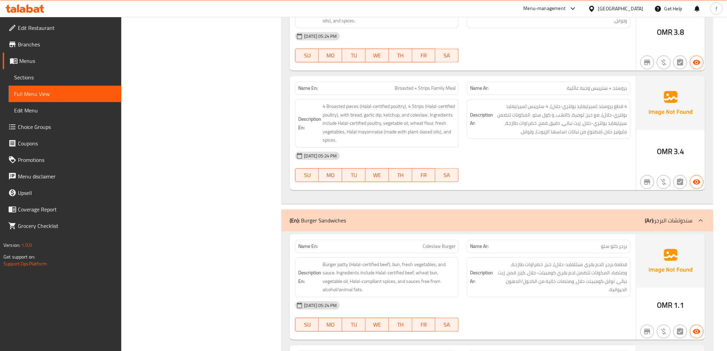
scroll to position [534, 0]
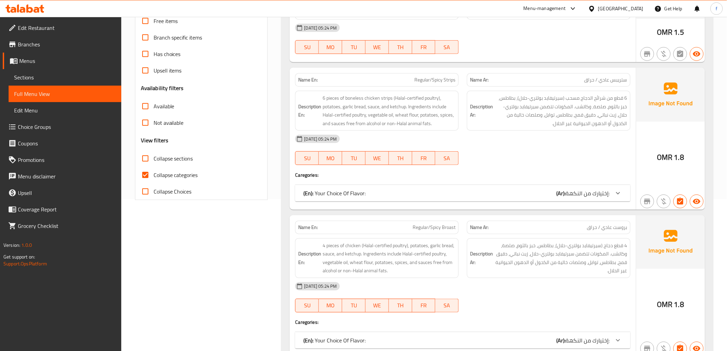
scroll to position [152, 0]
click at [146, 178] on input "Collapse categories" at bounding box center [145, 174] width 16 height 16
checkbox input "false"
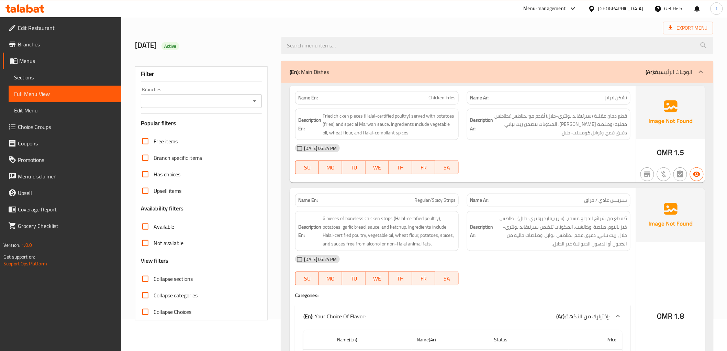
scroll to position [0, 0]
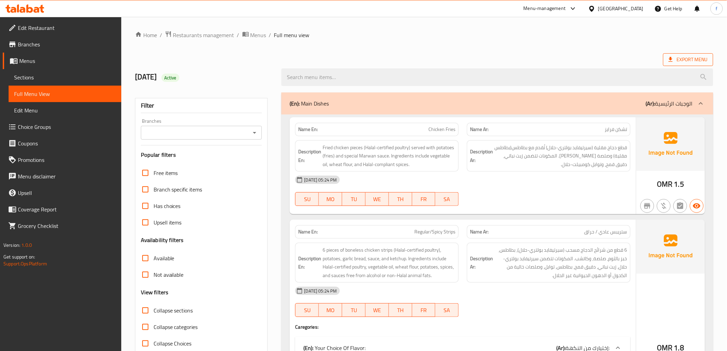
click at [666, 55] on span "Export Menu" at bounding box center [688, 59] width 50 height 13
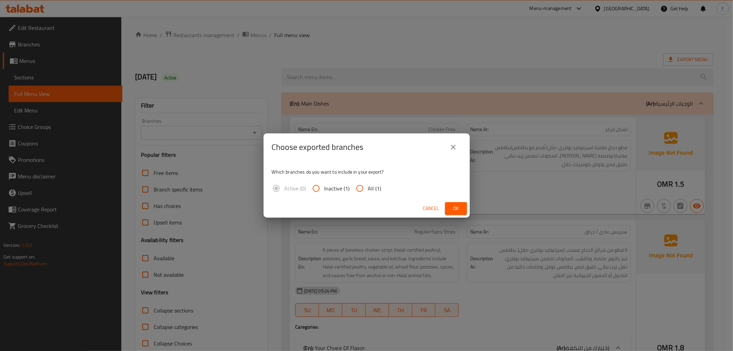
click at [375, 189] on span "All (1)" at bounding box center [374, 188] width 13 height 8
click at [368, 189] on input "All (1)" at bounding box center [359, 188] width 16 height 16
radio input "true"
click at [465, 210] on button "Ok" at bounding box center [456, 208] width 22 height 13
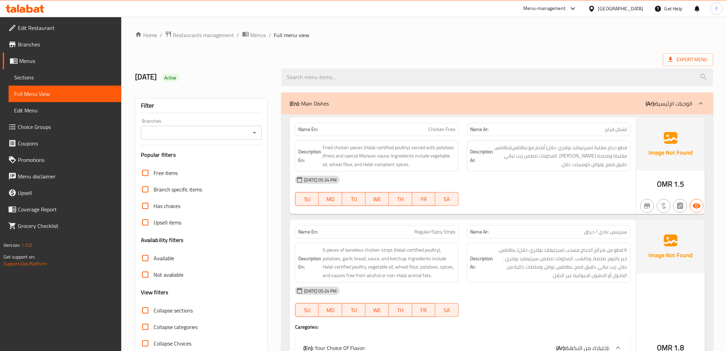
click at [41, 8] on icon at bounding box center [41, 9] width 5 height 8
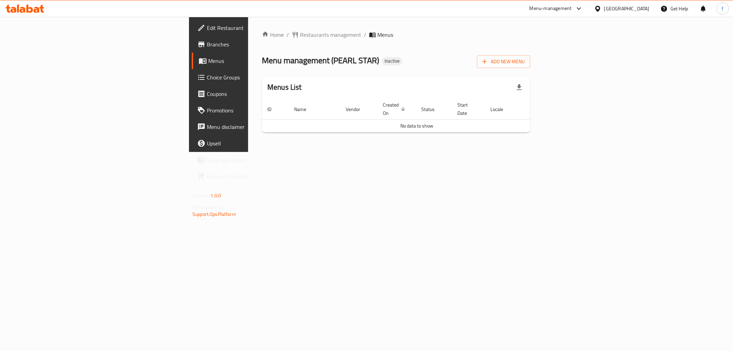
click at [326, 80] on div "Menus List" at bounding box center [396, 87] width 268 height 22
drag, startPoint x: 35, startPoint y: 35, endPoint x: 48, endPoint y: 35, distance: 13.1
click at [192, 35] on link "Edit Restaurant" at bounding box center [252, 28] width 120 height 16
click at [207, 45] on span "Branches" at bounding box center [256, 44] width 99 height 8
